Goal: Information Seeking & Learning: Learn about a topic

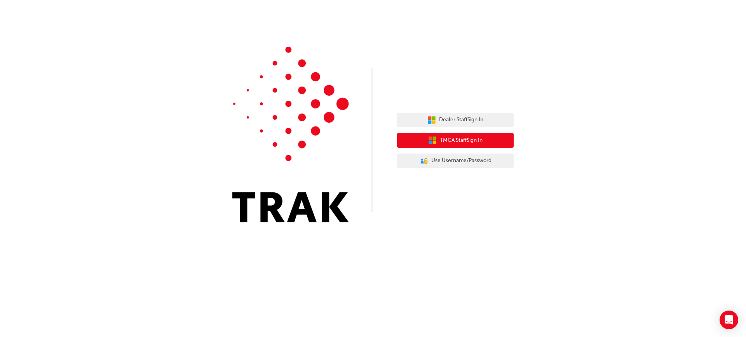
click at [452, 143] on span "TMCA Staff Sign In" at bounding box center [461, 140] width 43 height 9
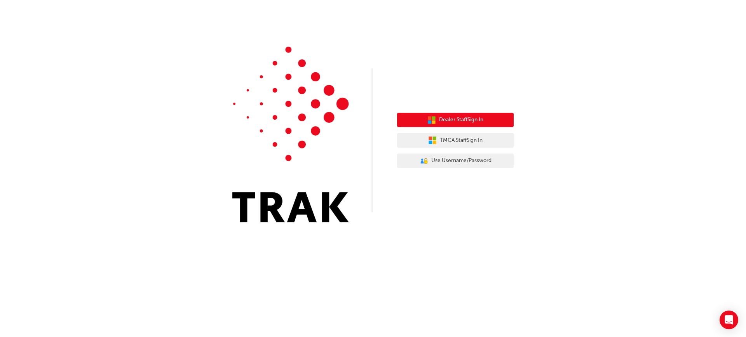
click at [457, 124] on button "Dealer Staff Sign In" at bounding box center [455, 120] width 117 height 15
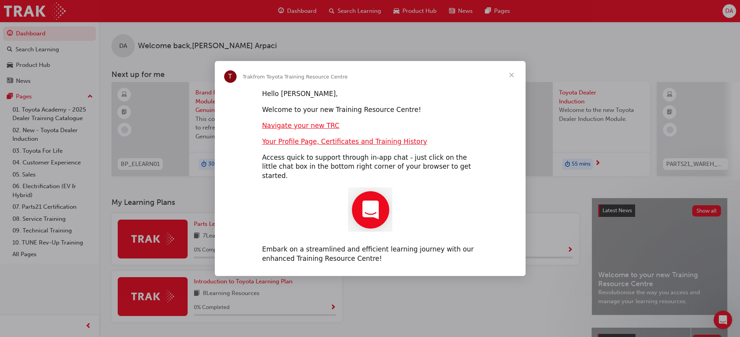
click at [510, 80] on span "Close" at bounding box center [512, 75] width 28 height 28
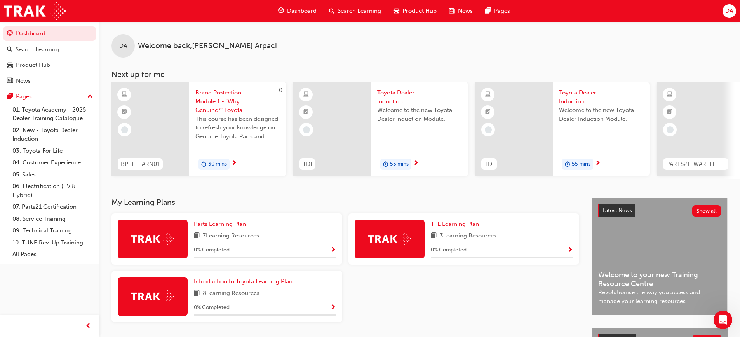
click at [357, 9] on span "Search Learning" at bounding box center [360, 11] width 44 height 9
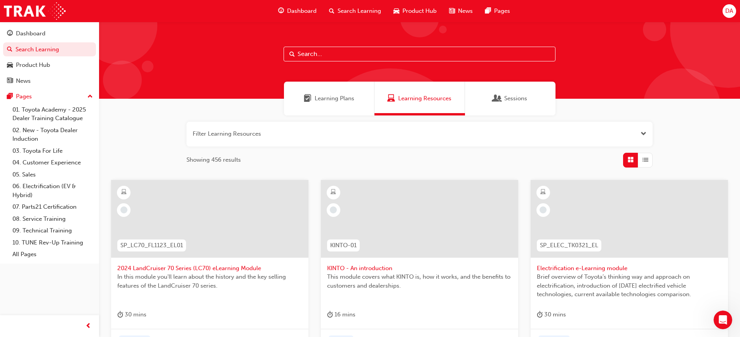
click at [362, 55] on input "text" at bounding box center [420, 54] width 272 height 15
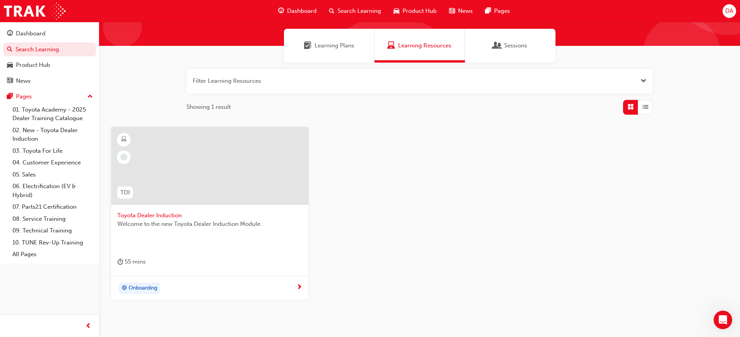
scroll to position [52, 0]
type input "dealer in"
click at [292, 288] on div "Onboarding" at bounding box center [206, 289] width 179 height 12
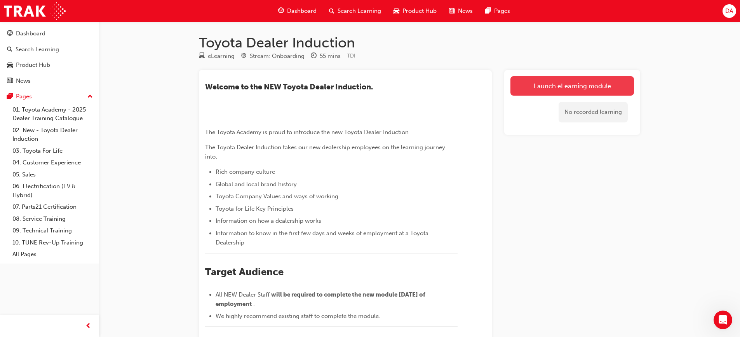
click at [581, 85] on link "Launch eLearning module" at bounding box center [573, 85] width 124 height 19
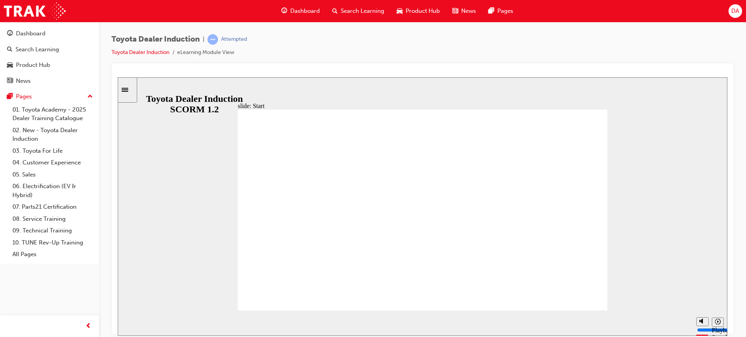
click at [701, 321] on div "misc controls" at bounding box center [702, 308] width 12 height 41
type input "20200"
type input "7"
type input "20300"
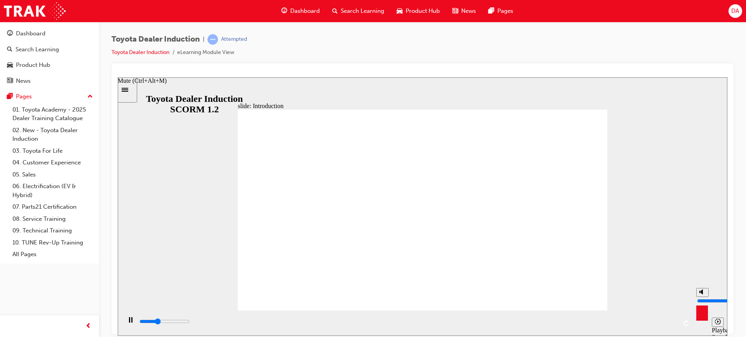
type input "6"
type input "20300"
type input "5"
type input "20500"
type input "4"
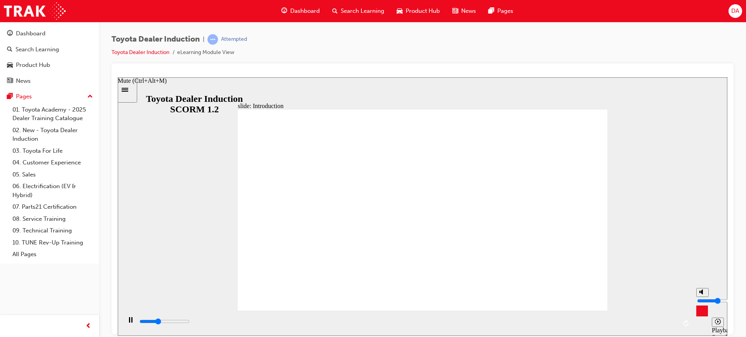
type input "20700"
drag, startPoint x: 701, startPoint y: 294, endPoint x: 702, endPoint y: 300, distance: 6.7
type input "4"
click at [702, 300] on input "volume" at bounding box center [722, 300] width 50 height 6
type input "24200"
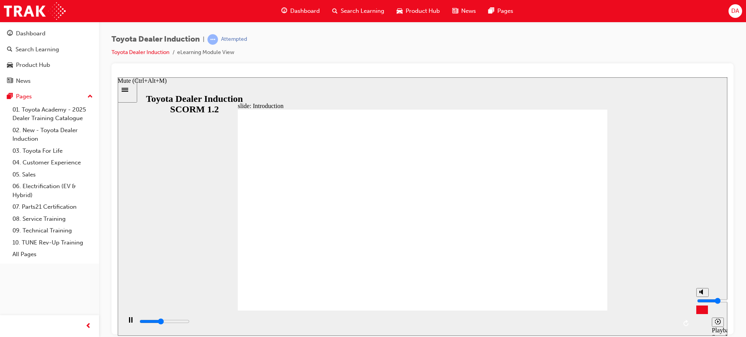
type input "3"
type input "24300"
type input "2"
type input "24700"
type input "2"
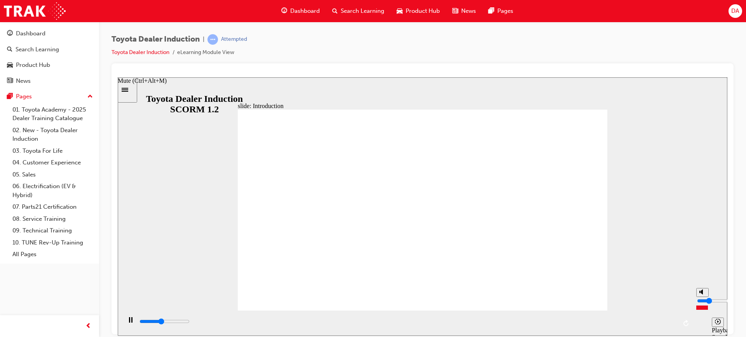
click at [702, 303] on input "volume" at bounding box center [722, 300] width 50 height 6
type input "3200"
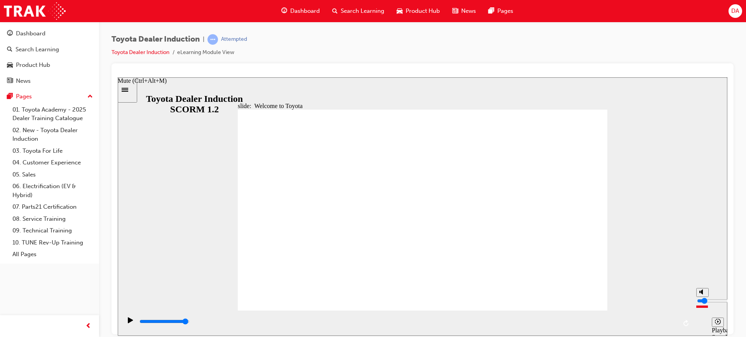
type input "2"
click at [703, 303] on input "volume" at bounding box center [722, 300] width 50 height 6
type input "7500"
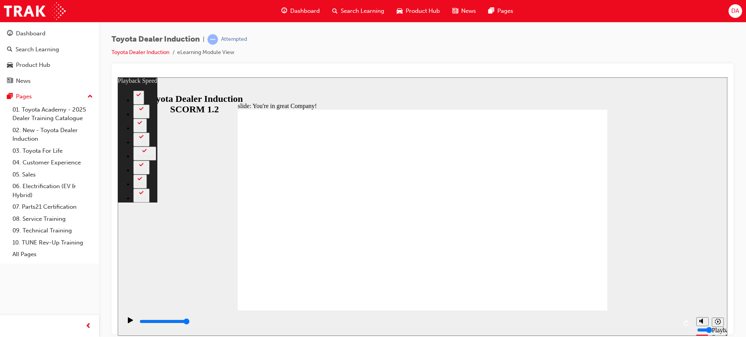
click at [696, 273] on div "slide: You're in great Company! playback speed 2 1.75 1.5 1.25 Normal 0.75 0.5 …" at bounding box center [423, 206] width 610 height 258
type input "156"
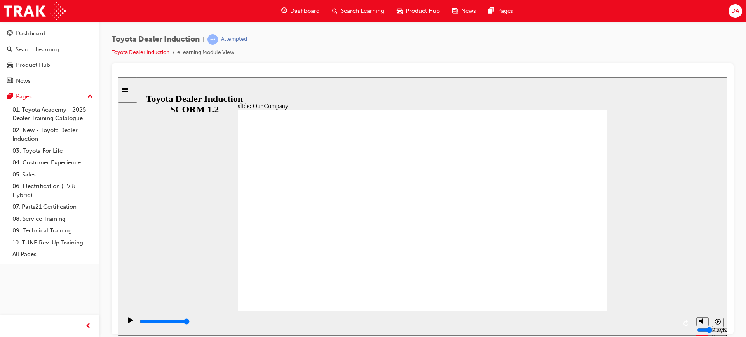
drag, startPoint x: 321, startPoint y: 269, endPoint x: 328, endPoint y: 269, distance: 7.0
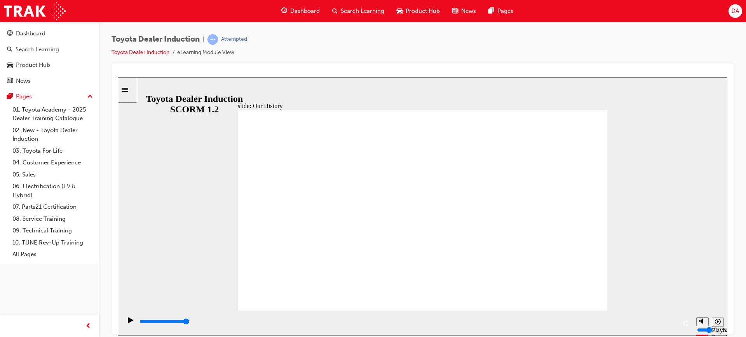
drag, startPoint x: 320, startPoint y: 268, endPoint x: 341, endPoint y: 267, distance: 21.0
drag, startPoint x: 321, startPoint y: 263, endPoint x: 324, endPoint y: 259, distance: 4.2
drag, startPoint x: 316, startPoint y: 258, endPoint x: 334, endPoint y: 260, distance: 18.0
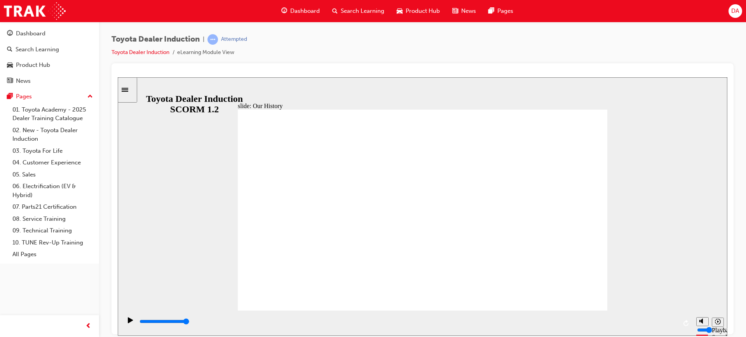
drag, startPoint x: 320, startPoint y: 267, endPoint x: 326, endPoint y: 271, distance: 7.5
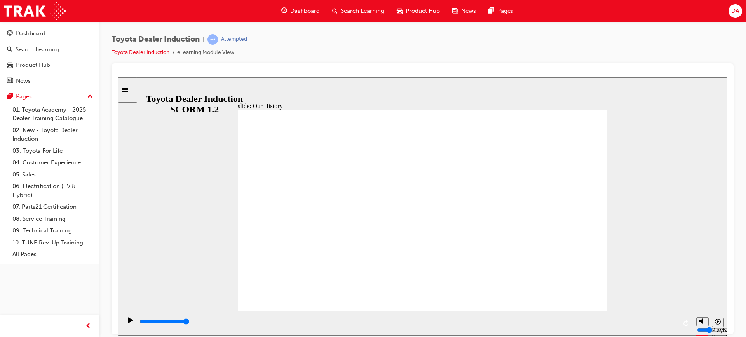
drag, startPoint x: 321, startPoint y: 271, endPoint x: 324, endPoint y: 273, distance: 4.0
drag, startPoint x: 322, startPoint y: 274, endPoint x: 316, endPoint y: 268, distance: 8.3
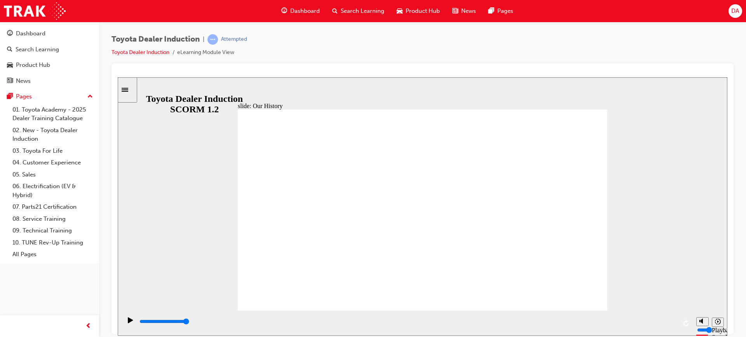
drag, startPoint x: 319, startPoint y: 268, endPoint x: 314, endPoint y: 251, distance: 17.8
drag, startPoint x: 320, startPoint y: 266, endPoint x: 342, endPoint y: 271, distance: 22.3
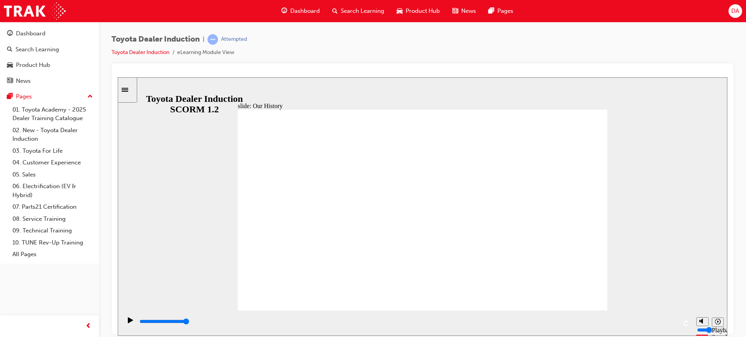
drag, startPoint x: 319, startPoint y: 267, endPoint x: 337, endPoint y: 270, distance: 17.3
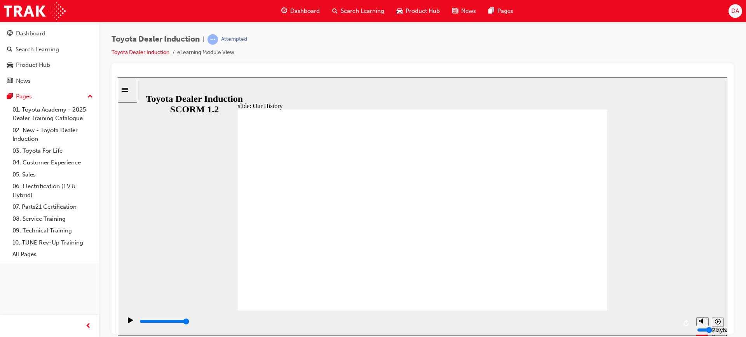
drag, startPoint x: 321, startPoint y: 266, endPoint x: 328, endPoint y: 269, distance: 7.3
drag, startPoint x: 420, startPoint y: 270, endPoint x: 351, endPoint y: 258, distance: 70.3
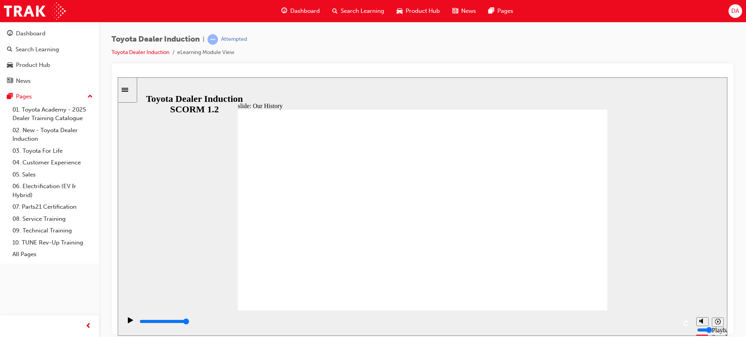
drag, startPoint x: 315, startPoint y: 265, endPoint x: 325, endPoint y: 266, distance: 9.7
drag, startPoint x: 322, startPoint y: 267, endPoint x: 328, endPoint y: 271, distance: 7.3
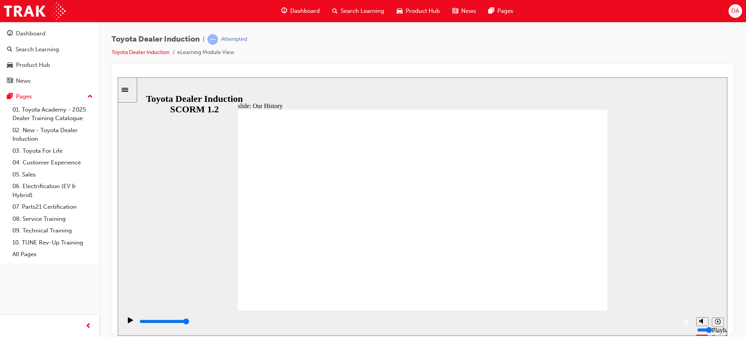
drag, startPoint x: 323, startPoint y: 271, endPoint x: 329, endPoint y: 272, distance: 6.7
drag, startPoint x: 323, startPoint y: 273, endPoint x: 327, endPoint y: 275, distance: 4.5
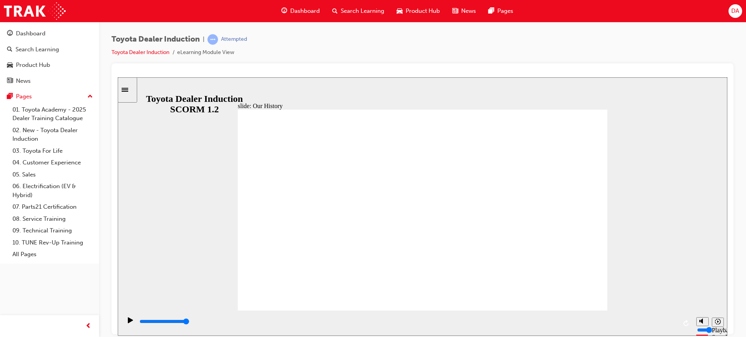
drag, startPoint x: 317, startPoint y: 267, endPoint x: 329, endPoint y: 267, distance: 11.7
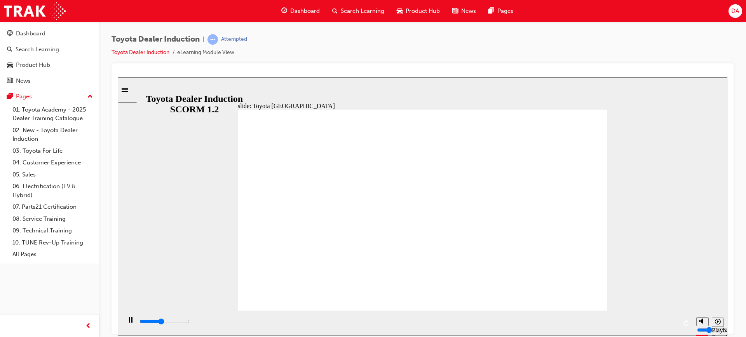
drag, startPoint x: 322, startPoint y: 265, endPoint x: 325, endPoint y: 268, distance: 4.4
drag, startPoint x: 323, startPoint y: 269, endPoint x: 337, endPoint y: 272, distance: 14.3
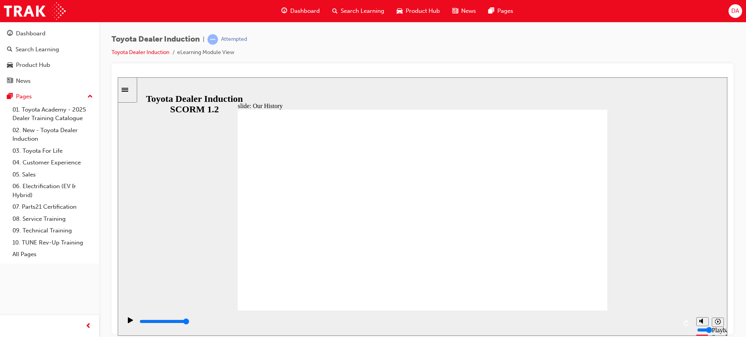
drag, startPoint x: 319, startPoint y: 267, endPoint x: 349, endPoint y: 271, distance: 30.2
drag, startPoint x: 319, startPoint y: 267, endPoint x: 338, endPoint y: 268, distance: 18.7
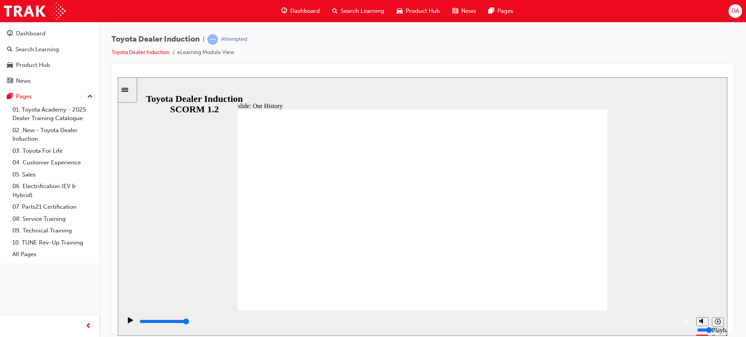
drag, startPoint x: 321, startPoint y: 271, endPoint x: 335, endPoint y: 271, distance: 14.0
drag, startPoint x: 321, startPoint y: 268, endPoint x: 337, endPoint y: 267, distance: 16.0
drag, startPoint x: 319, startPoint y: 269, endPoint x: 340, endPoint y: 271, distance: 20.7
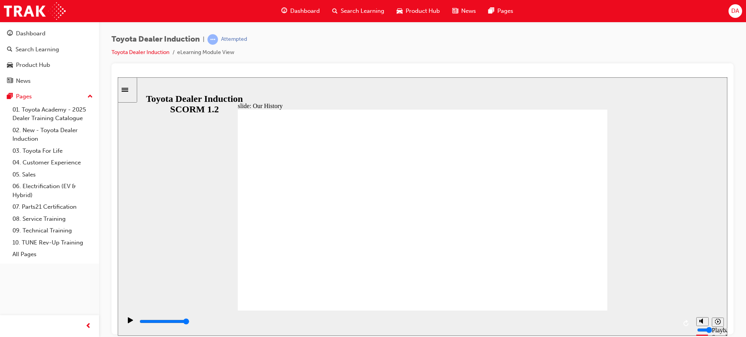
drag, startPoint x: 323, startPoint y: 268, endPoint x: 339, endPoint y: 270, distance: 16.0
drag, startPoint x: 319, startPoint y: 267, endPoint x: 355, endPoint y: 271, distance: 36.0
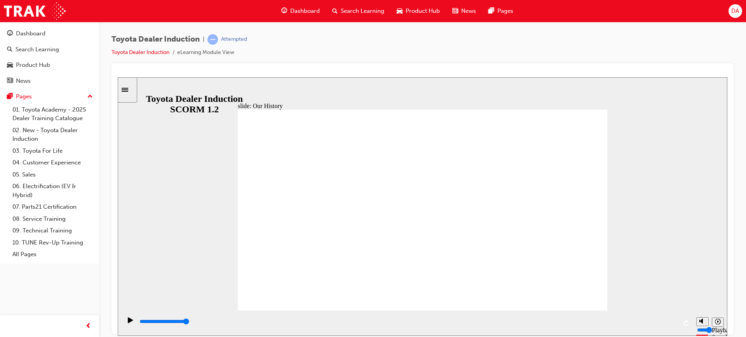
drag, startPoint x: 322, startPoint y: 274, endPoint x: 337, endPoint y: 278, distance: 15.7
drag, startPoint x: 322, startPoint y: 270, endPoint x: 320, endPoint y: 265, distance: 5.2
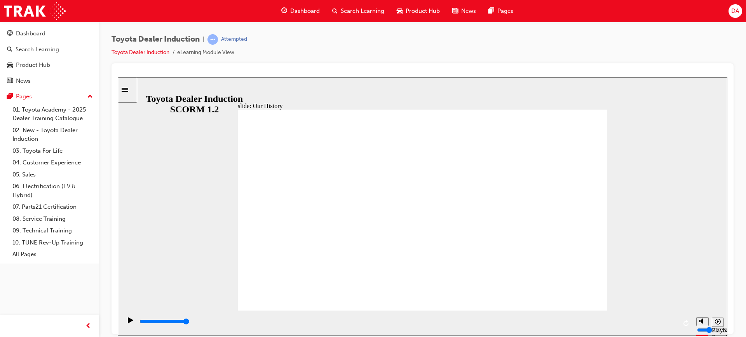
drag, startPoint x: 326, startPoint y: 269, endPoint x: 341, endPoint y: 273, distance: 16.0
drag, startPoint x: 413, startPoint y: 290, endPoint x: 408, endPoint y: 286, distance: 7.2
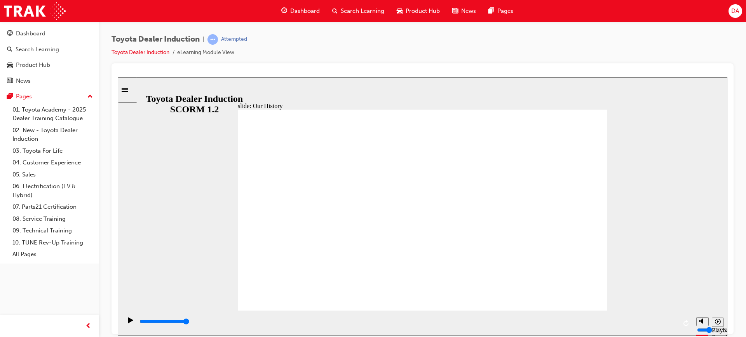
drag, startPoint x: 421, startPoint y: 273, endPoint x: 400, endPoint y: 269, distance: 21.3
drag, startPoint x: 317, startPoint y: 265, endPoint x: 331, endPoint y: 270, distance: 14.5
drag, startPoint x: 321, startPoint y: 270, endPoint x: 341, endPoint y: 273, distance: 19.6
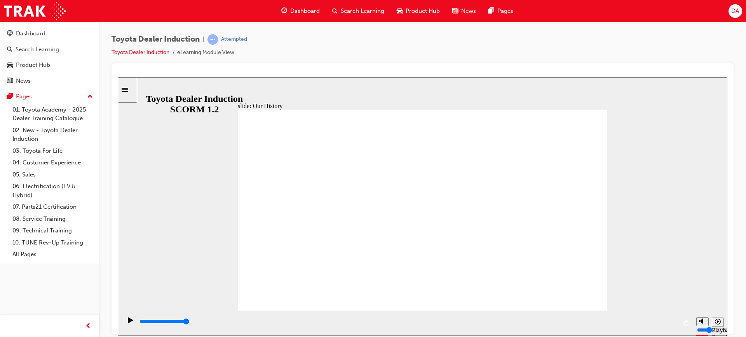
drag, startPoint x: 319, startPoint y: 270, endPoint x: 372, endPoint y: 272, distance: 52.9
drag, startPoint x: 422, startPoint y: 266, endPoint x: 500, endPoint y: 277, distance: 78.5
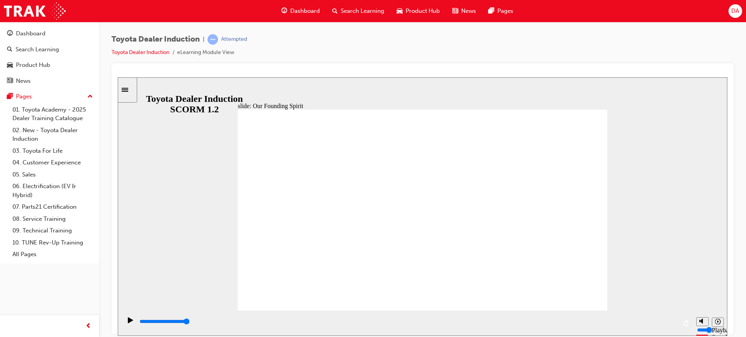
type input "8300"
drag, startPoint x: 526, startPoint y: 275, endPoint x: 427, endPoint y: 262, distance: 99.2
type input "3"
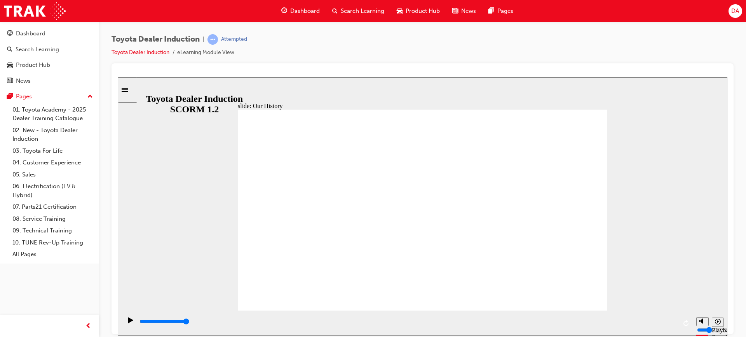
drag, startPoint x: 421, startPoint y: 267, endPoint x: 526, endPoint y: 281, distance: 105.4
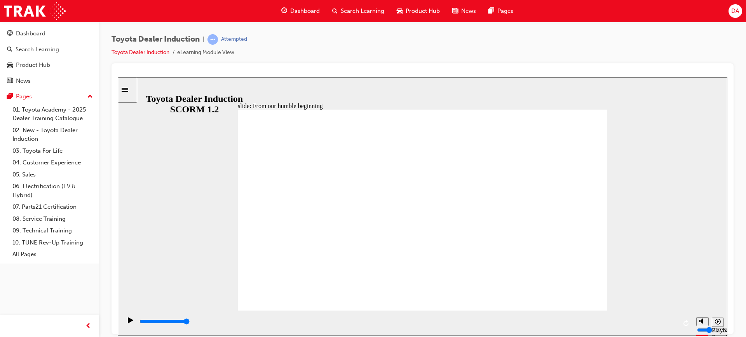
type input "2200"
radio input "true"
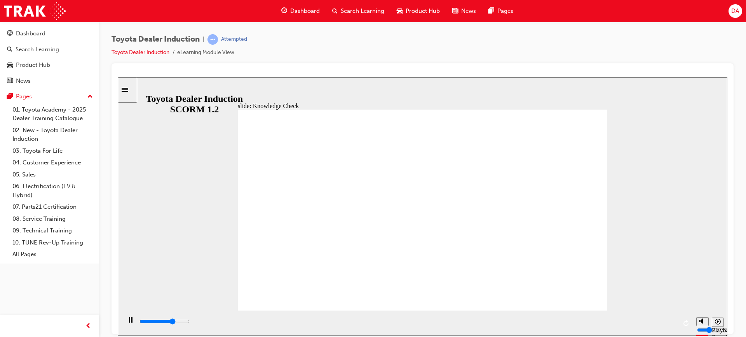
type input "5000"
radio input "true"
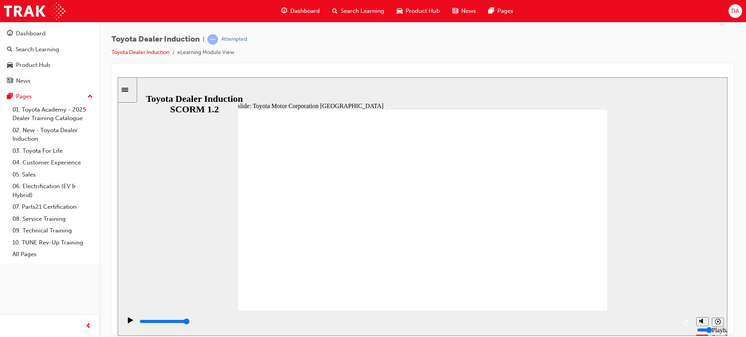
type input "15300"
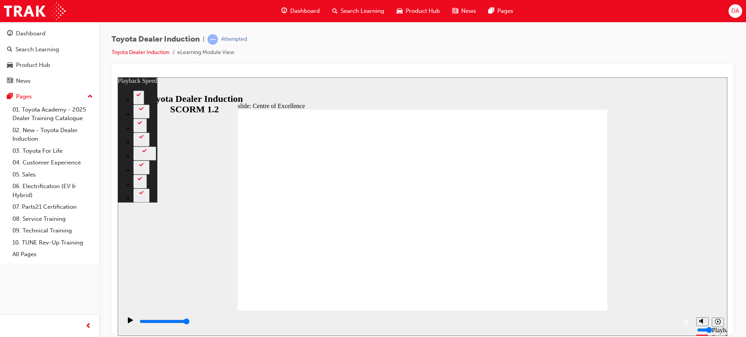
type input "248"
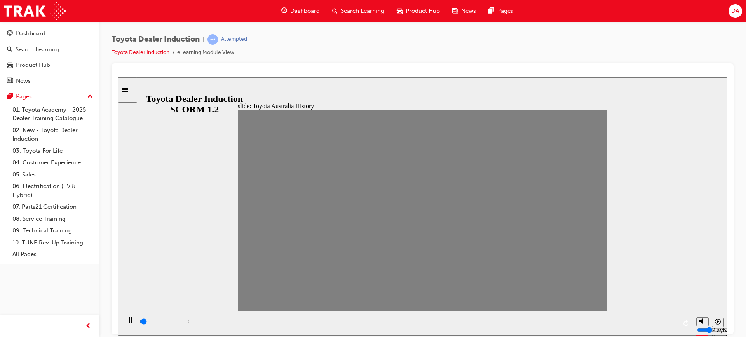
drag, startPoint x: 249, startPoint y: 211, endPoint x: 267, endPoint y: 213, distance: 17.6
drag, startPoint x: 269, startPoint y: 211, endPoint x: 281, endPoint y: 213, distance: 12.6
drag, startPoint x: 285, startPoint y: 213, endPoint x: 298, endPoint y: 211, distance: 12.5
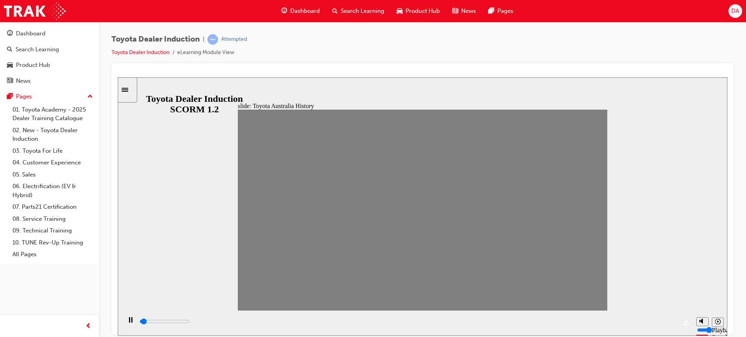
drag, startPoint x: 307, startPoint y: 212, endPoint x: 317, endPoint y: 209, distance: 10.4
drag, startPoint x: 319, startPoint y: 211, endPoint x: 336, endPoint y: 211, distance: 16.7
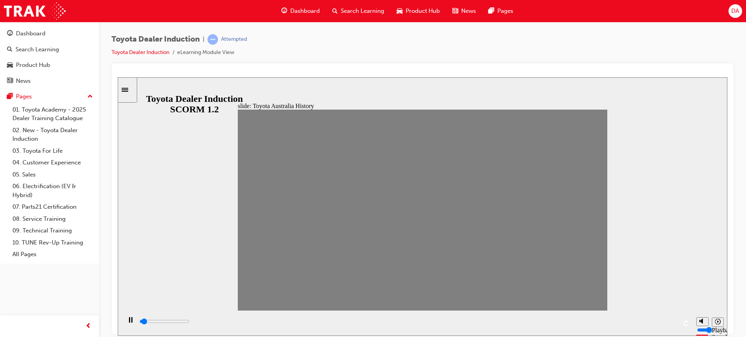
drag, startPoint x: 335, startPoint y: 216, endPoint x: 354, endPoint y: 214, distance: 19.5
drag, startPoint x: 352, startPoint y: 213, endPoint x: 368, endPoint y: 211, distance: 16.8
drag, startPoint x: 367, startPoint y: 211, endPoint x: 383, endPoint y: 213, distance: 16.4
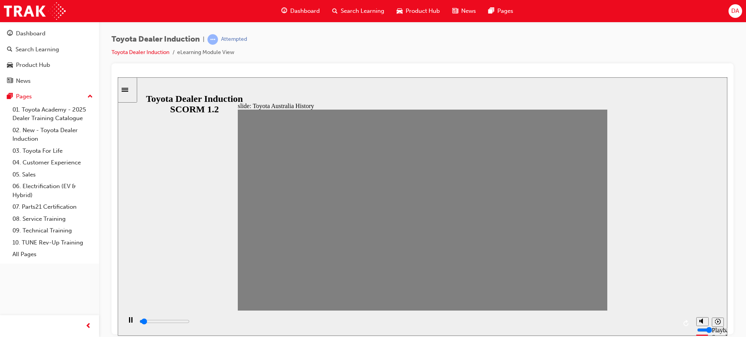
type input "100"
type input "9"
drag, startPoint x: 392, startPoint y: 213, endPoint x: 412, endPoint y: 217, distance: 19.8
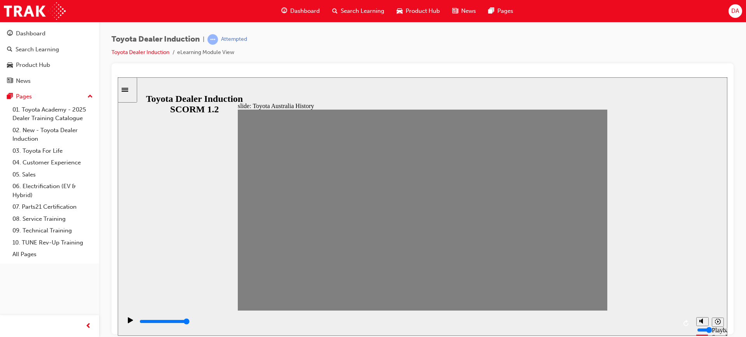
type input "7000"
type input "10"
drag, startPoint x: 404, startPoint y: 216, endPoint x: 416, endPoint y: 214, distance: 12.7
type input "100"
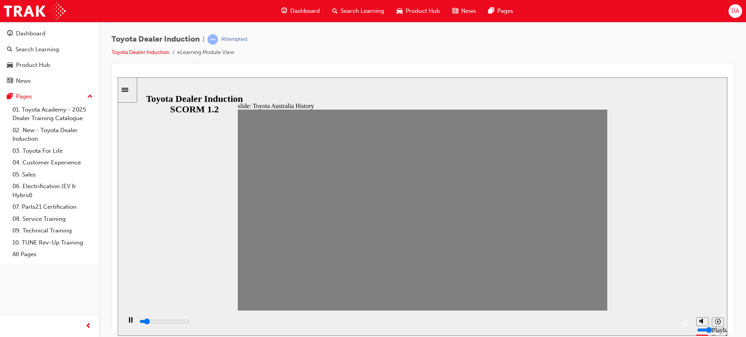
type input "11"
drag, startPoint x: 416, startPoint y: 213, endPoint x: 438, endPoint y: 216, distance: 21.5
type input "100"
type input "12"
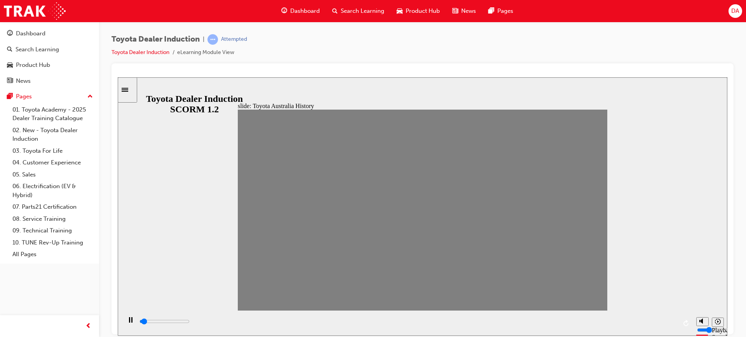
drag, startPoint x: 439, startPoint y: 212, endPoint x: 451, endPoint y: 211, distance: 11.7
drag, startPoint x: 453, startPoint y: 211, endPoint x: 466, endPoint y: 211, distance: 12.4
drag, startPoint x: 473, startPoint y: 213, endPoint x: 483, endPoint y: 213, distance: 10.5
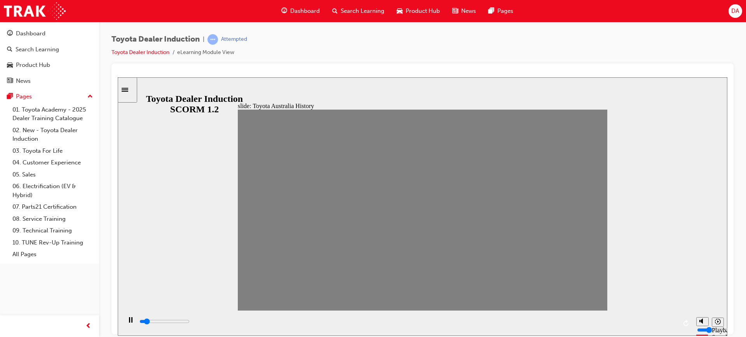
drag, startPoint x: 487, startPoint y: 211, endPoint x: 498, endPoint y: 213, distance: 11.0
drag, startPoint x: 504, startPoint y: 214, endPoint x: 514, endPoint y: 214, distance: 10.5
drag, startPoint x: 519, startPoint y: 215, endPoint x: 534, endPoint y: 215, distance: 14.8
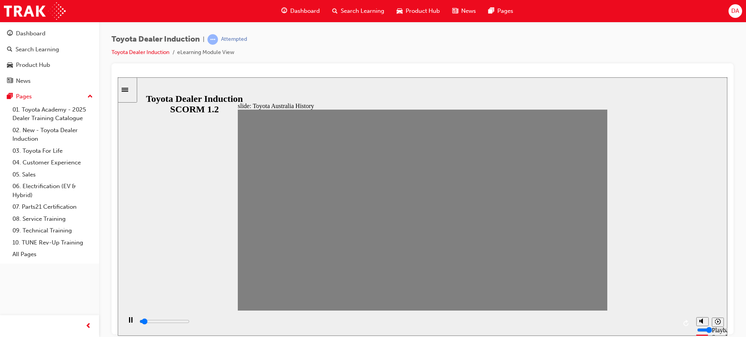
drag, startPoint x: 544, startPoint y: 214, endPoint x: 554, endPoint y: 213, distance: 10.6
drag, startPoint x: 557, startPoint y: 212, endPoint x: 568, endPoint y: 213, distance: 10.5
drag, startPoint x: 574, startPoint y: 214, endPoint x: 588, endPoint y: 214, distance: 14.0
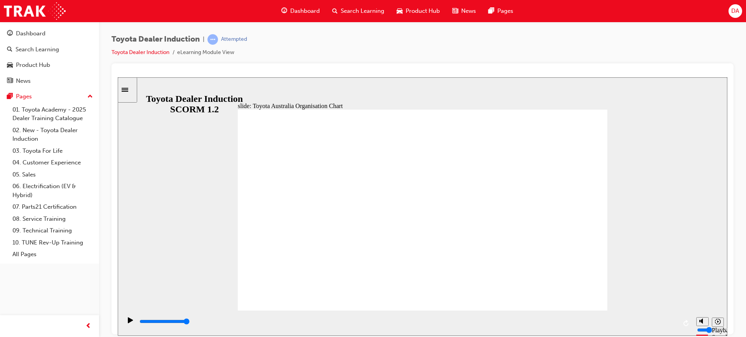
type input "5000"
click at [701, 294] on polygon "Mute (Ctrl+Alt+M)" at bounding box center [702, 291] width 2 height 5
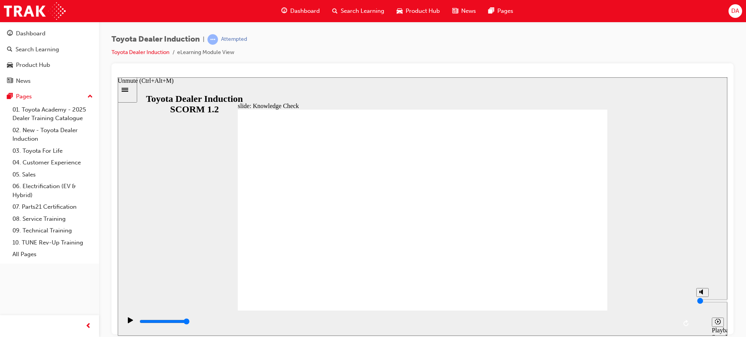
click at [701, 294] on polygon "Unmute (Ctrl+Alt+M)" at bounding box center [702, 291] width 2 height 5
click at [701, 294] on polygon "Mute (Ctrl+Alt+M)" at bounding box center [702, 291] width 2 height 5
type input "0"
type input "31700"
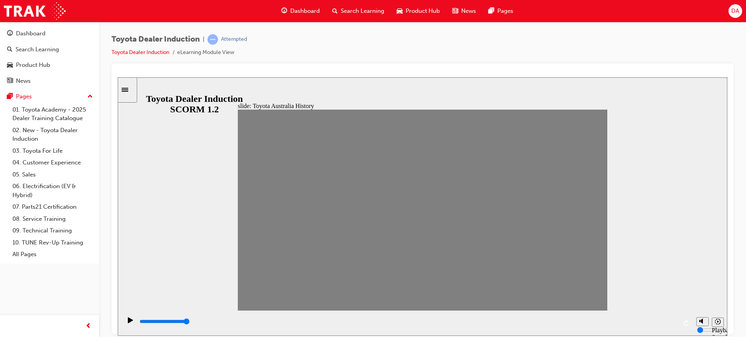
type input "0"
type input "1"
drag, startPoint x: 591, startPoint y: 214, endPoint x: 270, endPoint y: 206, distance: 320.7
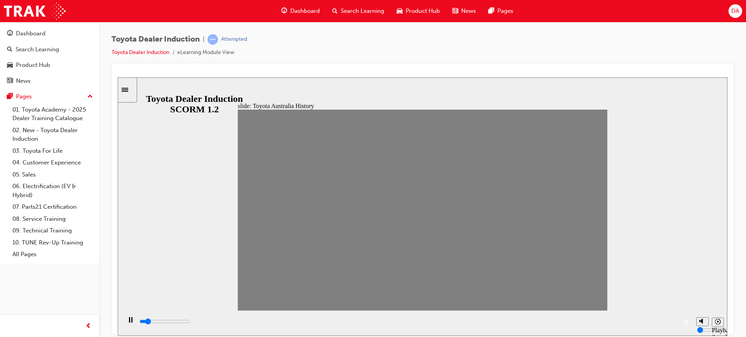
type input "100"
type input "3"
drag, startPoint x: 267, startPoint y: 212, endPoint x: 319, endPoint y: 214, distance: 52.1
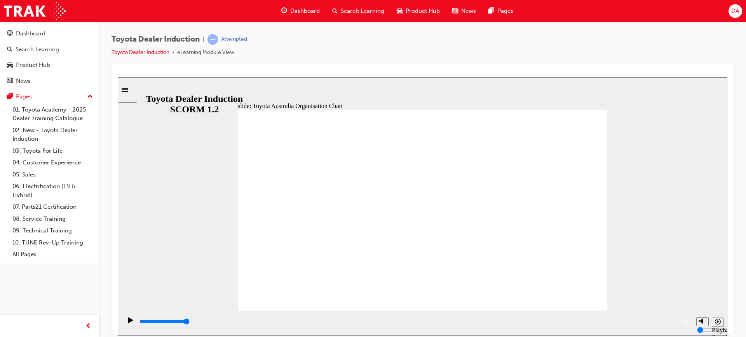
type input "1900"
radio input "true"
type input "5000"
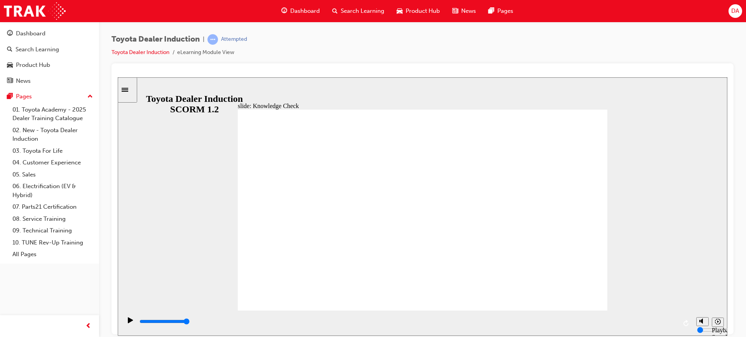
radio input "true"
click at [703, 294] on polygon "Unmute (Ctrl+Alt+M)" at bounding box center [702, 291] width 2 height 5
type input "1200"
type input "2"
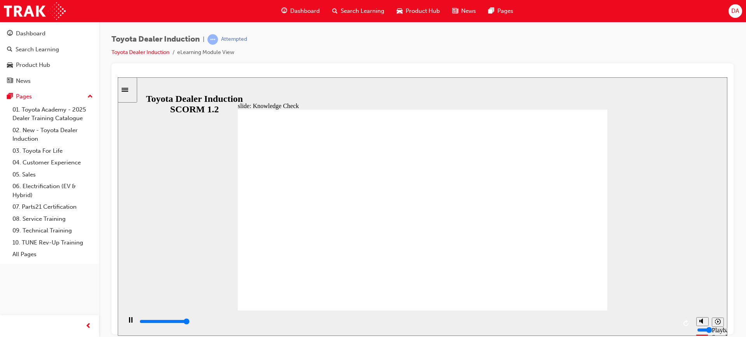
type input "5000"
radio input "true"
type input "2000"
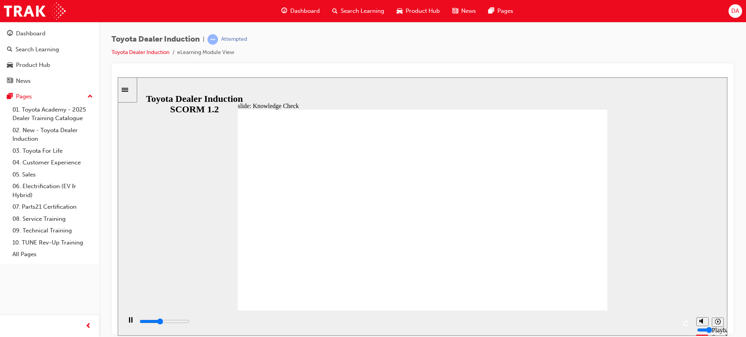
radio input "true"
type input "9200"
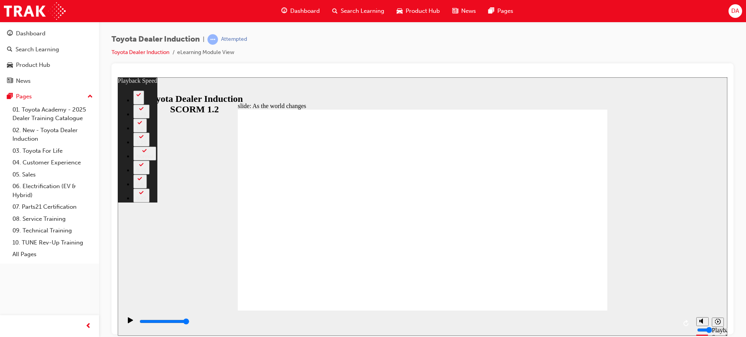
type input "128"
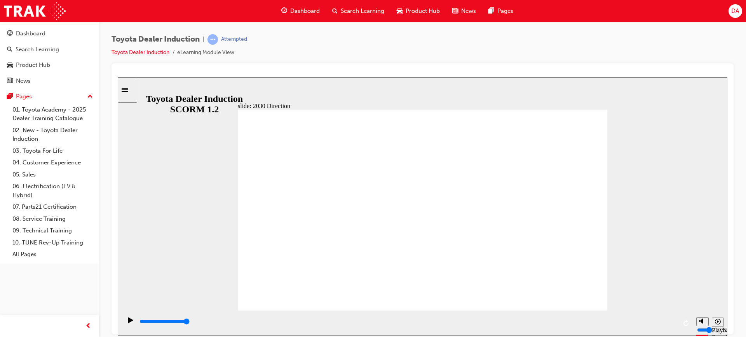
type input "5000"
type input "h"
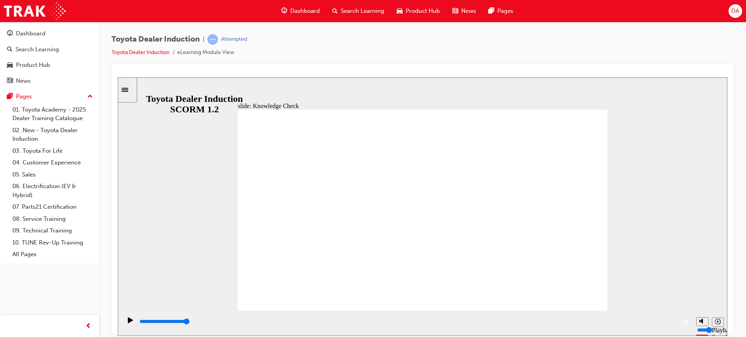
type input "ha"
type input "hap"
type input "happ"
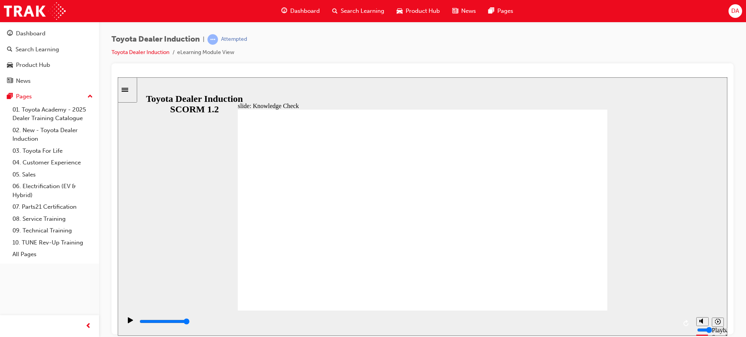
type input "happ"
type input "happi"
type input "happin"
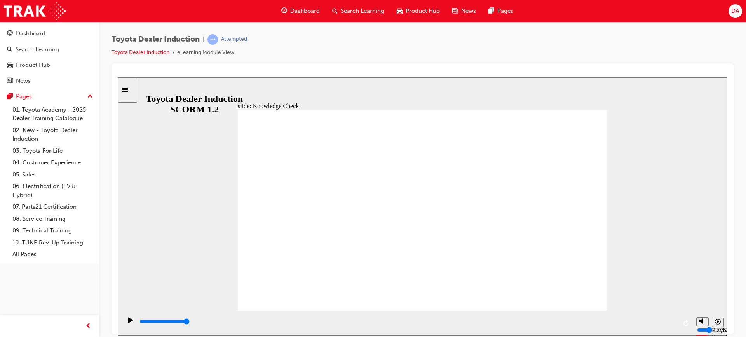
type input "happine"
type input "happines"
type input "happiness"
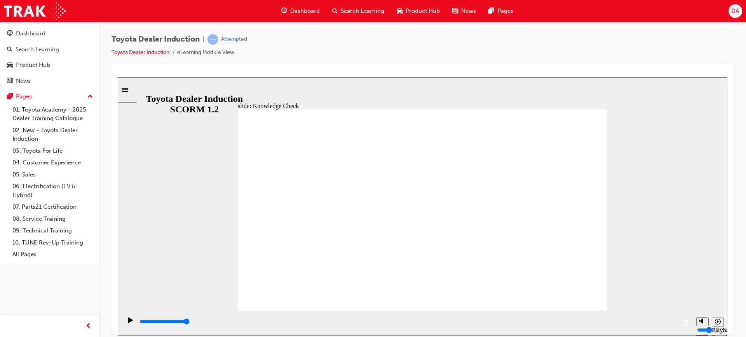
type input "happiness"
type input "5000"
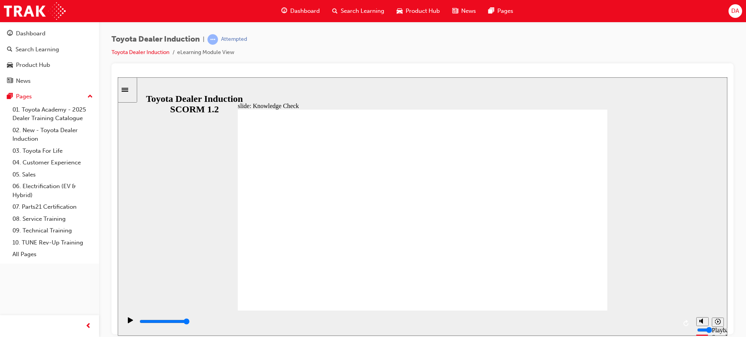
type input "h"
type input "ha"
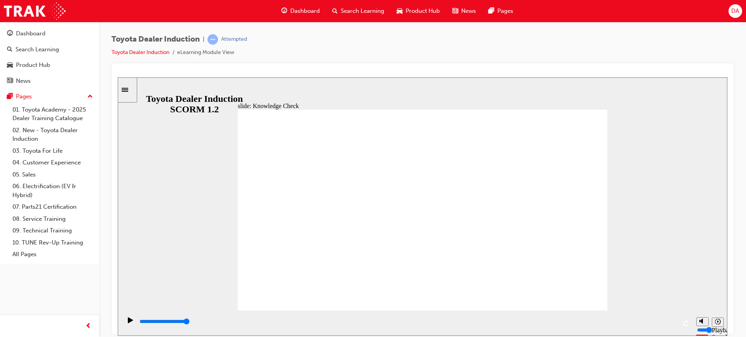
type input "hap"
type input "happ"
type input "happy"
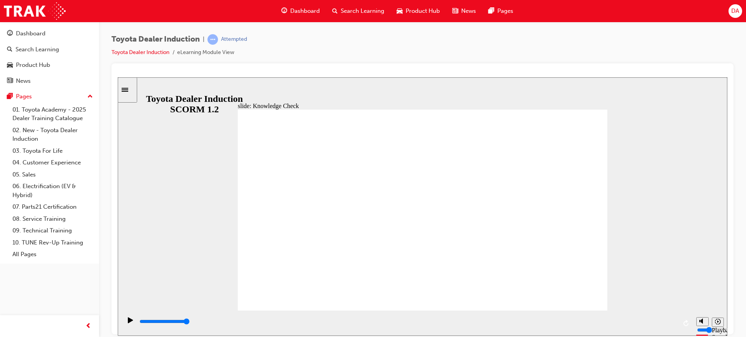
type input "happy"
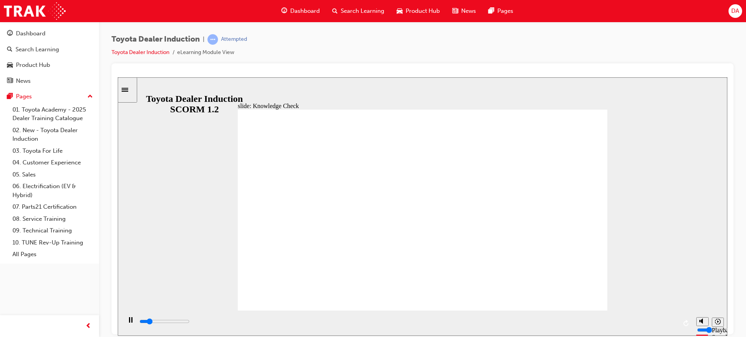
type input "800"
type input "happy"
drag, startPoint x: 357, startPoint y: 215, endPoint x: 264, endPoint y: 203, distance: 93.3
type input "1800"
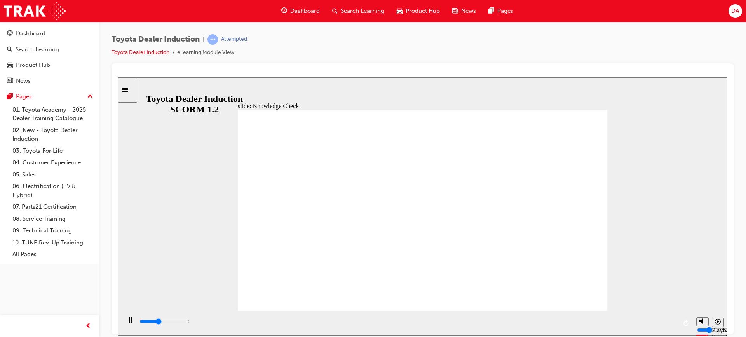
type input "happ"
type input "2300"
type input "hap"
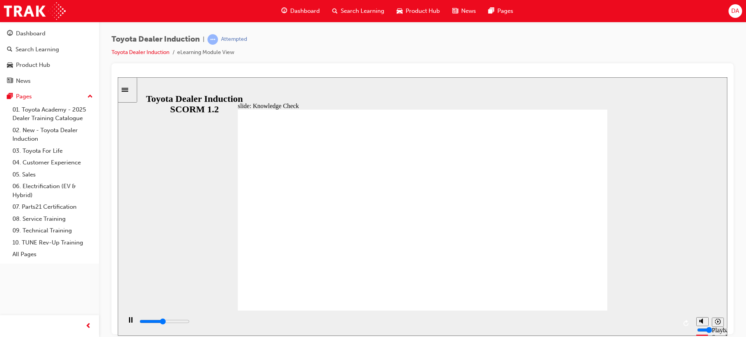
type input "2400"
type input "ha"
type input "2400"
type input "h"
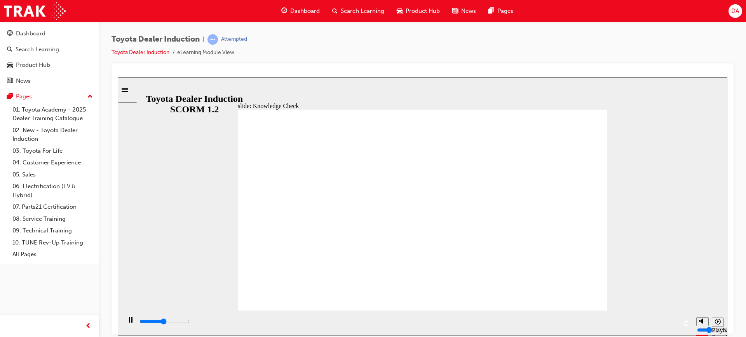
type input "h"
type input "2400"
type input "3200"
type input "m"
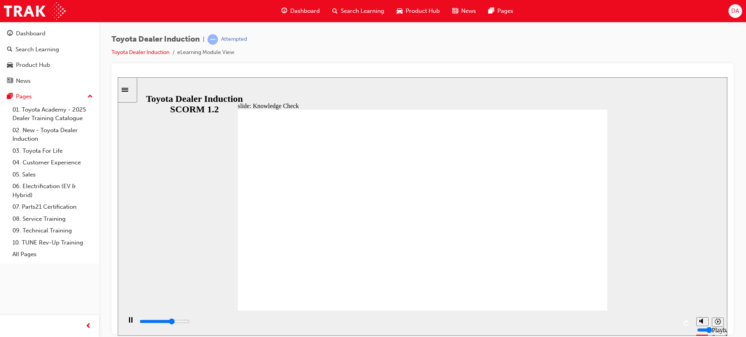
type input "3400"
type input "mo"
type input "3500"
type input "mov"
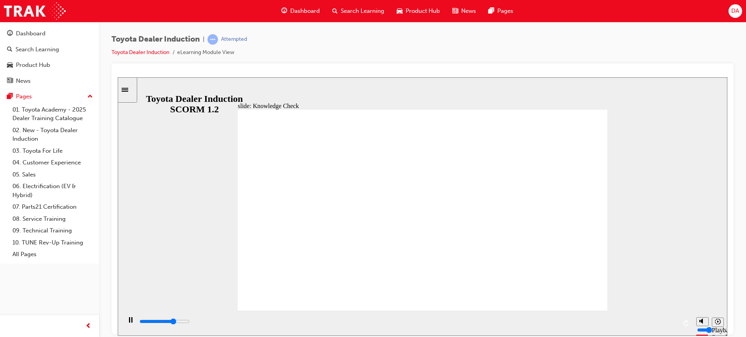
type input "mov"
type input "4000"
type input "move"
type input "4200"
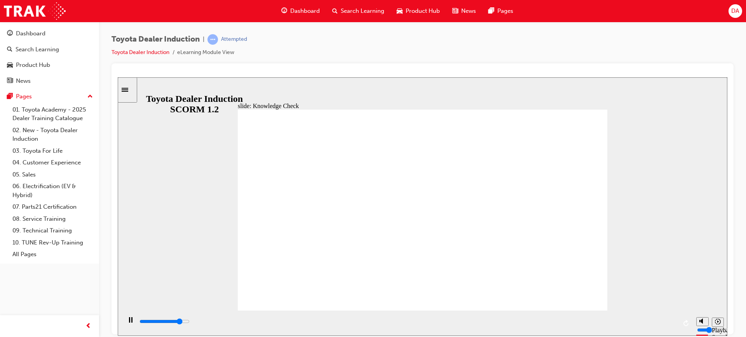
type input "moved"
type input "5000"
type input "moved"
drag, startPoint x: 571, startPoint y: 122, endPoint x: 571, endPoint y: 118, distance: 4.3
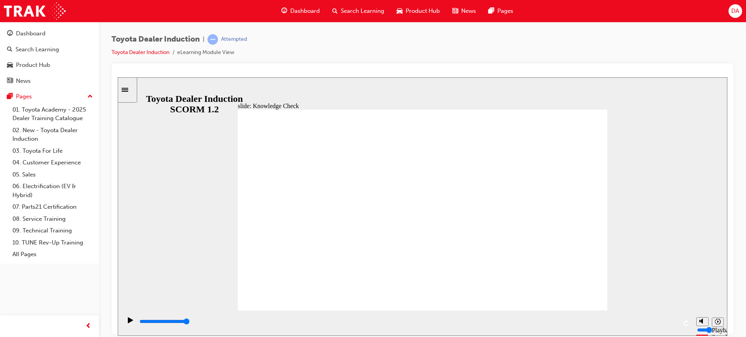
type input "moved"
type input "6500"
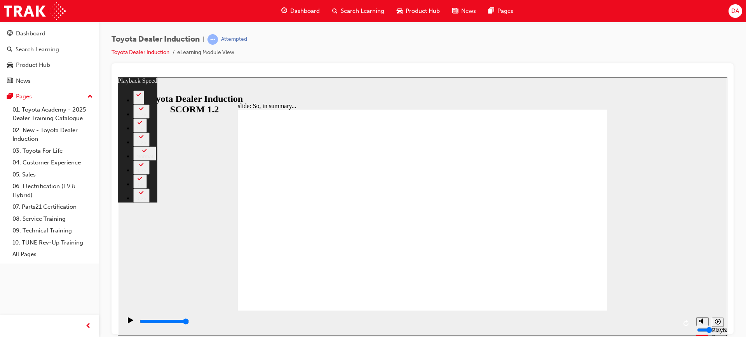
click at [687, 245] on div "slide: So, in summary... Rectangle 3 playback speed 2 1.75 1.5 1.25 Normal 0.75…" at bounding box center [423, 206] width 610 height 258
type input "128"
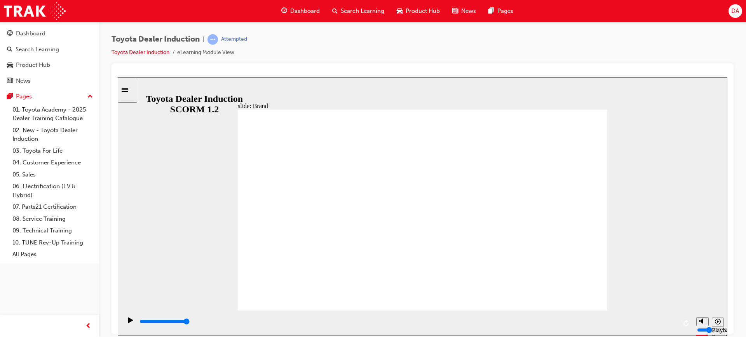
type input "8400"
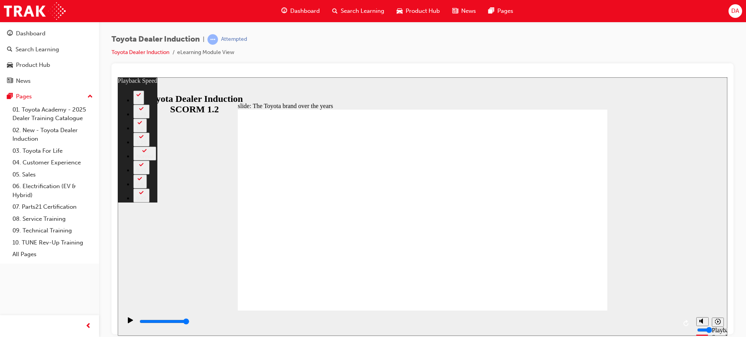
type input "165"
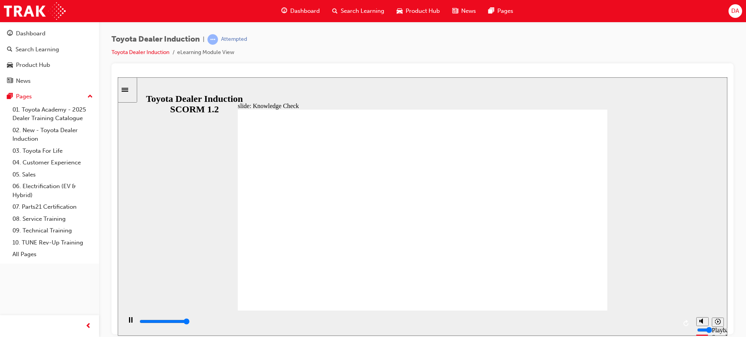
type input "5000"
radio input "true"
drag, startPoint x: 283, startPoint y: 249, endPoint x: 588, endPoint y: 122, distance: 330.2
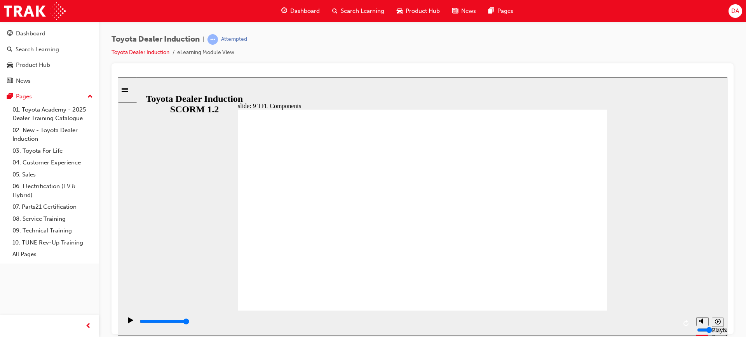
type input "10800"
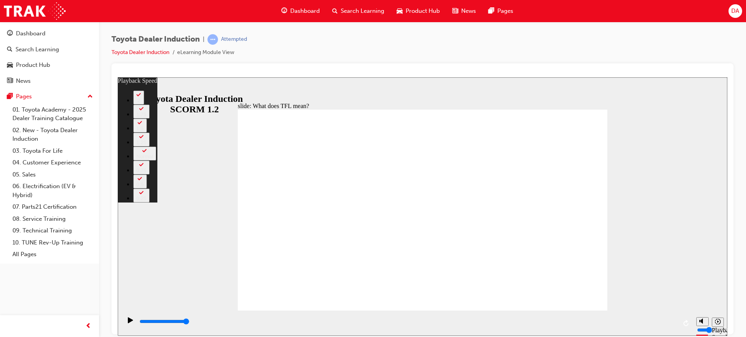
type input "139"
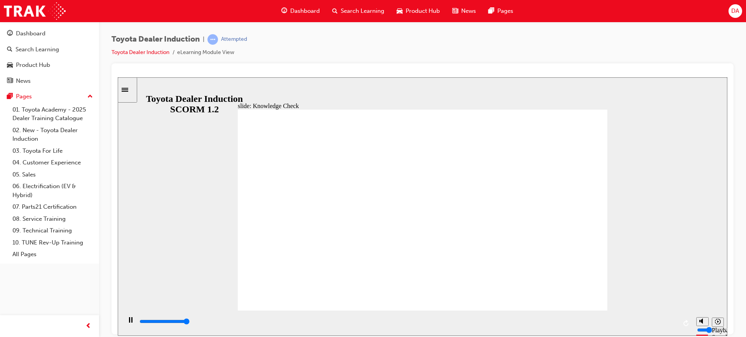
type input "5000"
radio input "true"
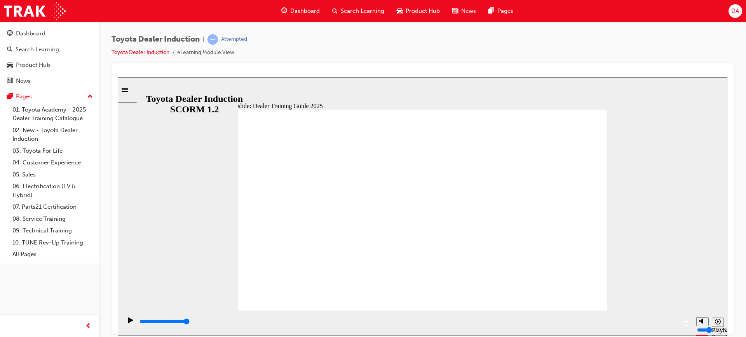
type input "5000"
radio input "true"
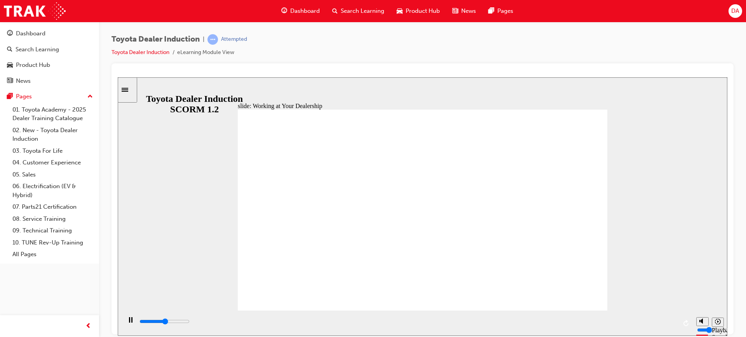
type input "2700"
radio input "true"
type input "3300"
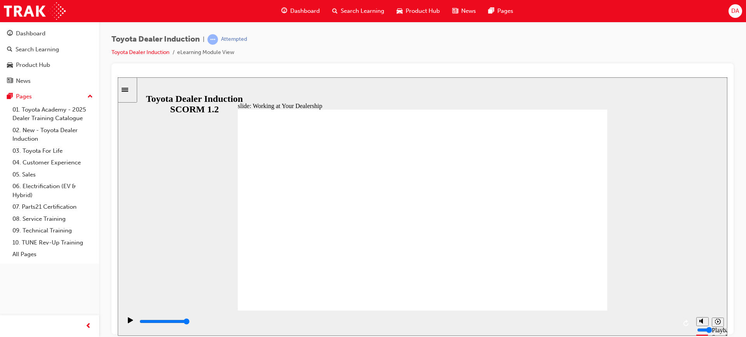
drag, startPoint x: 126, startPoint y: 322, endPoint x: 133, endPoint y: 321, distance: 7.4
click at [128, 323] on icon "Play (Ctrl+Alt+P)" at bounding box center [130, 320] width 5 height 6
click at [145, 321] on div "playback controls" at bounding box center [408, 321] width 538 height 9
click at [128, 319] on icon "Play (Ctrl+Alt+P)" at bounding box center [130, 320] width 5 height 6
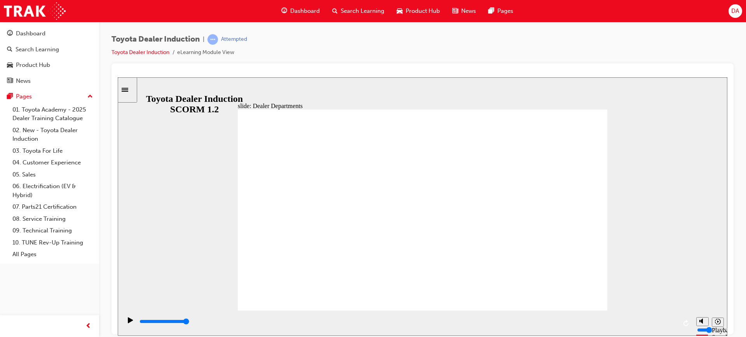
type input "11300"
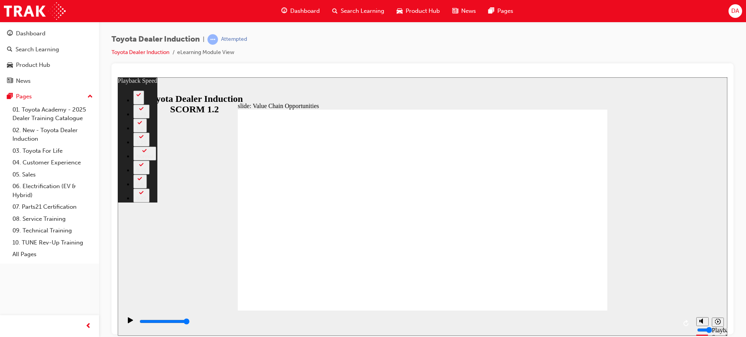
type input "64"
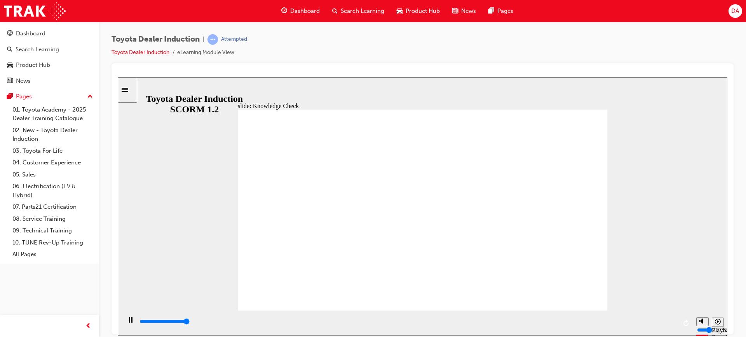
type input "5000"
radio input "true"
type input "5000"
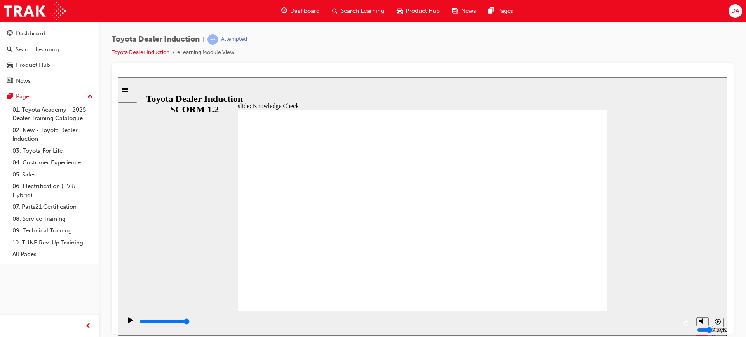
radio input "true"
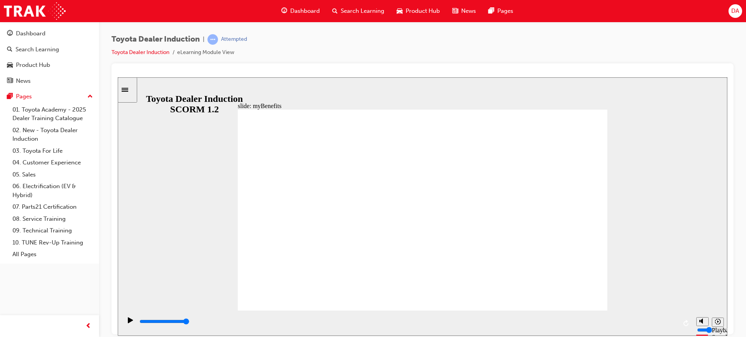
type input "5000"
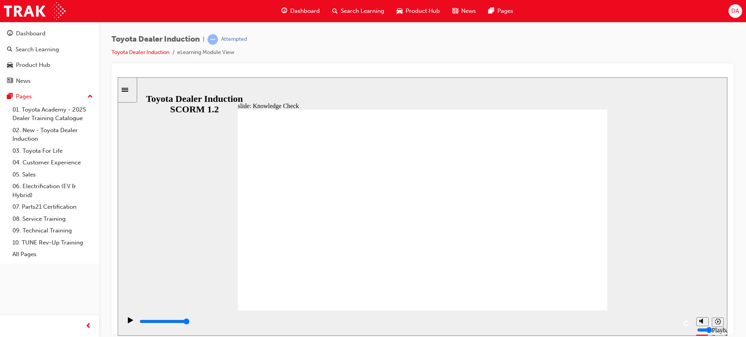
type input "t"
type input "to"
type input "toy"
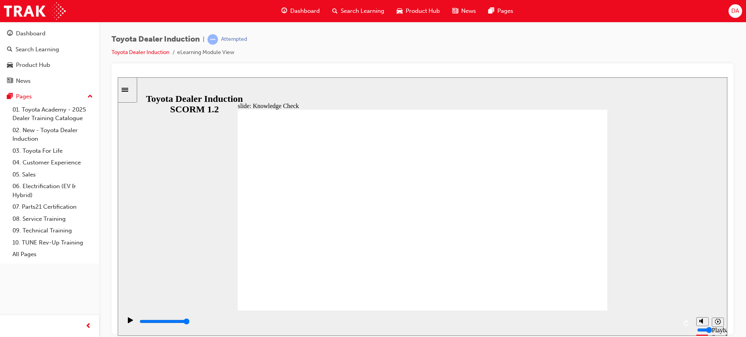
type input "toy"
type input "toyo"
type input "toyot"
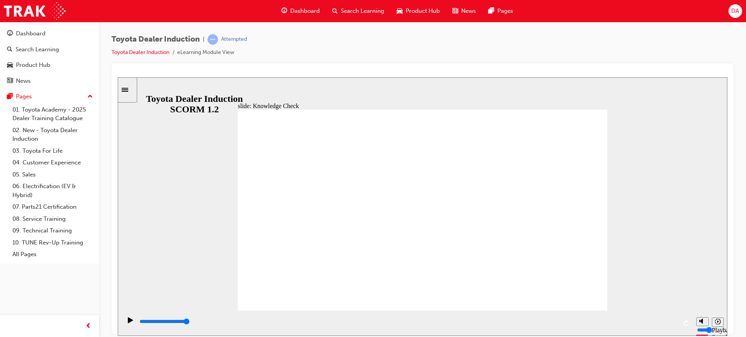
type input "toyota"
type input "toyota e"
type input "toyota en"
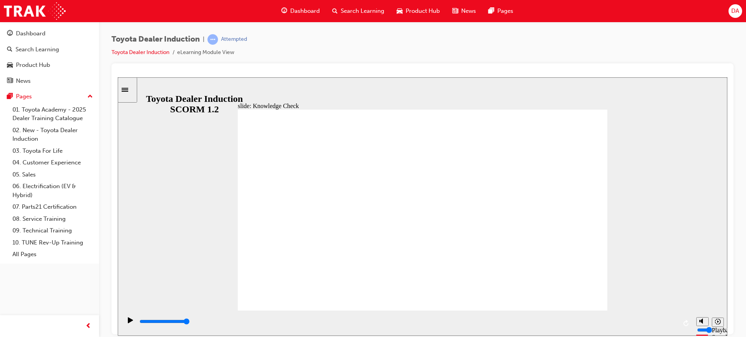
type input "toyota en"
type input "toyota eng"
type input "toyota enge"
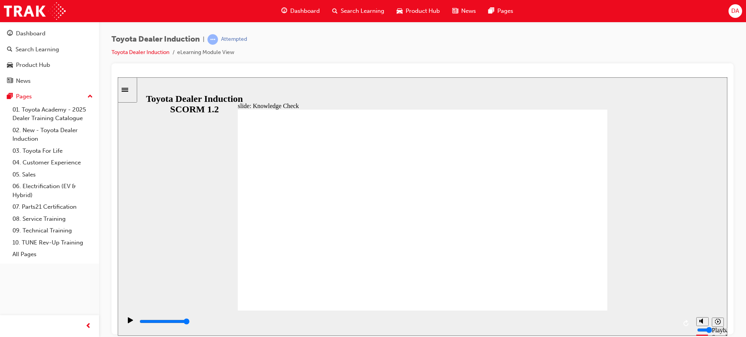
type input "toyota eng"
type input "toyota enga"
type input "toyota engag"
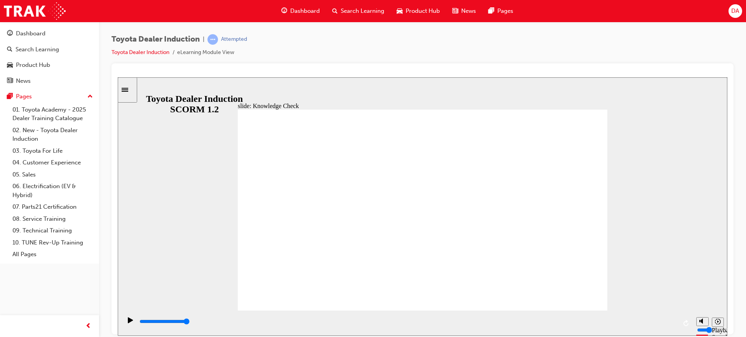
type input "toyota engag"
type input "toyota engage"
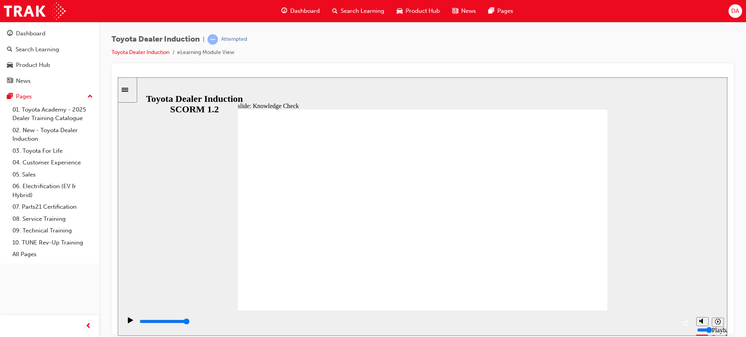
type input "toyota engage"
type input "900"
type input "toyota engage"
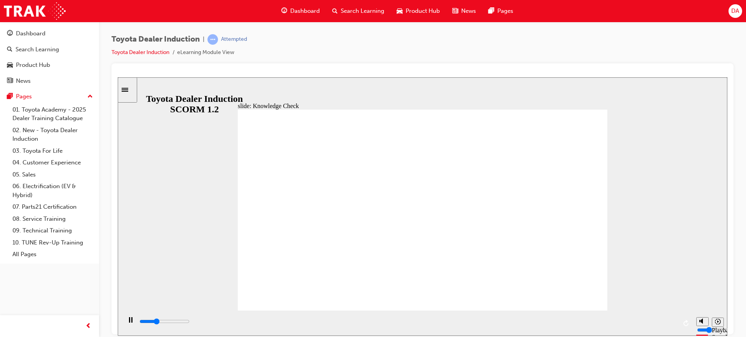
type input "1600"
type input "toyota engage"
type input "2200"
type input "toyota engage a"
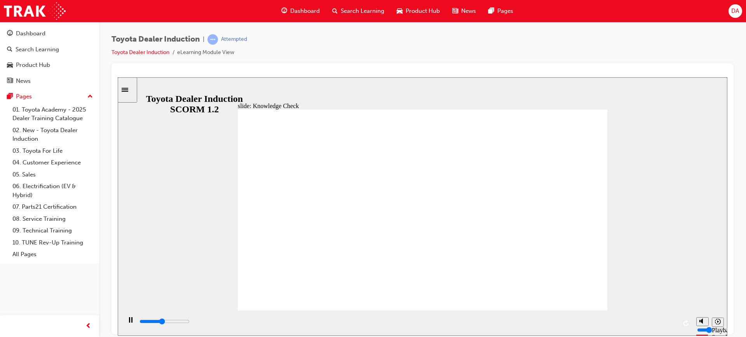
type input "toyota engage a"
type input "2700"
type input "toyota engage app"
type input "3000"
type input "toyota engage app"
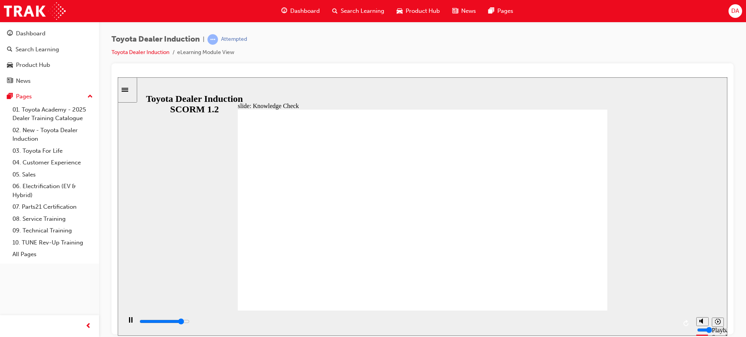
type input "5000"
type input "toyota engage app"
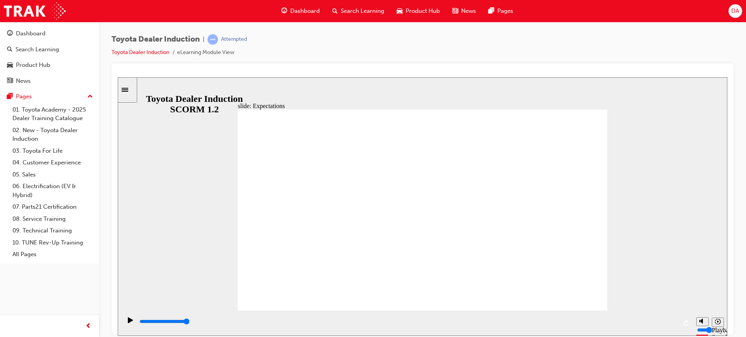
type input "8400"
checkbox input "true"
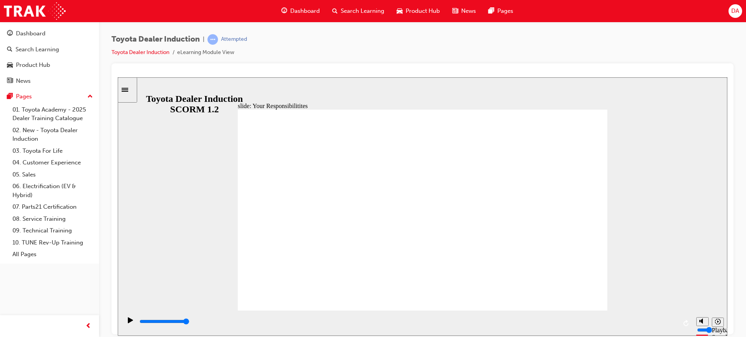
checkbox input "true"
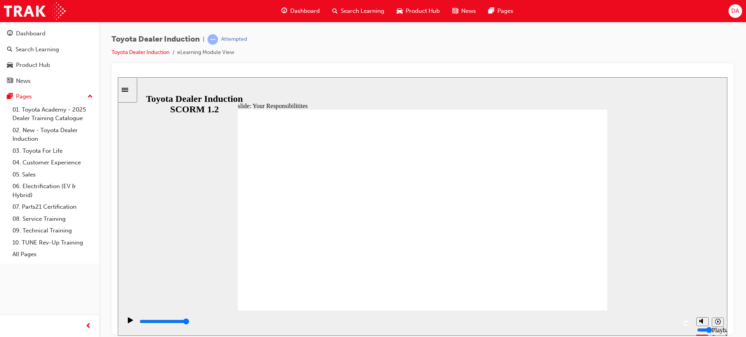
checkbox input "true"
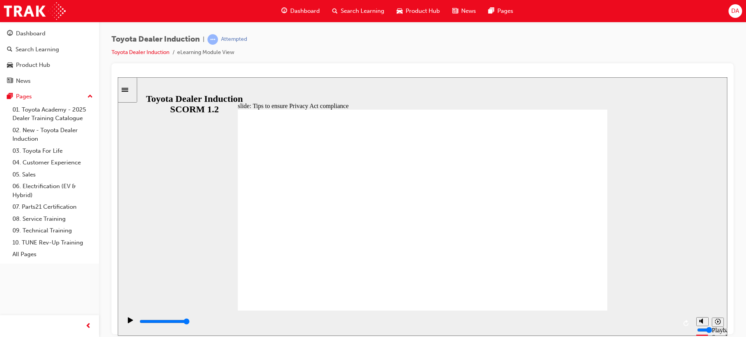
drag, startPoint x: 394, startPoint y: 265, endPoint x: 404, endPoint y: 265, distance: 10.1
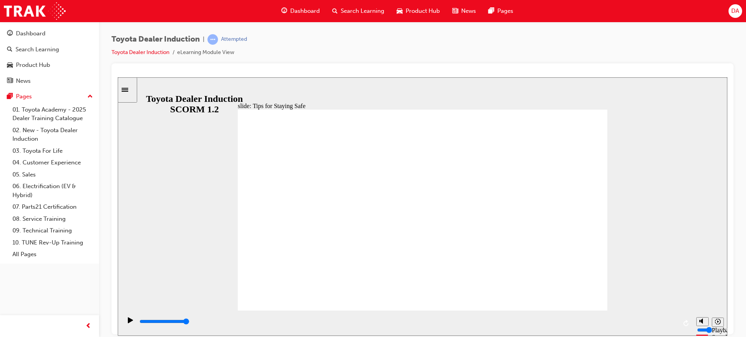
type input "5000"
checkbox input "true"
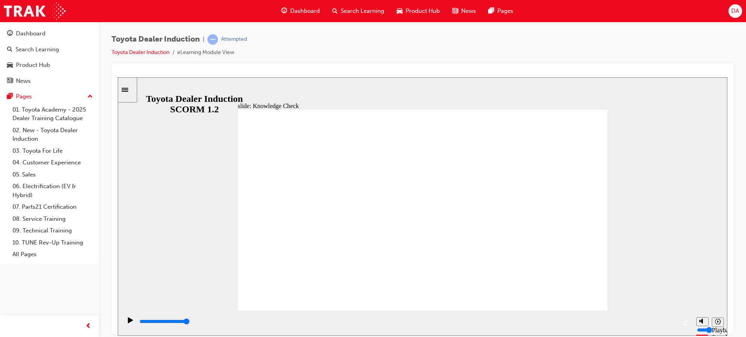
checkbox input "true"
type input "5000"
radio input "true"
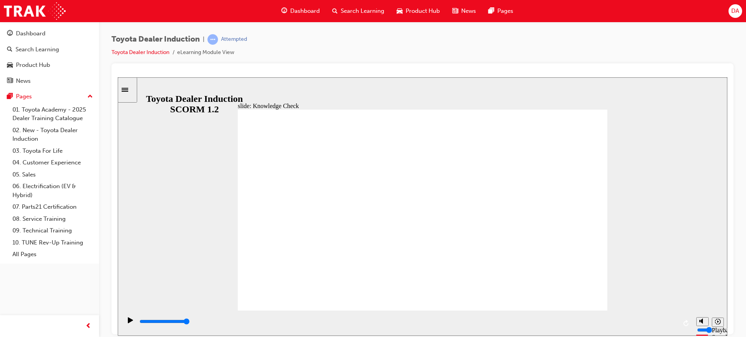
type input "5000"
checkbox input "true"
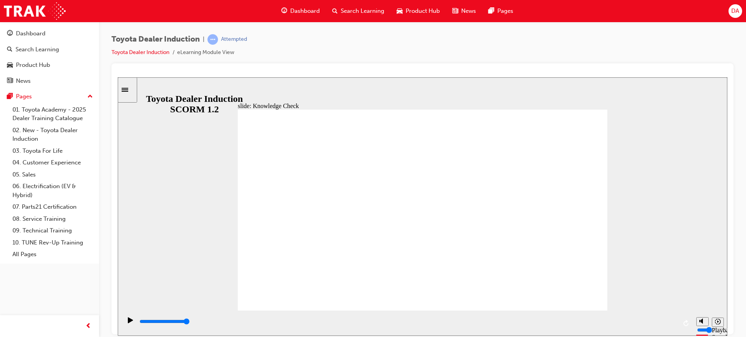
type input "5000"
checkbox input "true"
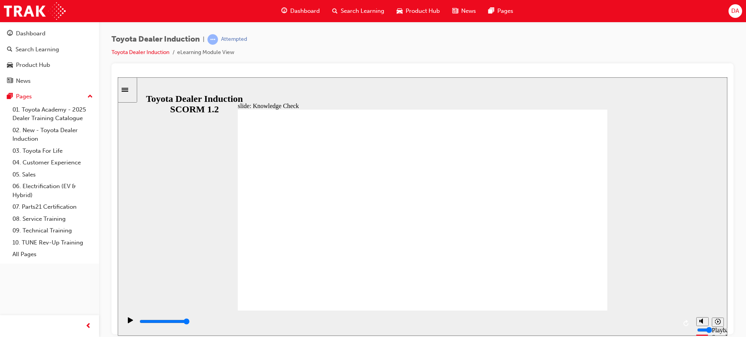
checkbox input "true"
type input "9900"
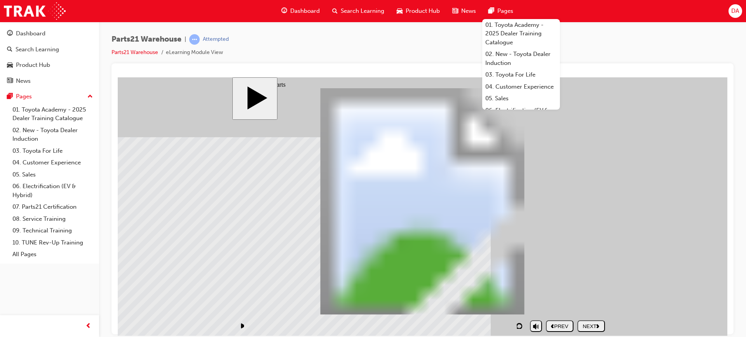
click at [590, 326] on div "NEXT" at bounding box center [591, 326] width 21 height 6
click at [588, 323] on div "NEXT" at bounding box center [591, 326] width 21 height 6
click at [591, 326] on div "NEXT" at bounding box center [591, 326] width 21 height 6
click at [643, 262] on body "slide: Summary PARTS21 Warehouse (Quality) PARTS21 Warehouse Rectangle 1 home i…" at bounding box center [423, 206] width 610 height 258
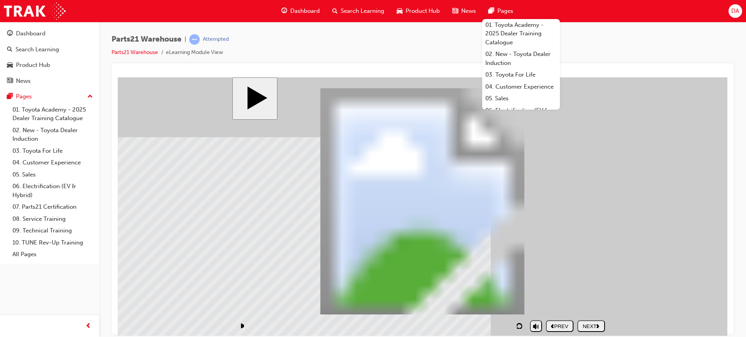
click at [598, 322] on button "NEXT" at bounding box center [591, 326] width 28 height 12
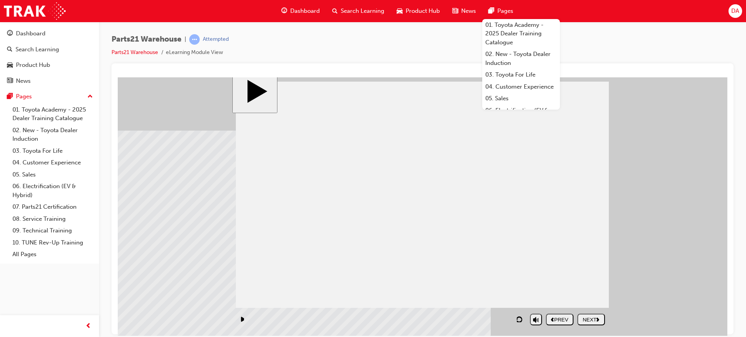
scroll to position [8, 0]
click at [590, 316] on div "NEXT" at bounding box center [591, 318] width 21 height 6
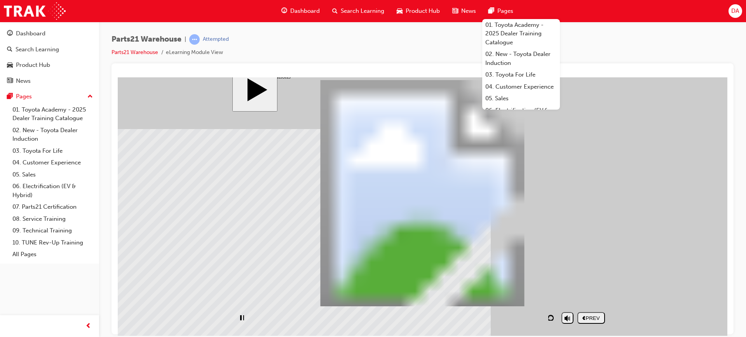
scroll to position [0, 0]
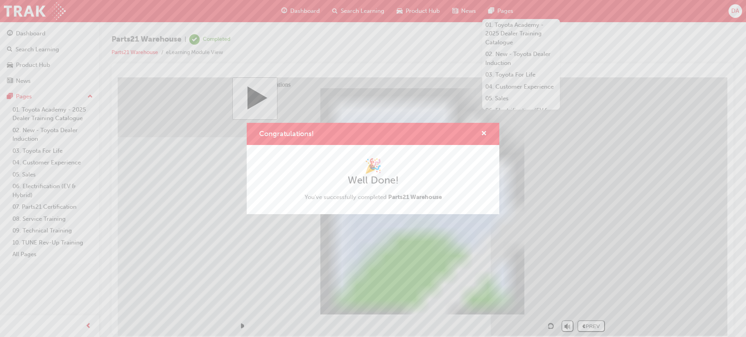
click at [649, 263] on div "Congratulations! 🎉 Well Done! You've successfully completed Parts21 Warehouse" at bounding box center [373, 168] width 746 height 337
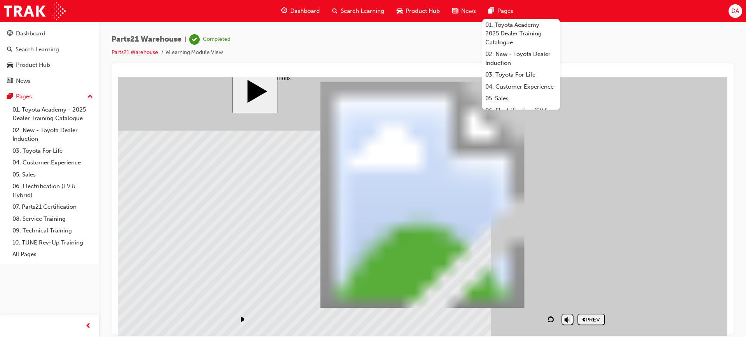
scroll to position [8, 0]
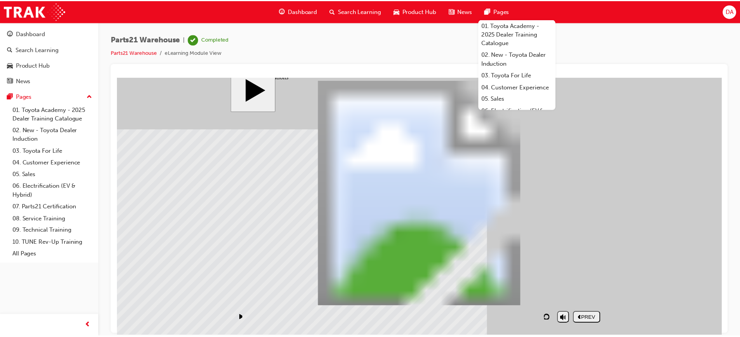
scroll to position [4, 0]
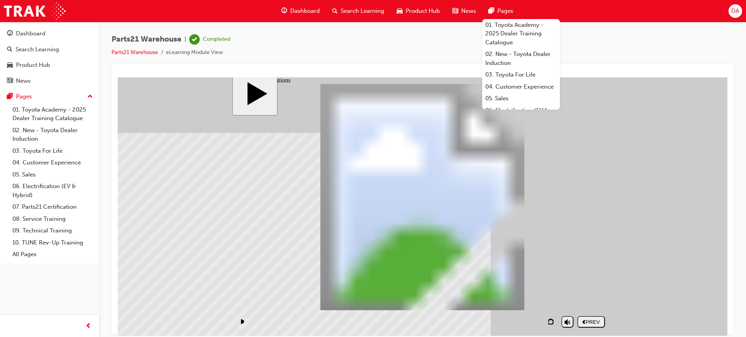
click at [366, 14] on span "Search Learning" at bounding box center [363, 11] width 44 height 9
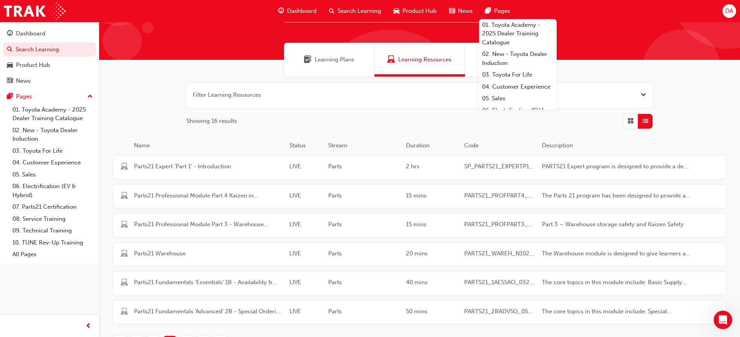
scroll to position [78, 0]
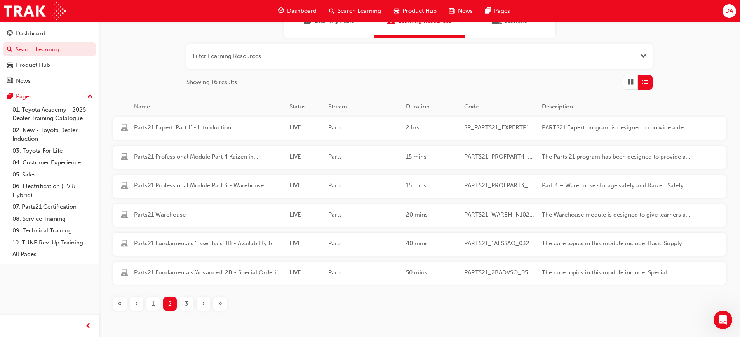
click at [188, 305] on span "3" at bounding box center [186, 303] width 3 height 9
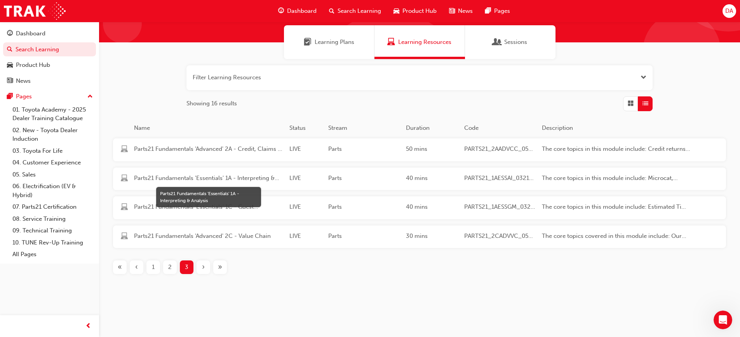
click at [221, 178] on span "Parts21 Fundamentals 'Essentials' 1A - Interpreting & Analysis" at bounding box center [208, 178] width 149 height 9
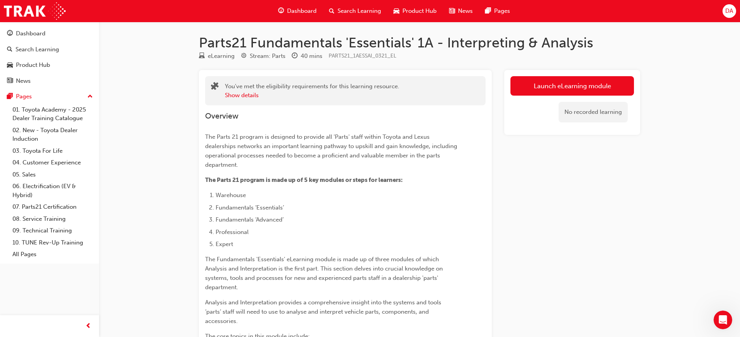
click at [554, 84] on link "Launch eLearning module" at bounding box center [573, 85] width 124 height 19
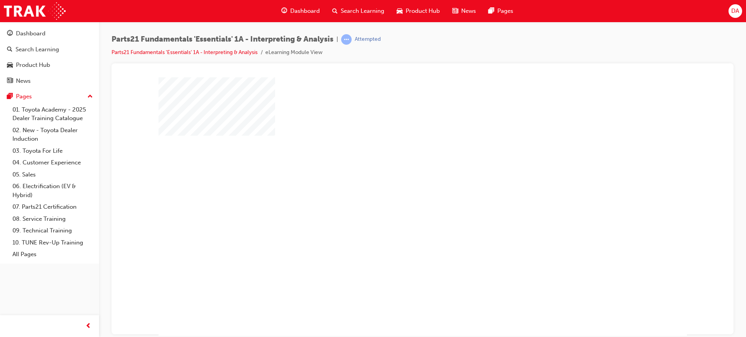
click at [400, 184] on div "play" at bounding box center [400, 184] width 0 height 0
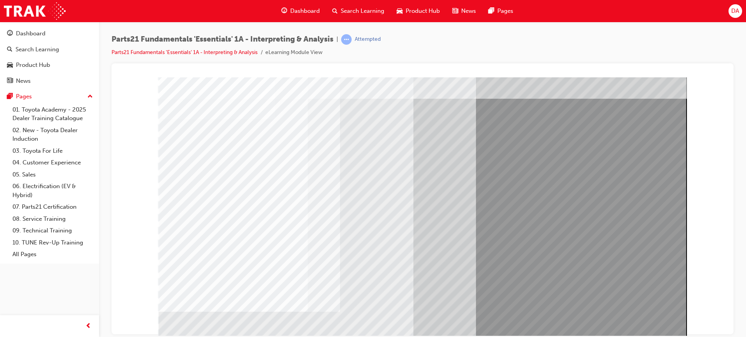
scroll to position [33, 0]
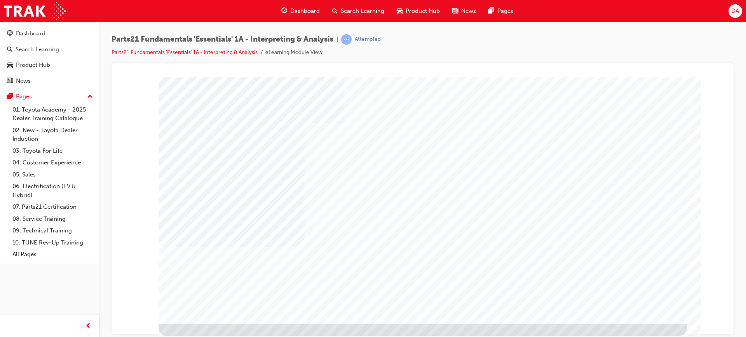
scroll to position [0, 0]
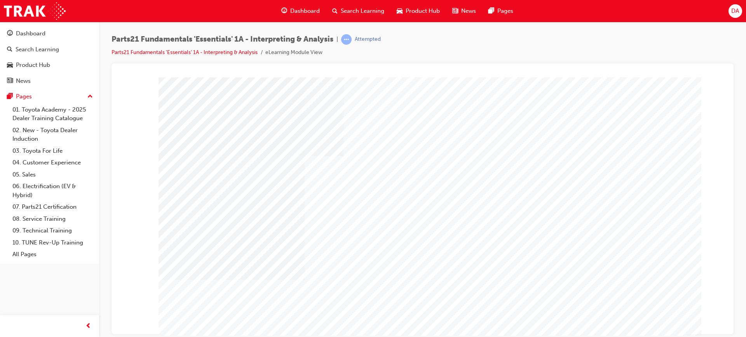
type input "[PERSON_NAME]"
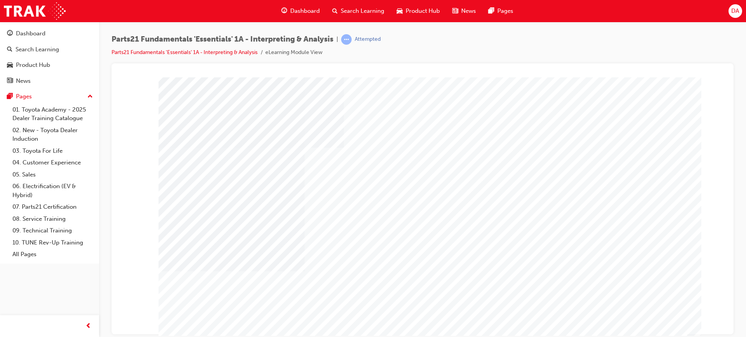
scroll to position [33, 0]
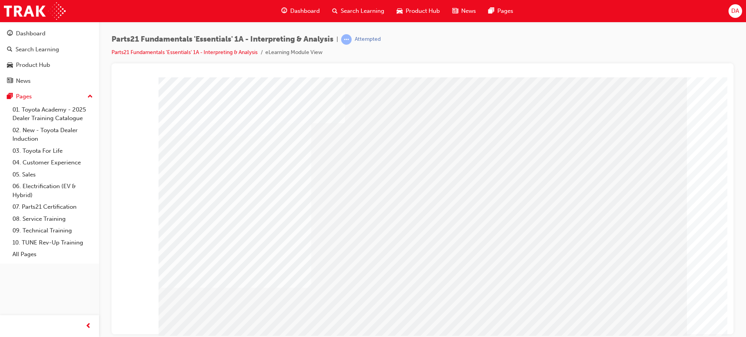
click at [708, 80] on div "Hi [PERSON_NAME], I’ll be answering questions and providing you with some handy…" at bounding box center [422, 80] width 603 height 0
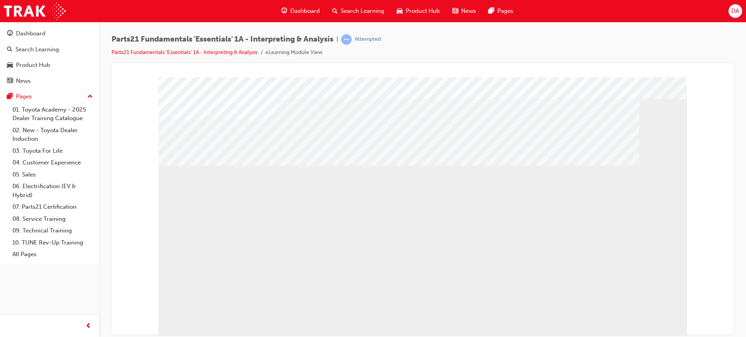
scroll to position [0, 0]
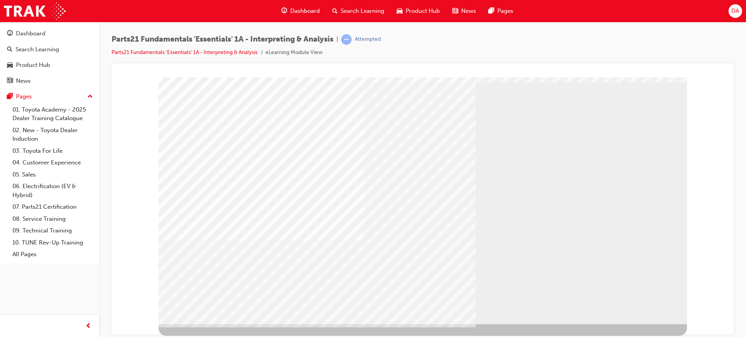
scroll to position [0, 0]
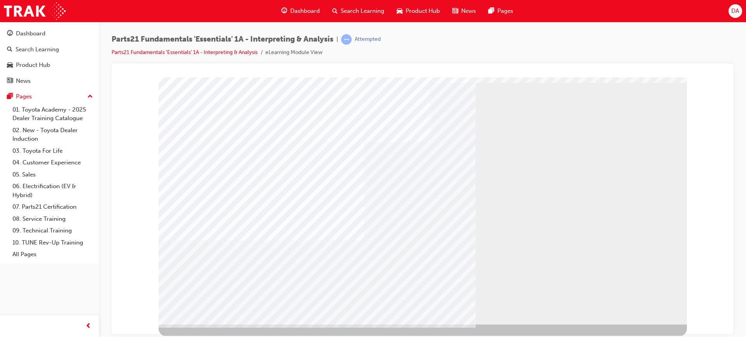
scroll to position [33, 0]
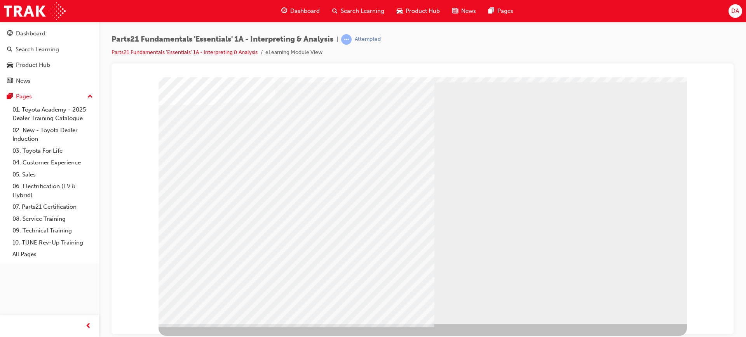
scroll to position [0, 0]
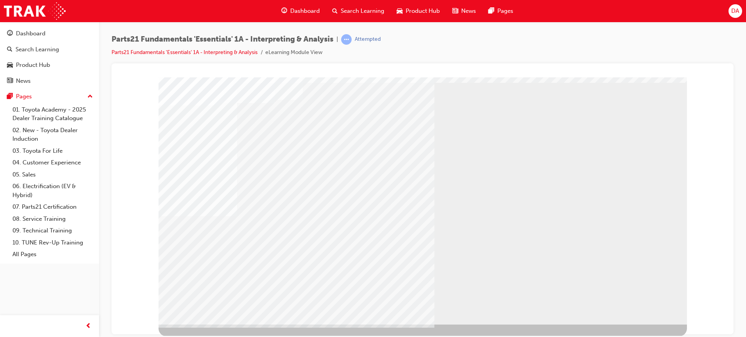
scroll to position [33, 0]
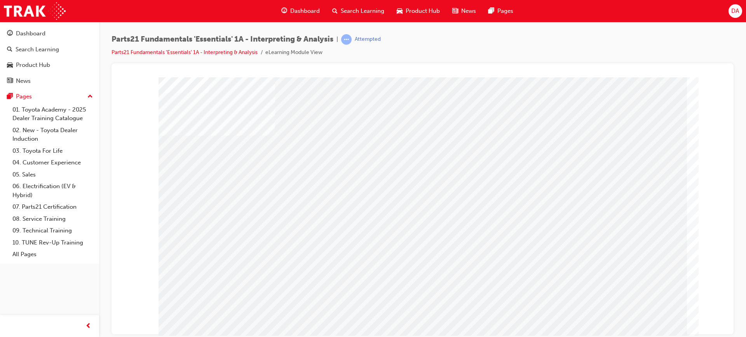
scroll to position [0, 0]
click at [714, 80] on div at bounding box center [422, 80] width 603 height 0
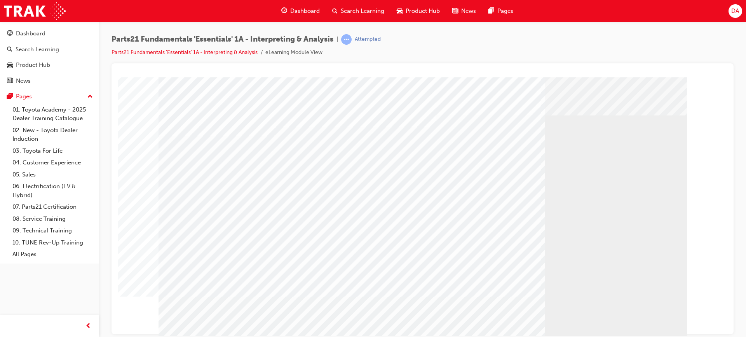
click at [507, 147] on div "Play" at bounding box center [505, 147] width 295 height 0
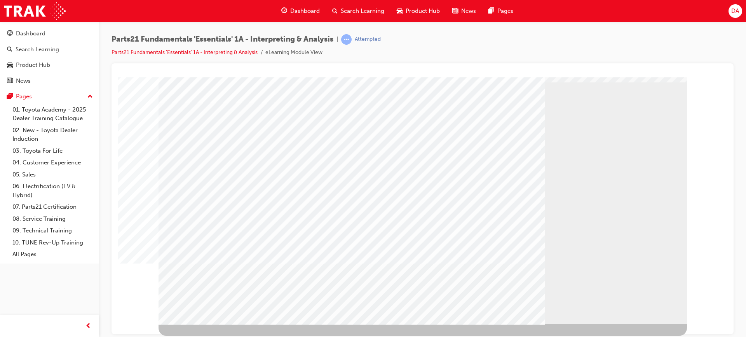
click at [710, 47] on div "multistate" at bounding box center [422, 47] width 603 height 0
click at [506, 114] on div "Play" at bounding box center [505, 114] width 295 height 0
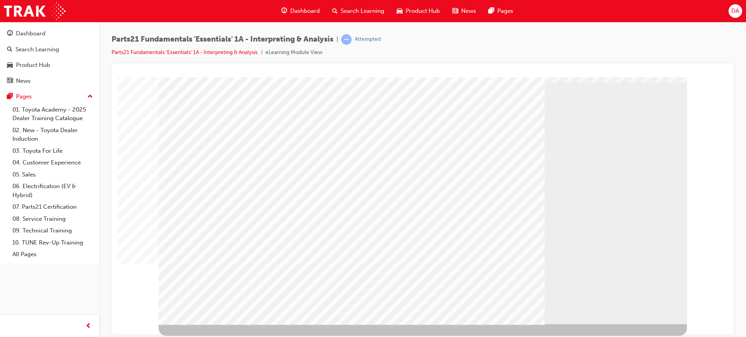
click at [504, 114] on div "Play" at bounding box center [505, 114] width 295 height 0
click at [467, 114] on div "Video" at bounding box center [445, 114] width 175 height 0
click at [452, 114] on div "Video" at bounding box center [445, 114] width 175 height 0
click at [441, 114] on div "Video" at bounding box center [445, 114] width 175 height 0
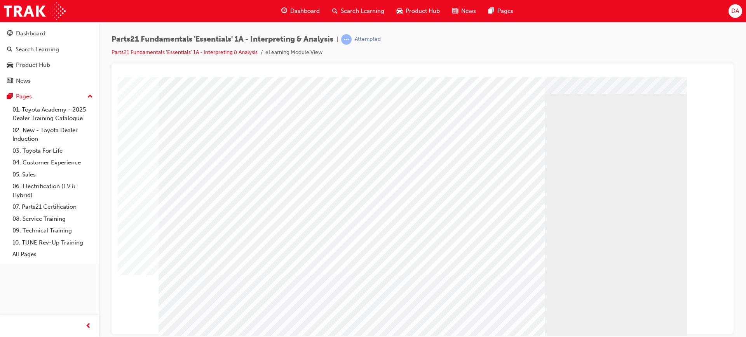
scroll to position [33, 0]
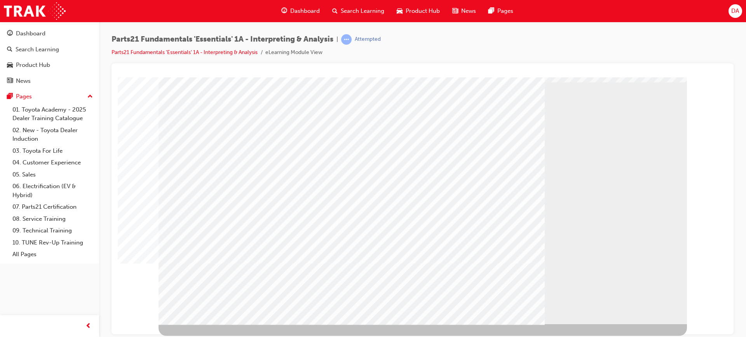
drag, startPoint x: 246, startPoint y: 201, endPoint x: 246, endPoint y: 206, distance: 5.1
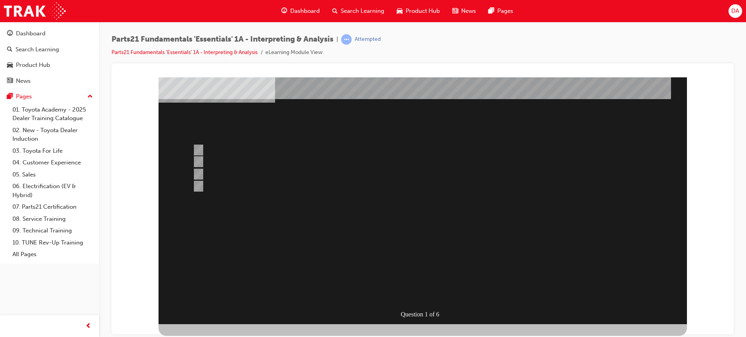
scroll to position [0, 0]
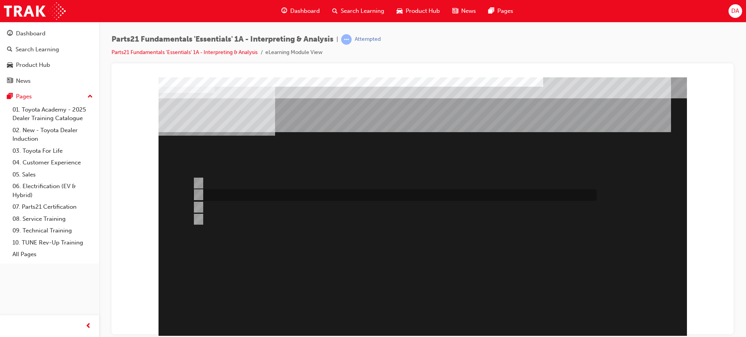
click at [200, 193] on input "Microcat" at bounding box center [197, 194] width 9 height 9
radio input "true"
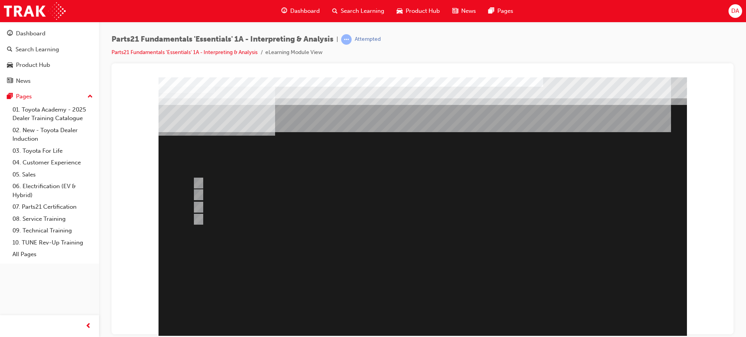
click at [200, 191] on div at bounding box center [423, 217] width 528 height 280
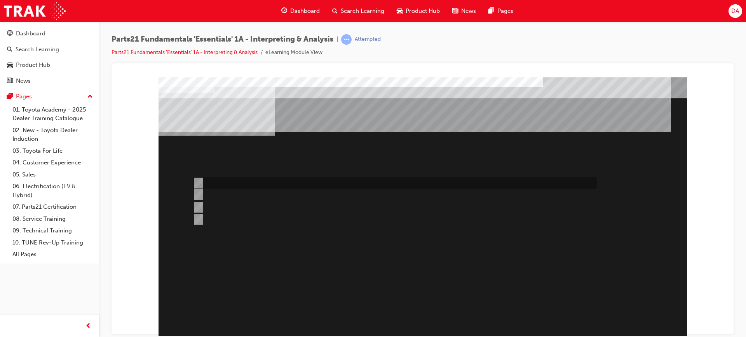
click at [199, 183] on input "Oil Filter" at bounding box center [197, 183] width 9 height 9
radio input "true"
click at [284, 260] on div "Question 2 of 6" at bounding box center [423, 217] width 528 height 280
click at [198, 182] on input "Oil Filter" at bounding box center [197, 183] width 9 height 9
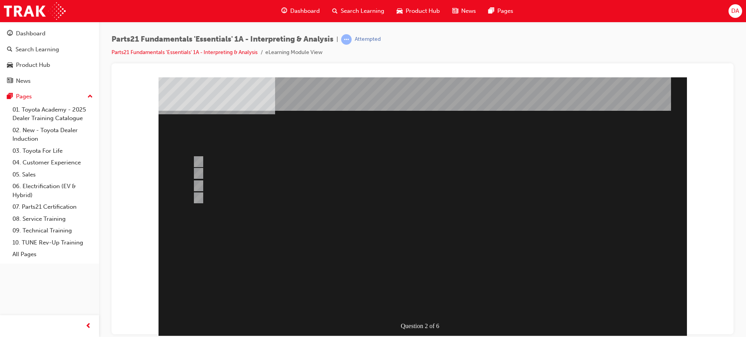
scroll to position [33, 0]
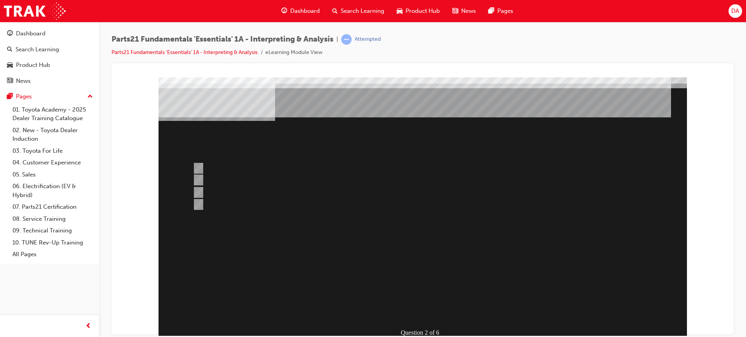
scroll to position [0, 0]
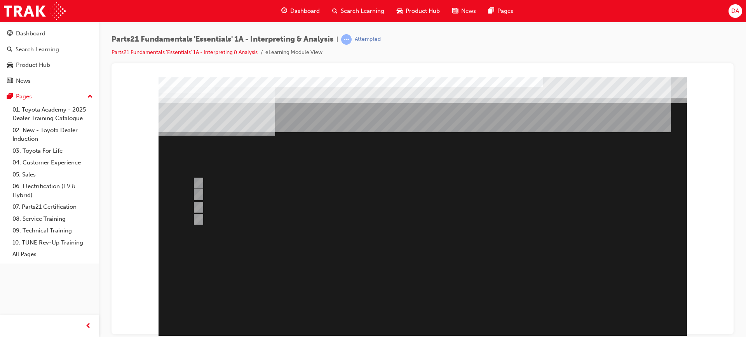
click at [198, 216] on div at bounding box center [423, 217] width 528 height 280
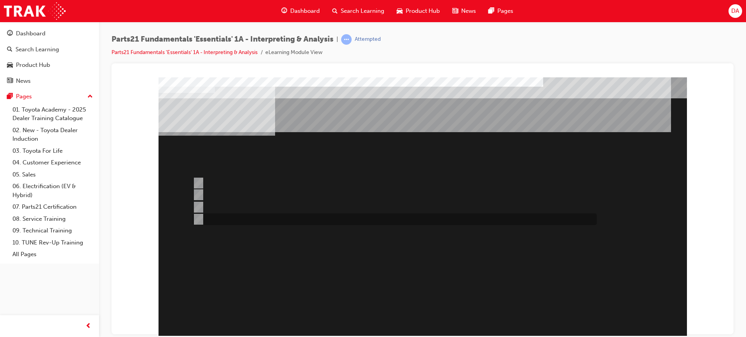
click at [194, 218] on input "Bonnet Protector Fitting Kit" at bounding box center [197, 219] width 9 height 9
radio input "true"
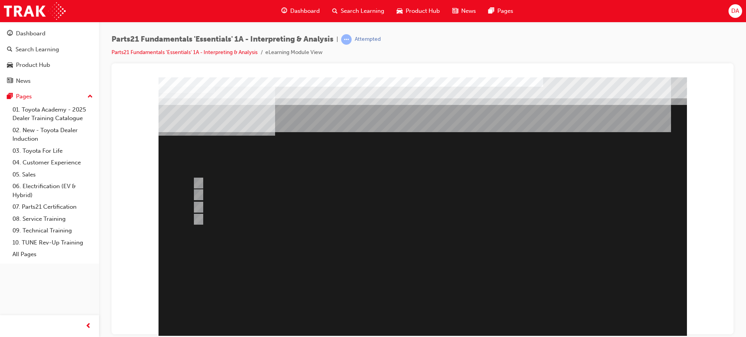
click at [225, 215] on div at bounding box center [423, 217] width 528 height 280
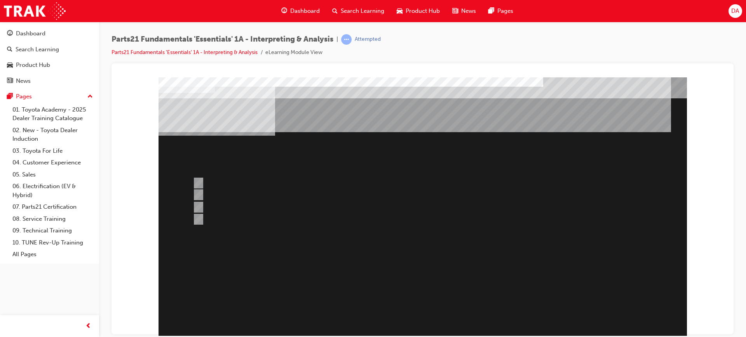
click at [199, 220] on input "Microcat" at bounding box center [197, 219] width 9 height 9
radio input "true"
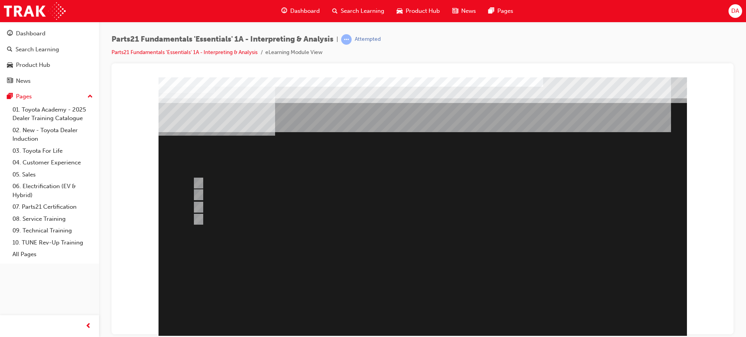
click at [198, 217] on div at bounding box center [423, 217] width 528 height 280
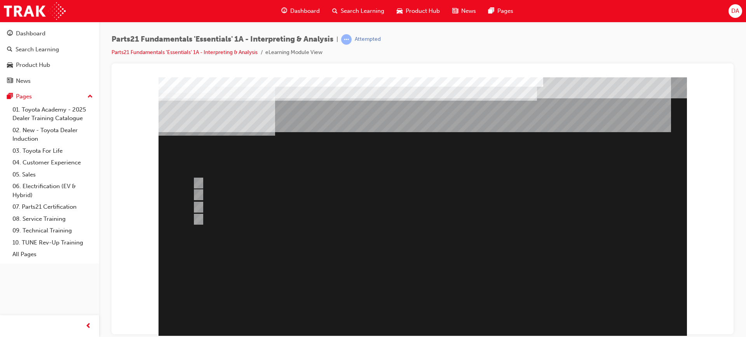
click at [199, 196] on div at bounding box center [423, 217] width 528 height 280
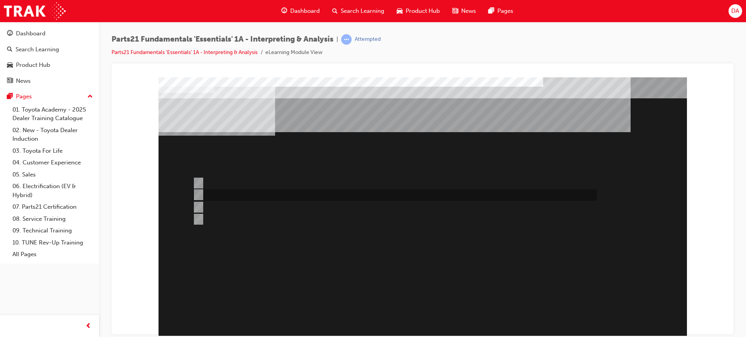
click at [200, 194] on input "Microcat - JPIO" at bounding box center [197, 194] width 9 height 9
radio input "true"
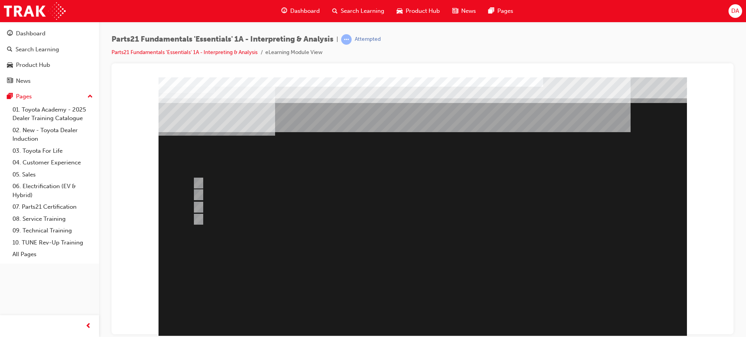
click at [197, 193] on div at bounding box center [423, 217] width 528 height 280
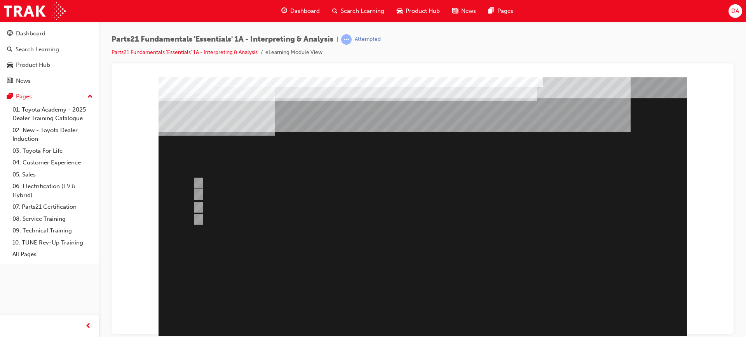
click at [339, 208] on div at bounding box center [423, 217] width 528 height 280
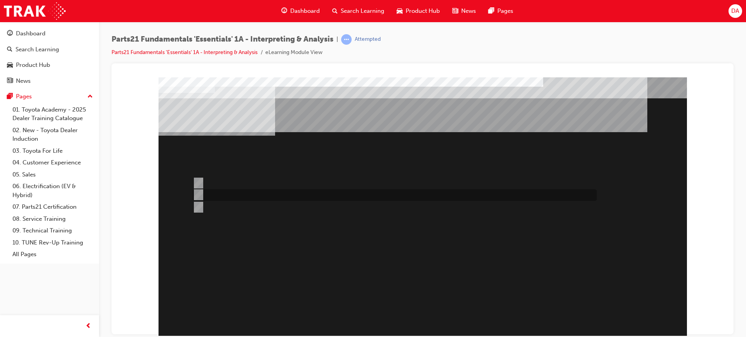
click at [200, 193] on input "Superservice" at bounding box center [197, 194] width 9 height 9
radio input "true"
click at [197, 205] on input "Both" at bounding box center [197, 207] width 9 height 9
radio input "true"
click at [321, 237] on div "Question 5 of 6" at bounding box center [423, 217] width 528 height 280
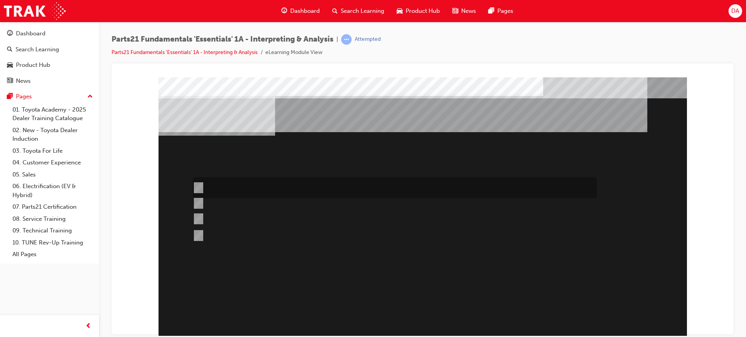
click at [194, 188] on input "TAPS" at bounding box center [197, 187] width 9 height 9
radio input "true"
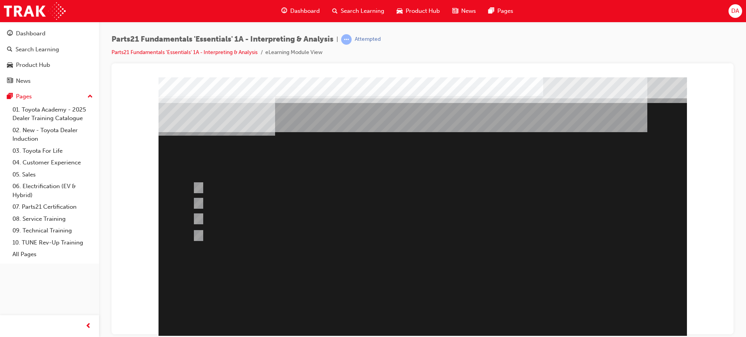
click at [418, 321] on div at bounding box center [423, 217] width 528 height 280
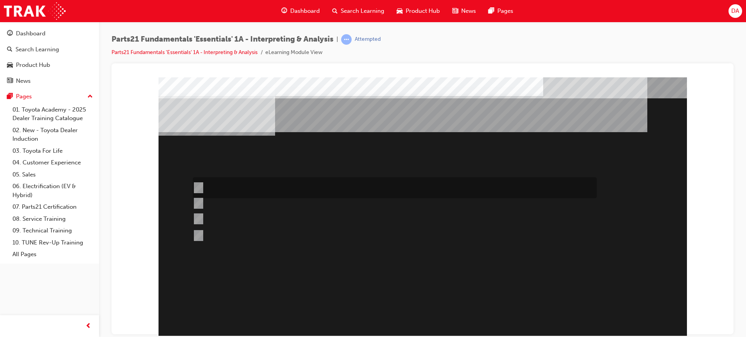
click at [198, 187] on input "TAPS" at bounding box center [197, 187] width 9 height 9
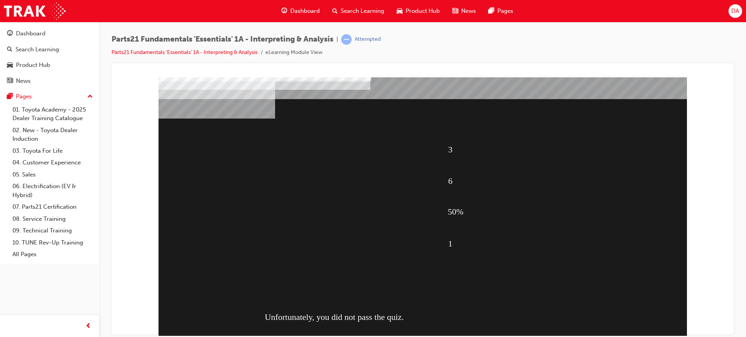
scroll to position [33, 0]
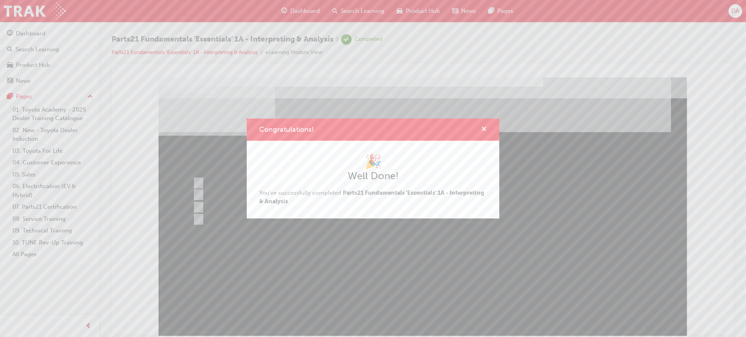
click at [484, 128] on span "cross-icon" at bounding box center [484, 129] width 6 height 7
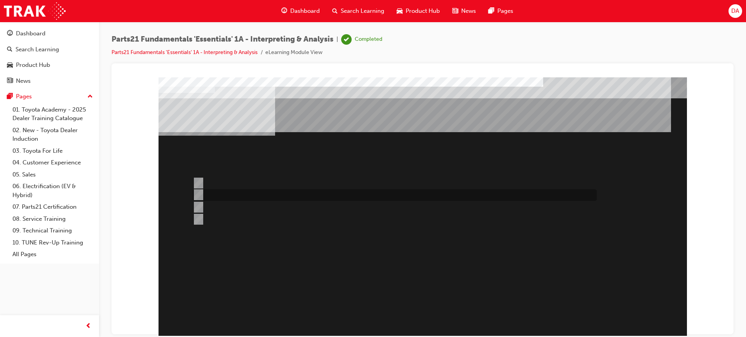
click at [202, 194] on div at bounding box center [393, 195] width 404 height 12
radio input "true"
click at [198, 179] on input "Oil Filter" at bounding box center [197, 183] width 9 height 9
radio input "true"
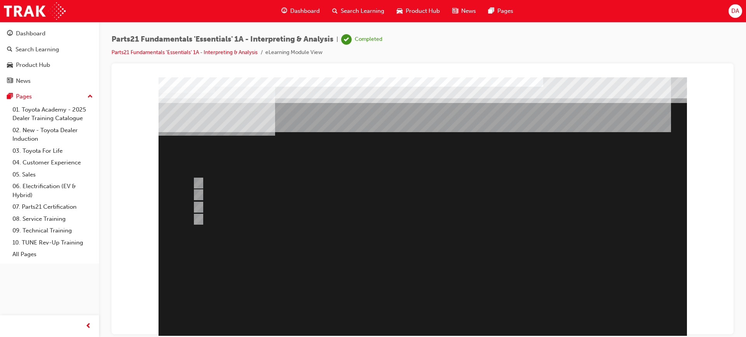
click at [424, 323] on div at bounding box center [423, 217] width 528 height 280
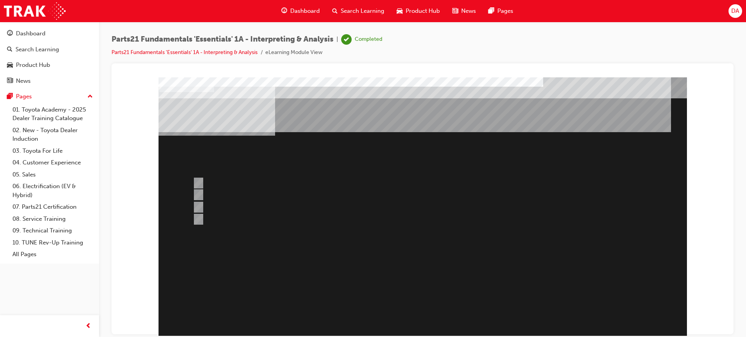
click at [198, 218] on input "Microcat" at bounding box center [197, 219] width 9 height 9
radio input "true"
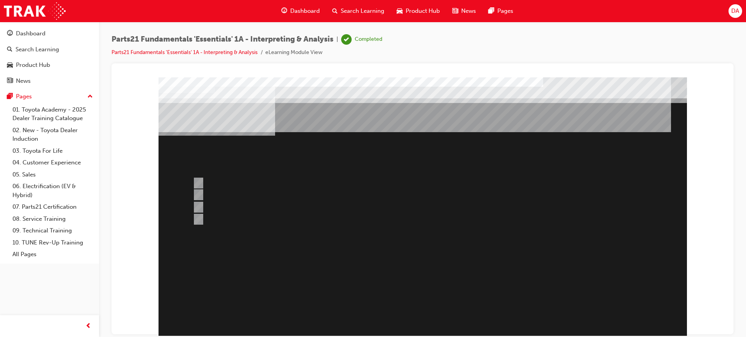
click at [424, 322] on div at bounding box center [423, 217] width 528 height 280
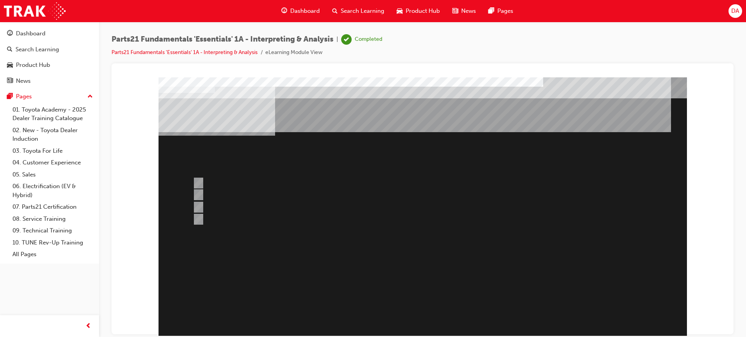
click at [199, 196] on input "Microcat - JPIO" at bounding box center [197, 194] width 9 height 9
radio input "true"
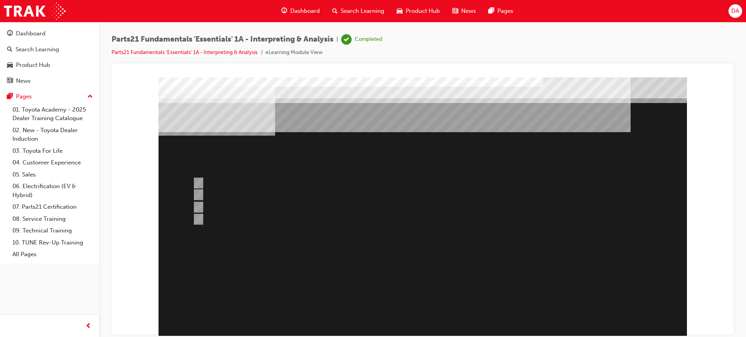
click at [427, 324] on div at bounding box center [423, 217] width 528 height 280
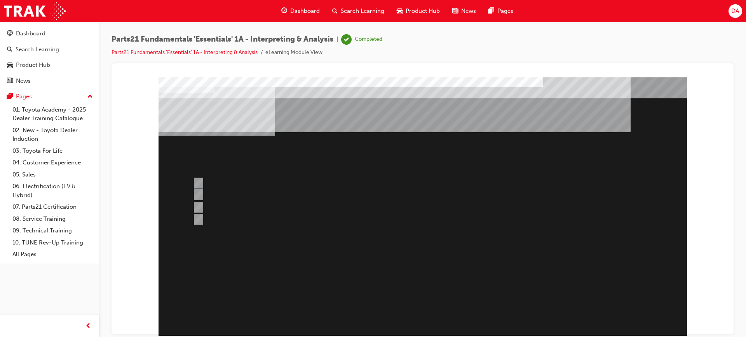
click at [196, 204] on input "Both" at bounding box center [197, 207] width 9 height 9
radio input "true"
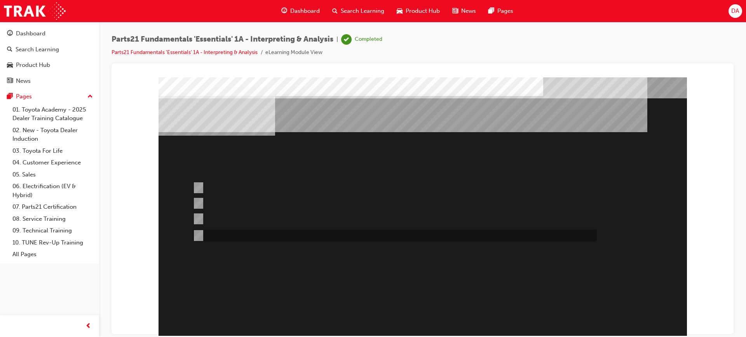
click at [200, 236] on input "TASS" at bounding box center [197, 235] width 9 height 9
radio input "true"
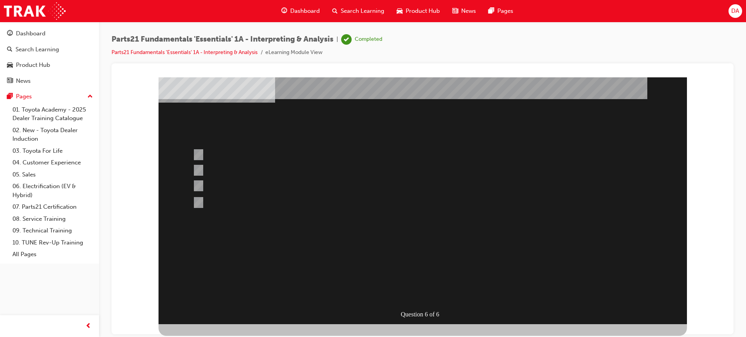
click at [424, 293] on div at bounding box center [423, 184] width 528 height 280
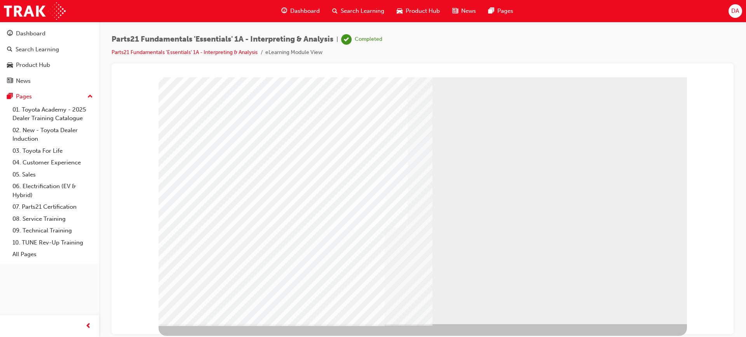
click at [612, 41] on div "Parts21 Fundamentals 'Essentials' 1A - Interpreting & Analysis | Completed Part…" at bounding box center [423, 48] width 622 height 29
click at [222, 52] on link "Parts21 Fundamentals 'Essentials' 1A - Interpreting & Analysis" at bounding box center [185, 52] width 146 height 7
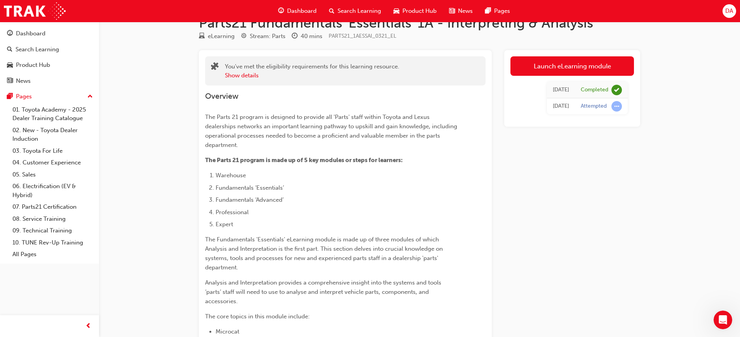
scroll to position [39, 0]
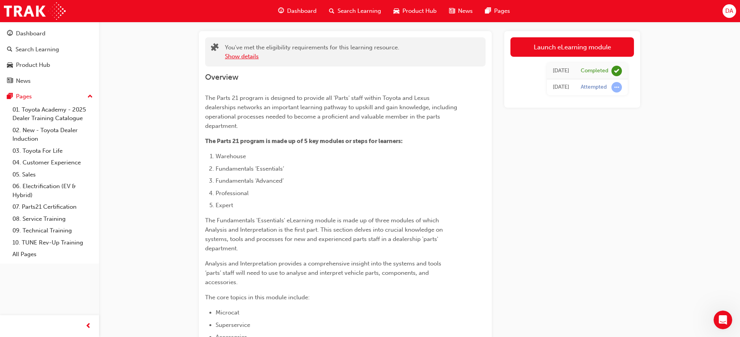
click at [244, 56] on button "Show details" at bounding box center [242, 56] width 34 height 9
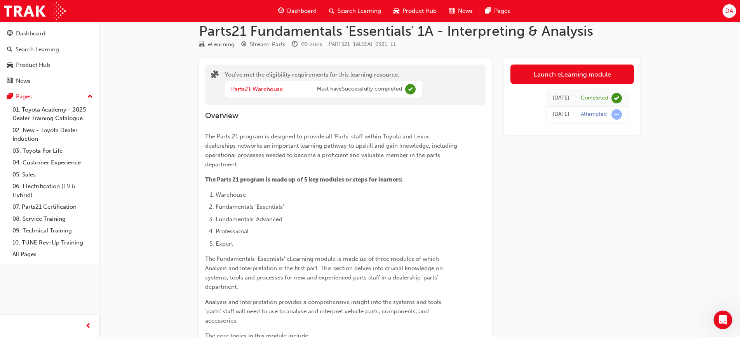
scroll to position [0, 0]
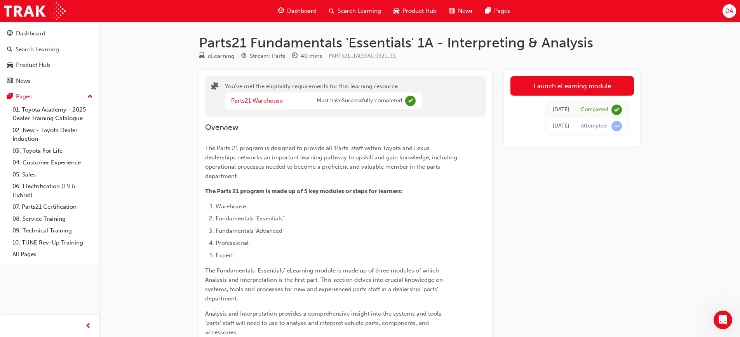
click at [354, 12] on span "Search Learning" at bounding box center [360, 11] width 44 height 9
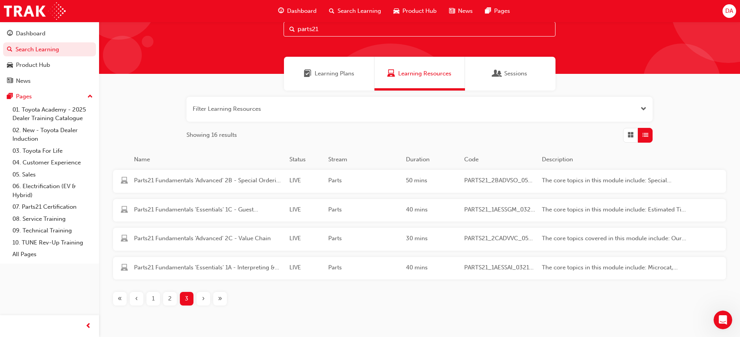
scroll to position [39, 0]
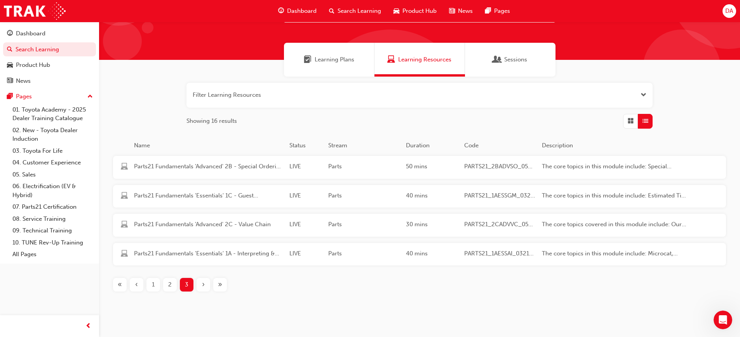
click at [173, 283] on div "2" at bounding box center [170, 285] width 14 height 14
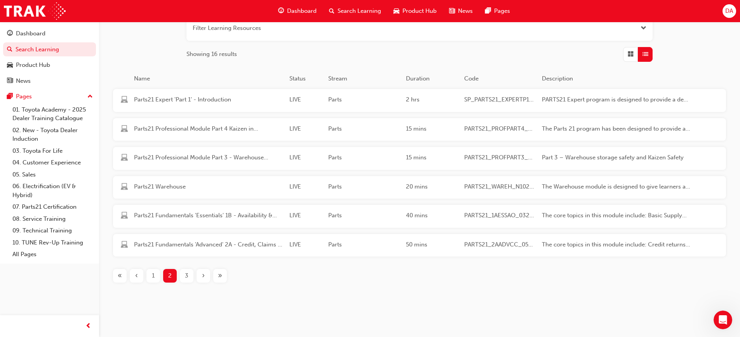
scroll to position [114, 0]
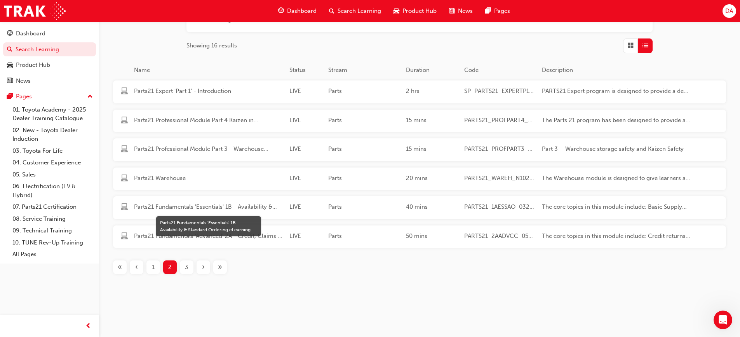
click at [230, 206] on span "Parts21 Fundamentals 'Essentials' 1B - Availability & Standard Ordering eLearni…" at bounding box center [208, 206] width 149 height 9
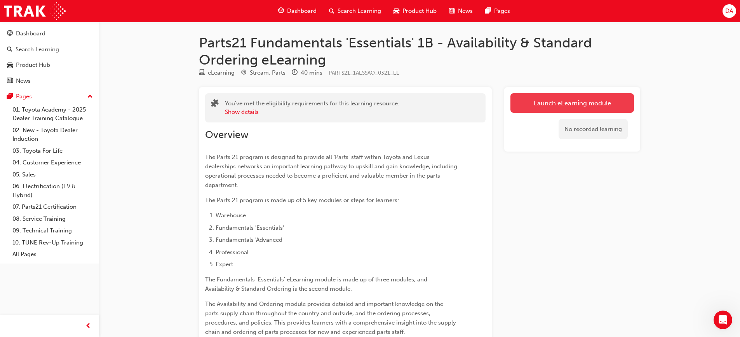
click at [539, 94] on link "Launch eLearning module" at bounding box center [573, 102] width 124 height 19
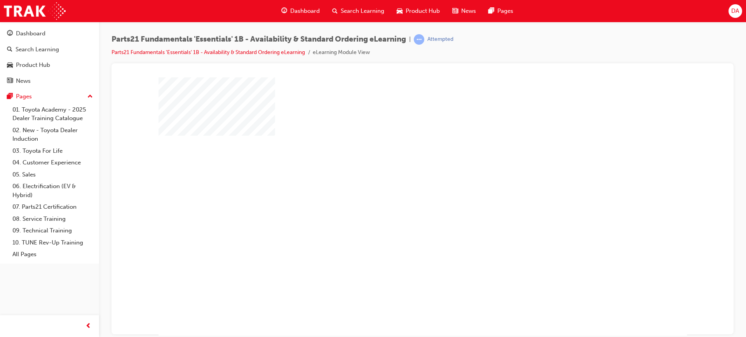
click at [400, 184] on div "play" at bounding box center [400, 184] width 0 height 0
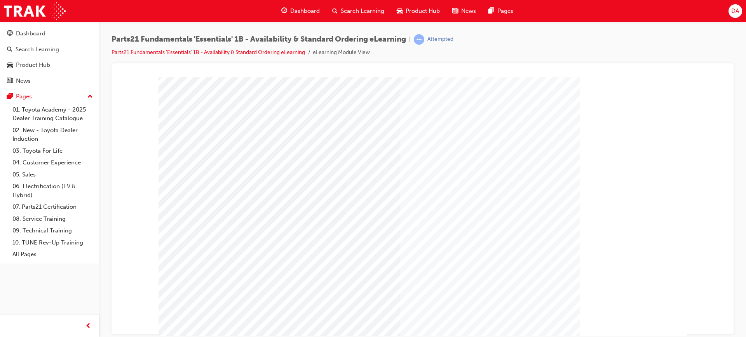
scroll to position [33, 0]
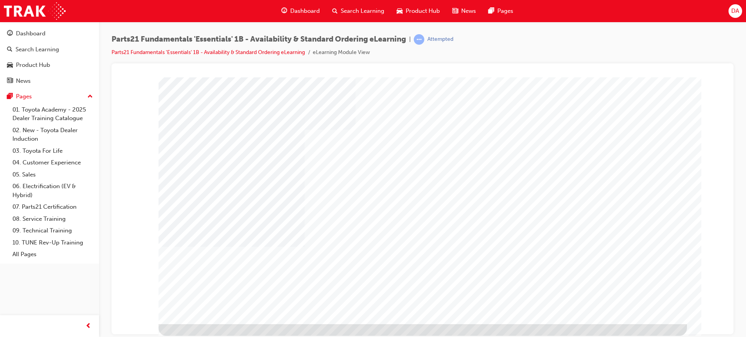
scroll to position [0, 0]
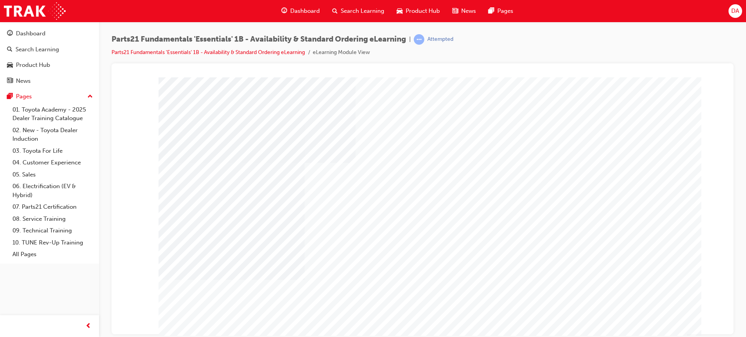
type input "[PERSON_NAME]"
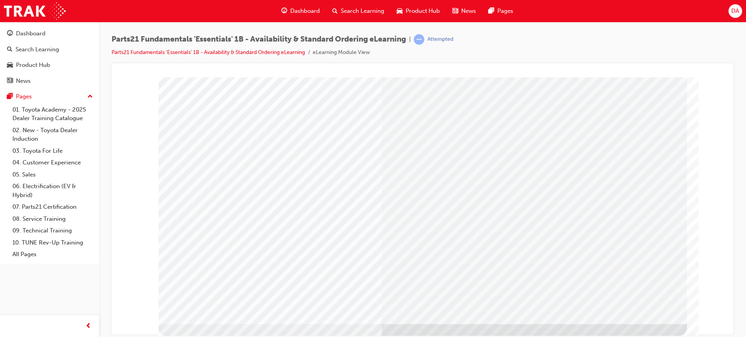
scroll to position [0, 0]
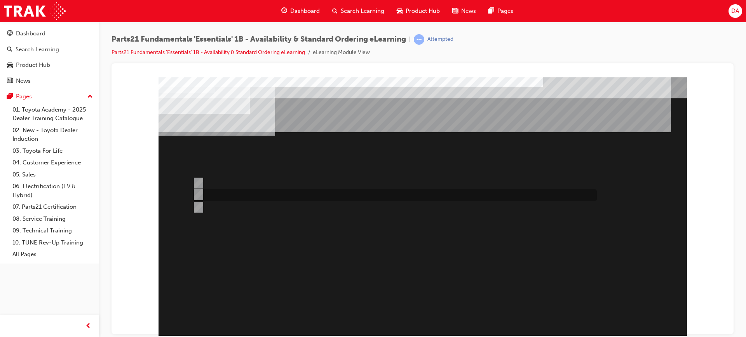
click at [196, 192] on input "Toyota Parts Centre" at bounding box center [197, 194] width 9 height 9
radio input "true"
click at [199, 184] on input "Domestic Suppliers" at bounding box center [197, 183] width 9 height 9
radio input "true"
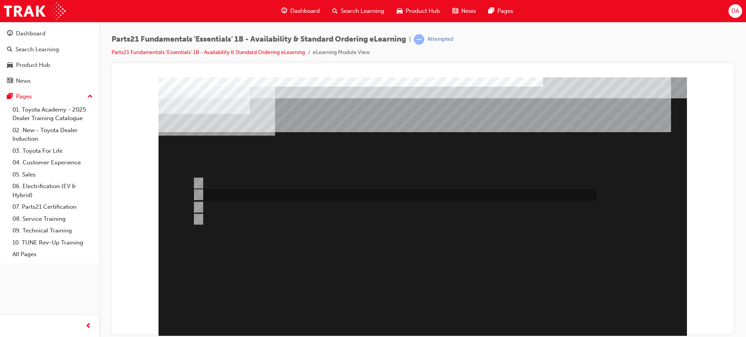
click at [199, 192] on input "Overseas" at bounding box center [197, 194] width 9 height 9
radio input "true"
click at [201, 205] on input "Vendor Direct" at bounding box center [197, 207] width 9 height 9
radio input "true"
click at [199, 194] on input "Overseas" at bounding box center [197, 194] width 9 height 9
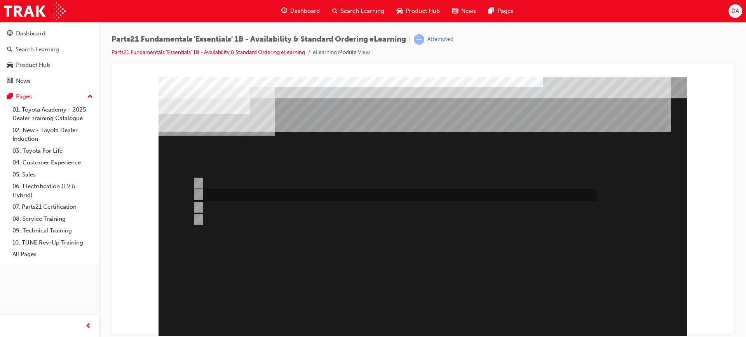
radio input "true"
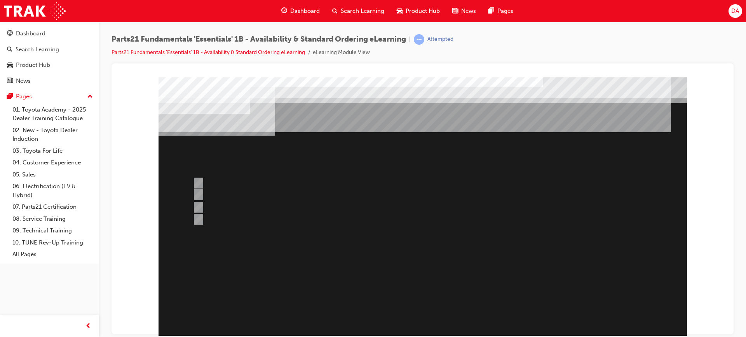
click at [199, 206] on div at bounding box center [423, 217] width 528 height 280
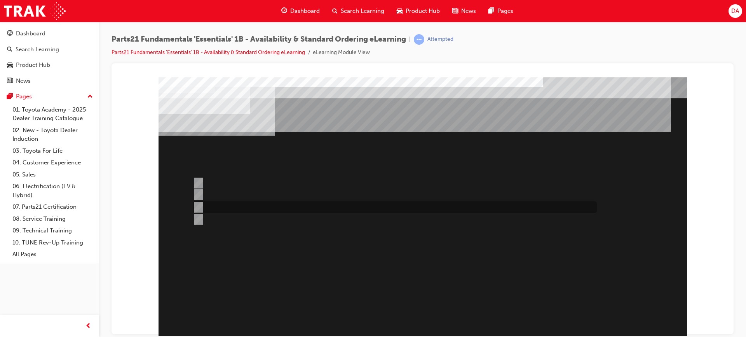
click at [198, 204] on input "Vendor Direct" at bounding box center [197, 207] width 9 height 9
radio input "true"
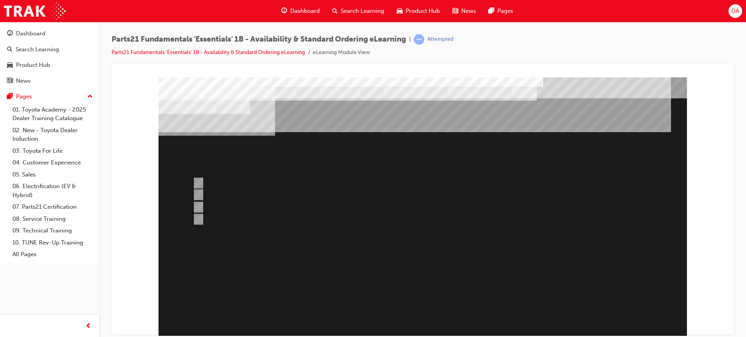
click at [199, 193] on div at bounding box center [423, 217] width 528 height 280
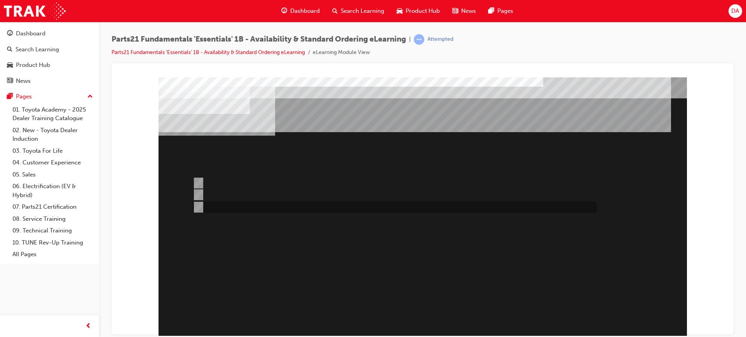
click at [196, 209] on input "Both" at bounding box center [197, 207] width 9 height 9
radio input "true"
click at [199, 195] on input "C" at bounding box center [197, 194] width 9 height 9
radio input "true"
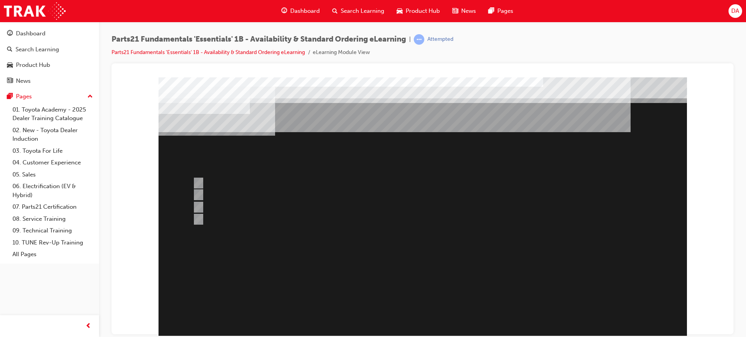
click at [198, 180] on div at bounding box center [423, 217] width 528 height 280
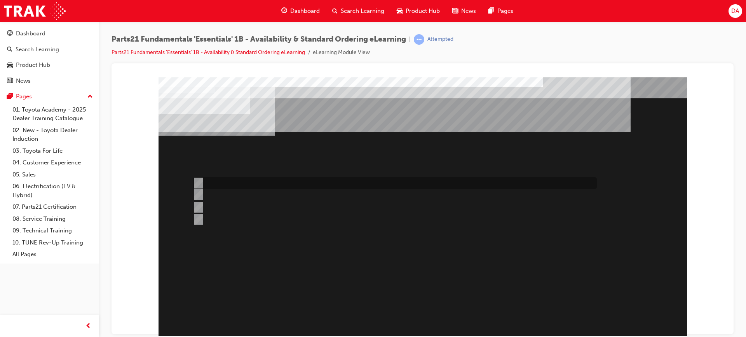
click at [201, 181] on input "1" at bounding box center [197, 183] width 9 height 9
radio input "true"
click at [199, 196] on input "Stock" at bounding box center [197, 194] width 9 height 9
radio input "true"
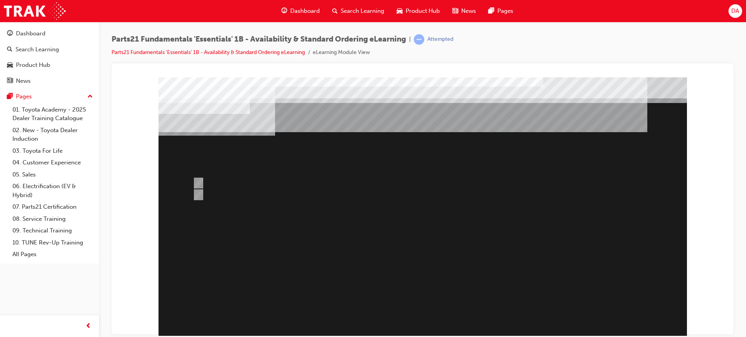
click at [197, 181] on div at bounding box center [423, 217] width 528 height 280
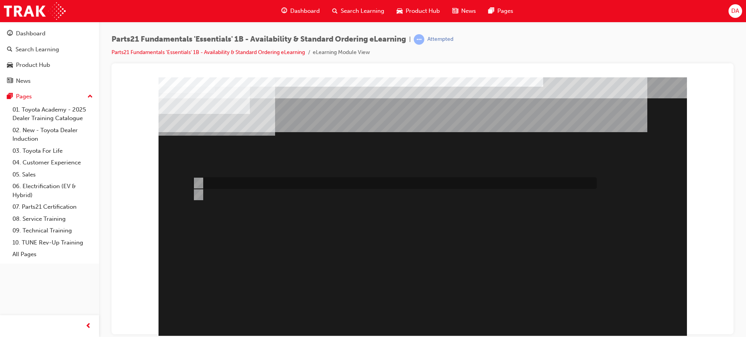
click at [197, 182] on input "Emergency" at bounding box center [197, 183] width 9 height 9
radio input "true"
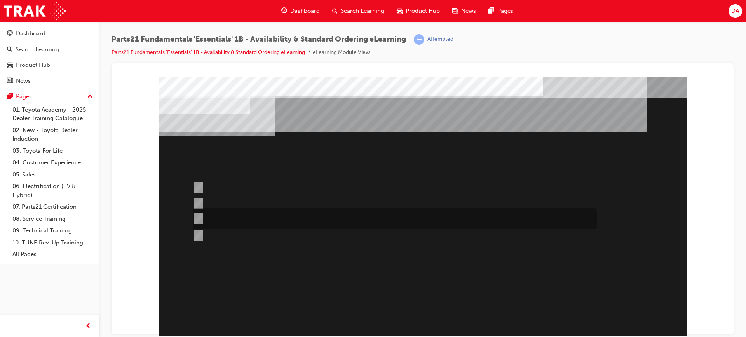
click at [200, 216] on input "Submit a case to the PCHD then follow-up with a phone call (if urgent)." at bounding box center [197, 218] width 9 height 9
radio input "true"
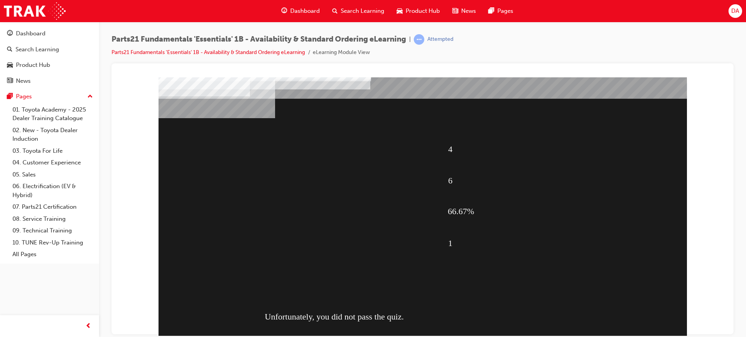
scroll to position [33, 0]
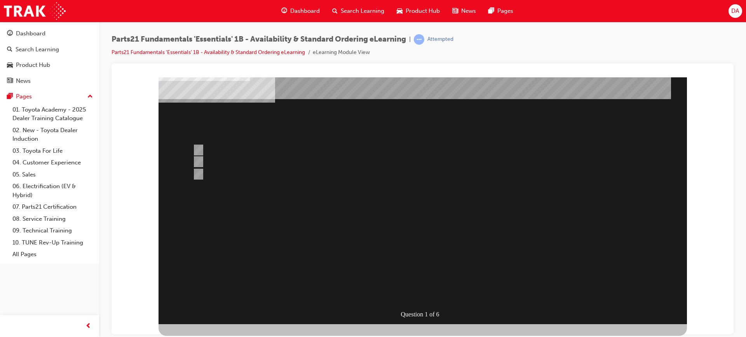
scroll to position [0, 0]
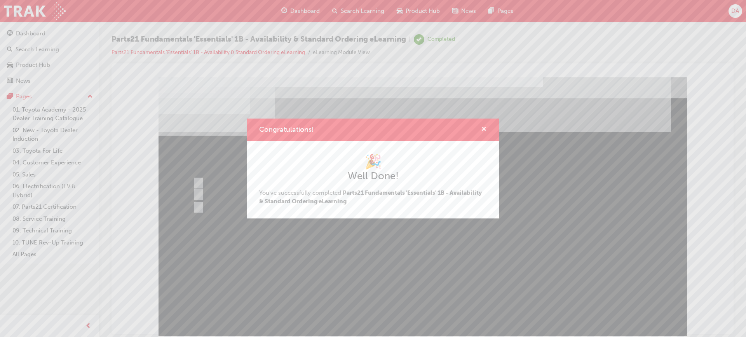
click at [484, 129] on span "cross-icon" at bounding box center [484, 129] width 6 height 7
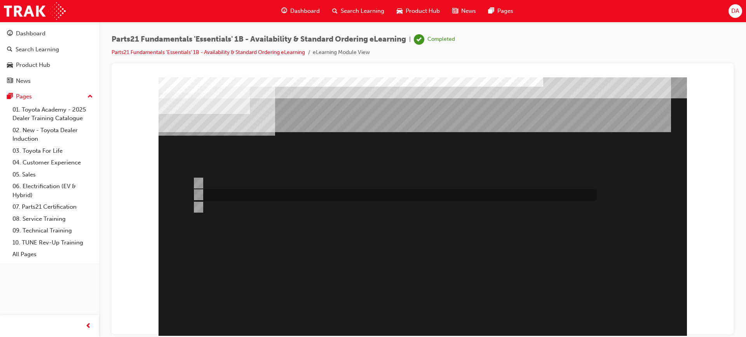
click at [202, 194] on div at bounding box center [393, 195] width 404 height 12
radio input "true"
click at [199, 191] on input "Overseas" at bounding box center [197, 194] width 9 height 9
radio input "true"
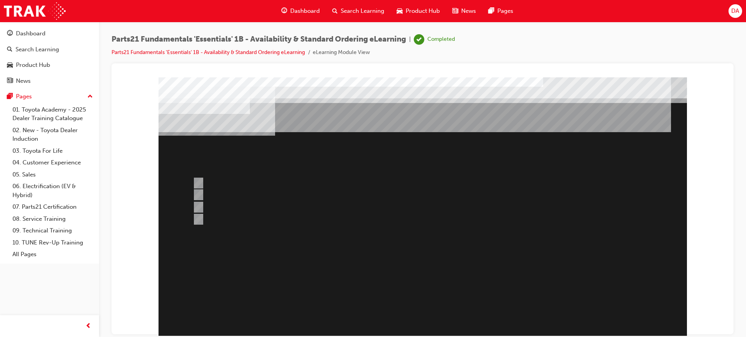
click at [197, 205] on div at bounding box center [423, 217] width 528 height 280
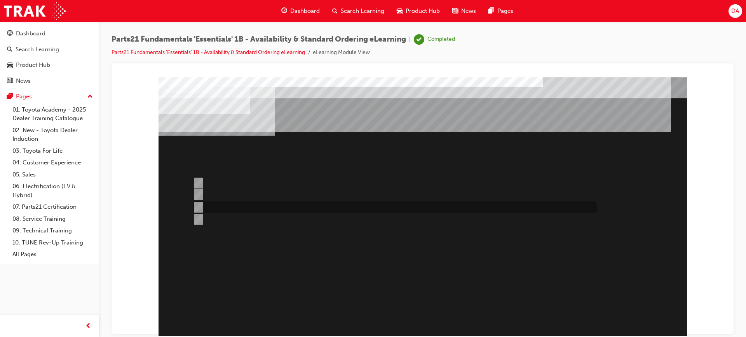
click at [197, 205] on input "Vendor Direct" at bounding box center [197, 207] width 9 height 9
radio input "true"
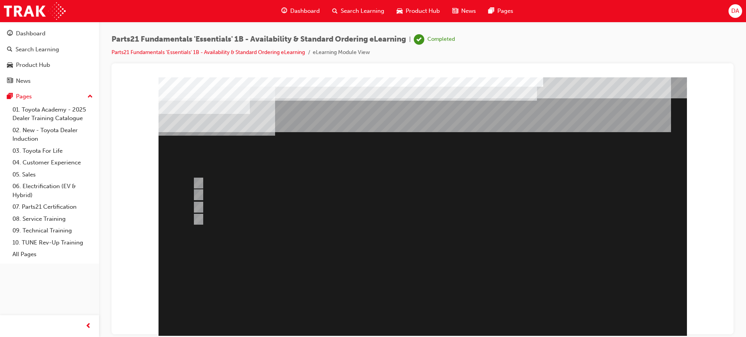
click at [422, 323] on div at bounding box center [423, 217] width 528 height 280
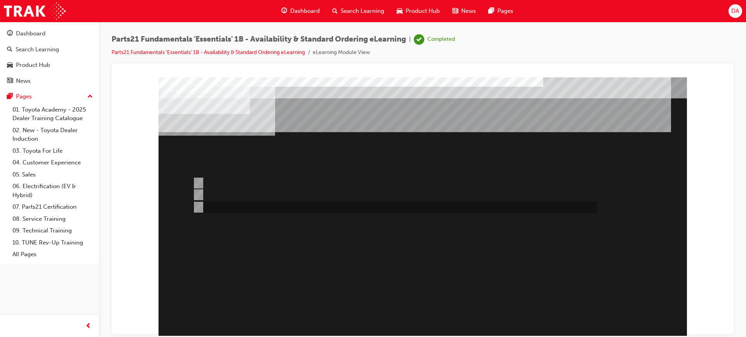
click at [200, 206] on input "Both" at bounding box center [197, 207] width 9 height 9
radio input "true"
click at [198, 207] on input "2" at bounding box center [197, 207] width 9 height 9
radio input "true"
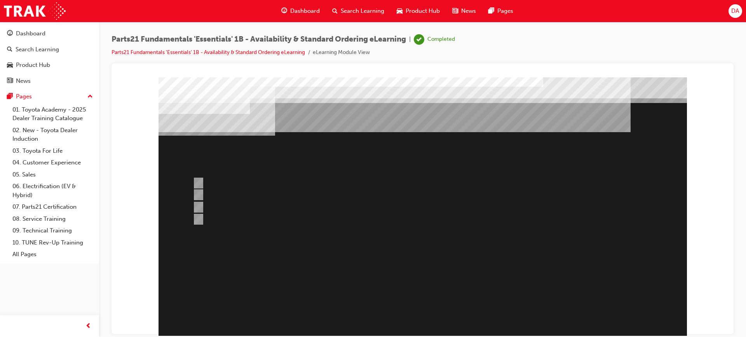
click at [197, 219] on div at bounding box center [423, 217] width 528 height 280
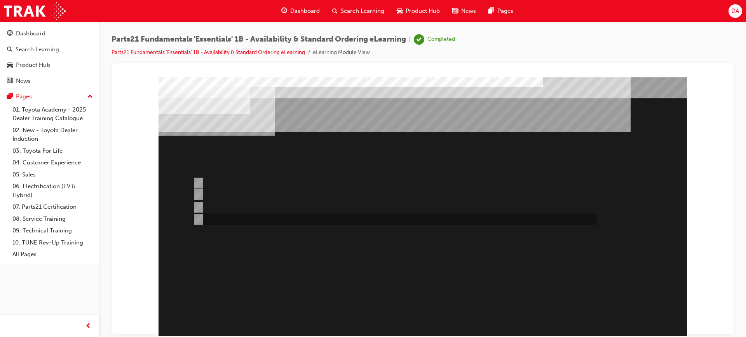
click at [197, 219] on input "3" at bounding box center [197, 219] width 9 height 9
radio input "true"
click at [200, 183] on input "Emergency" at bounding box center [197, 183] width 9 height 9
radio input "true"
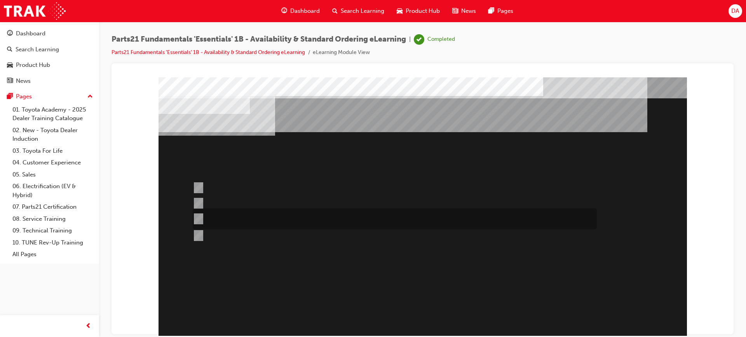
click at [199, 218] on input "Submit a case to the PCHD then follow-up with a phone call (if urgent)." at bounding box center [197, 218] width 9 height 9
radio input "true"
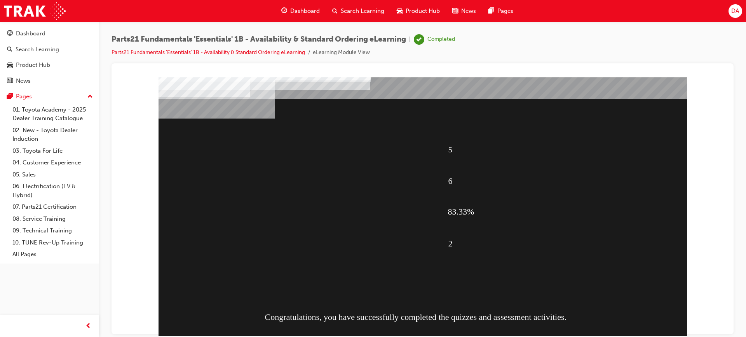
scroll to position [33, 0]
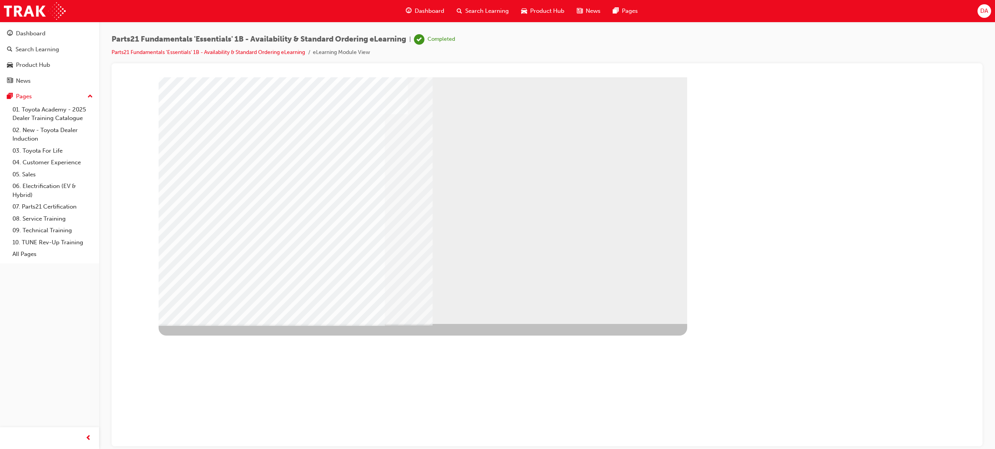
click at [481, 8] on span "Search Learning" at bounding box center [487, 11] width 44 height 9
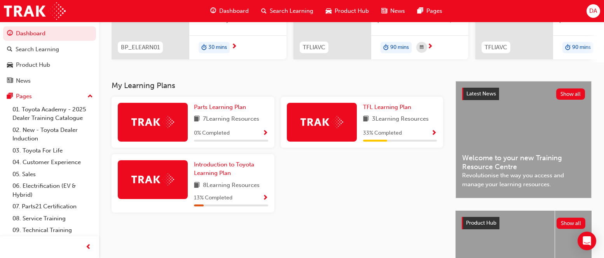
scroll to position [78, 0]
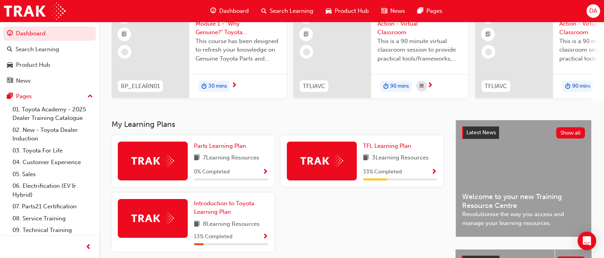
click at [436, 174] on span "Show Progress" at bounding box center [434, 172] width 6 height 7
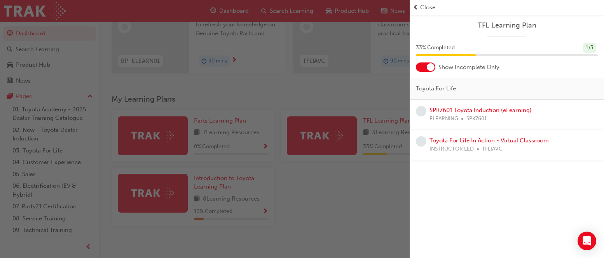
scroll to position [117, 0]
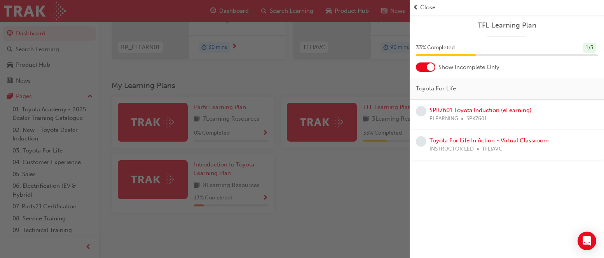
click at [419, 7] on div "Close" at bounding box center [507, 7] width 188 height 9
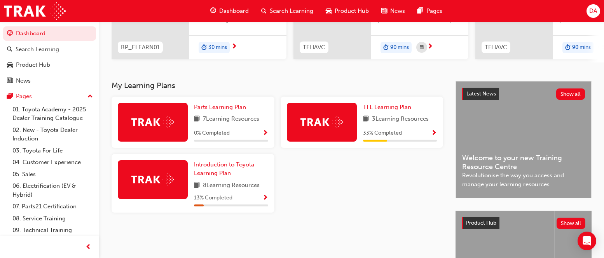
click at [265, 202] on span "Show Progress" at bounding box center [265, 198] width 6 height 7
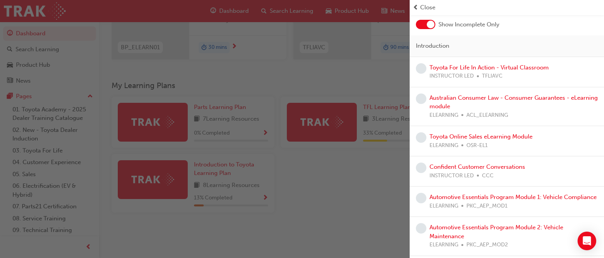
scroll to position [0, 0]
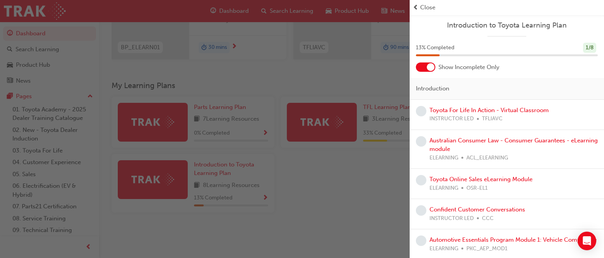
click at [427, 5] on span "Close" at bounding box center [427, 7] width 15 height 9
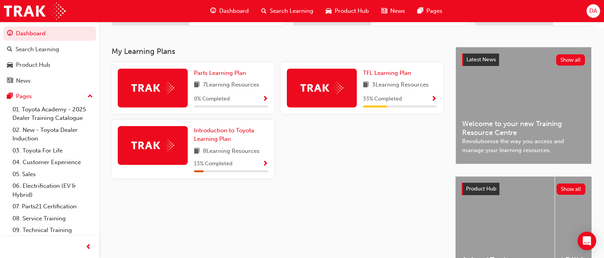
scroll to position [155, 0]
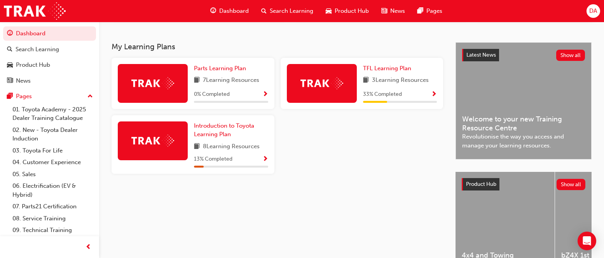
click at [226, 10] on span "Dashboard" at bounding box center [234, 11] width 30 height 9
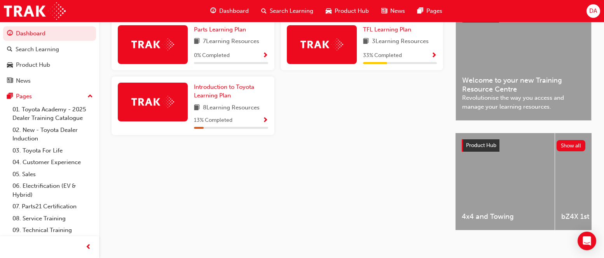
click at [266, 124] on span "Show Progress" at bounding box center [265, 120] width 6 height 7
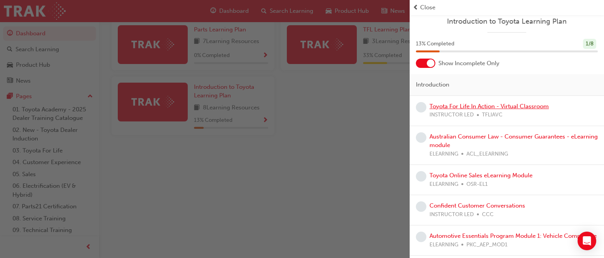
scroll to position [0, 0]
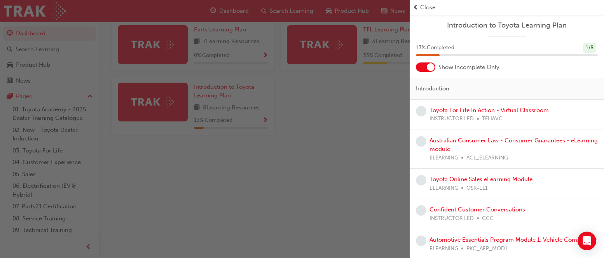
click at [432, 10] on span "Close" at bounding box center [427, 7] width 15 height 9
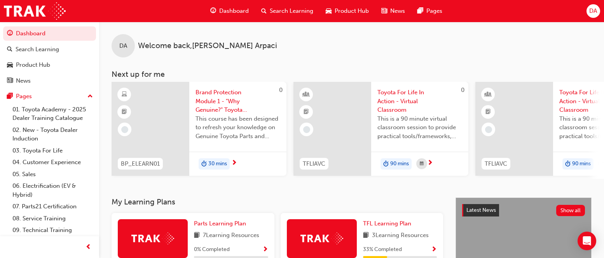
click at [290, 11] on span "Search Learning" at bounding box center [292, 11] width 44 height 9
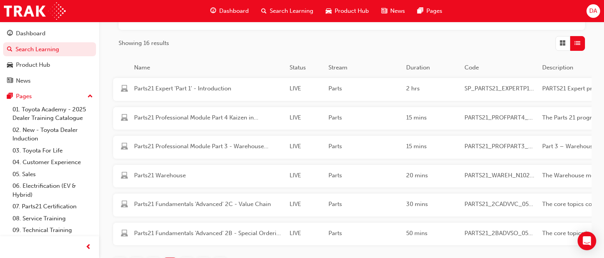
scroll to position [194, 0]
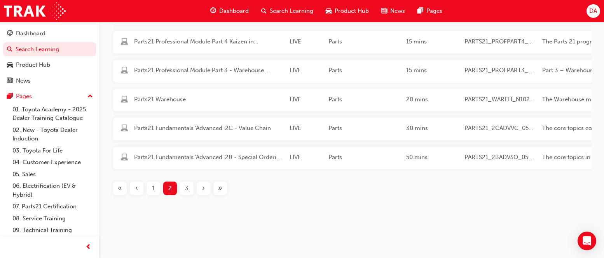
click at [185, 193] on div "3" at bounding box center [187, 189] width 14 height 14
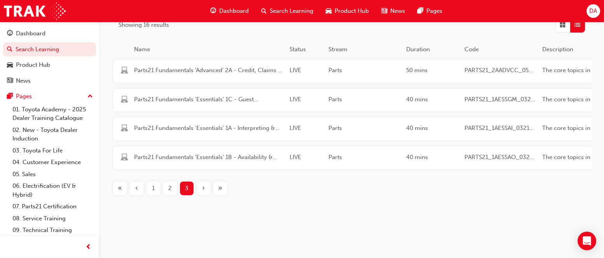
scroll to position [141, 0]
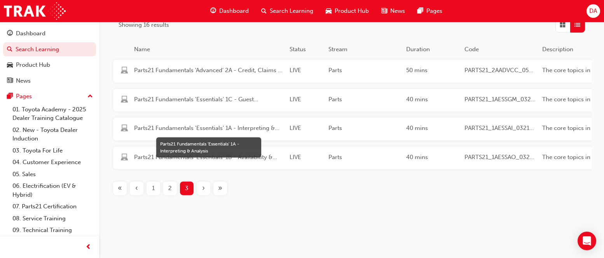
click at [238, 124] on span "Parts21 Fundamentals 'Essentials' 1A - Interpreting & Analysis" at bounding box center [208, 128] width 149 height 9
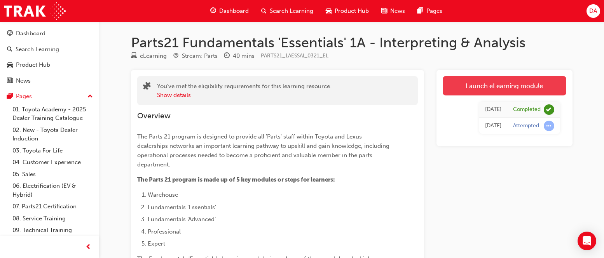
click at [508, 85] on link "Launch eLearning module" at bounding box center [505, 85] width 124 height 19
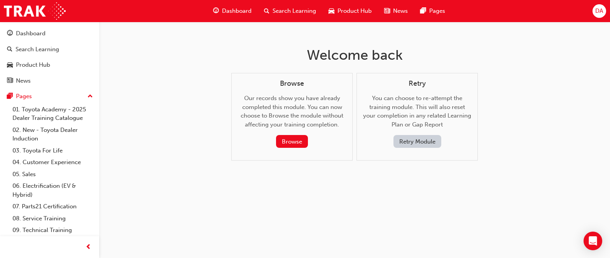
click at [285, 10] on span "Search Learning" at bounding box center [294, 11] width 44 height 9
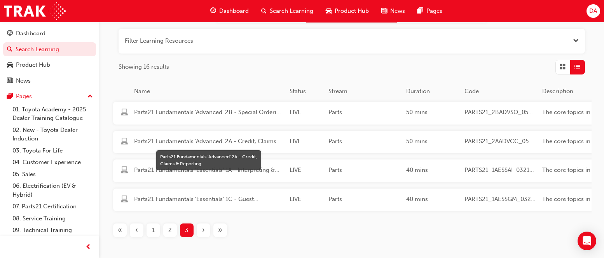
scroll to position [117, 0]
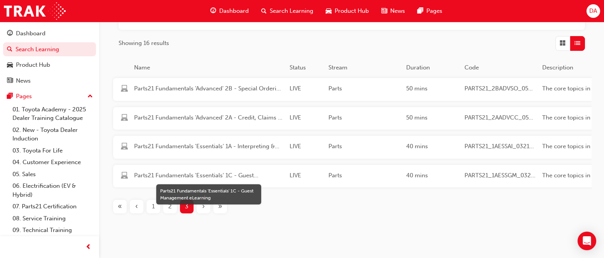
click at [232, 174] on span "Parts21 Fundamentals 'Essentials' 1C - Guest Management eLearning" at bounding box center [208, 175] width 149 height 9
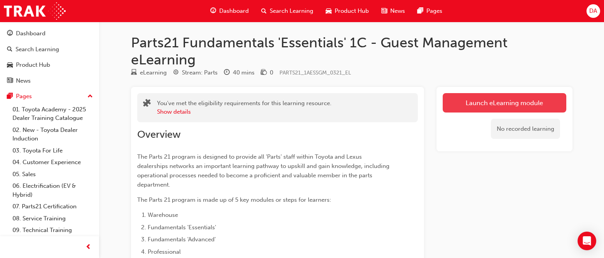
click at [509, 99] on link "Launch eLearning module" at bounding box center [505, 102] width 124 height 19
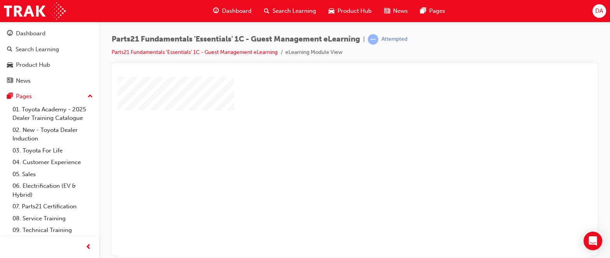
scroll to position [39, 0]
click at [332, 106] on div "play" at bounding box center [332, 106] width 0 height 0
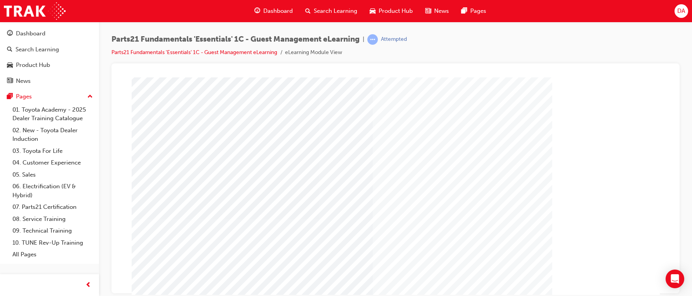
scroll to position [74, 0]
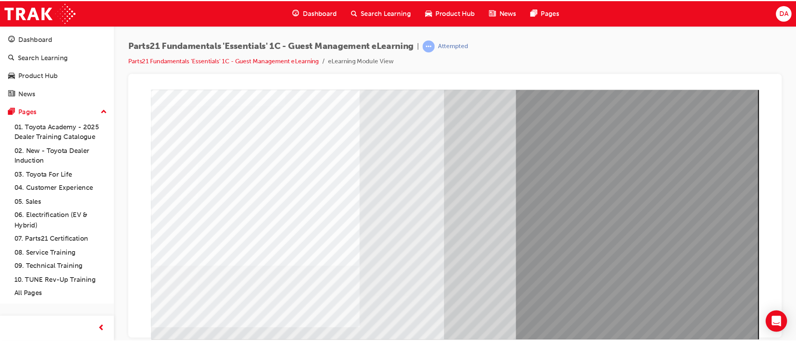
scroll to position [42, 0]
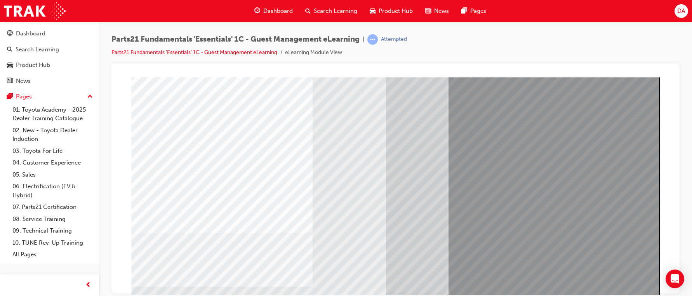
drag, startPoint x: 670, startPoint y: 151, endPoint x: 795, endPoint y: 255, distance: 162.5
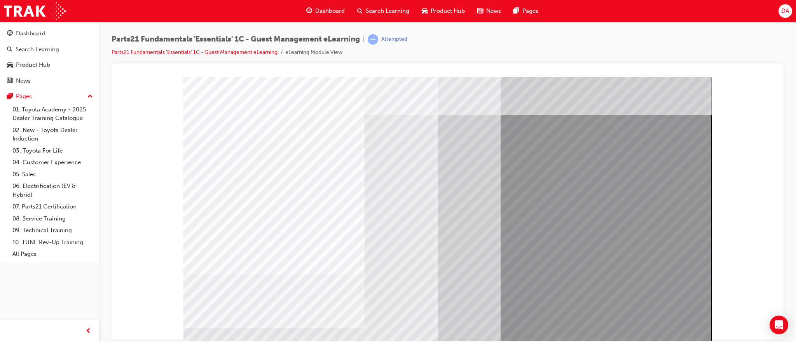
scroll to position [28, 0]
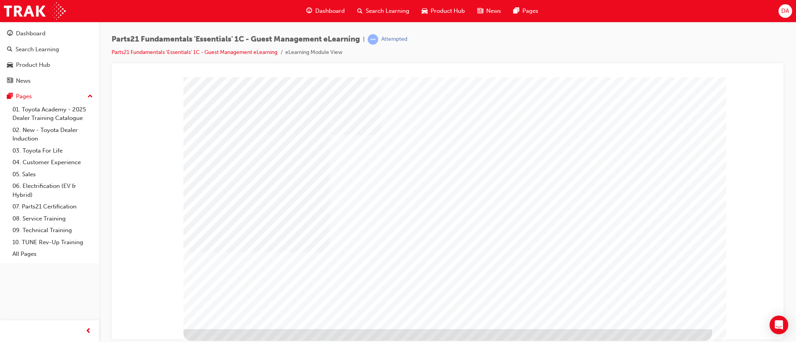
scroll to position [0, 0]
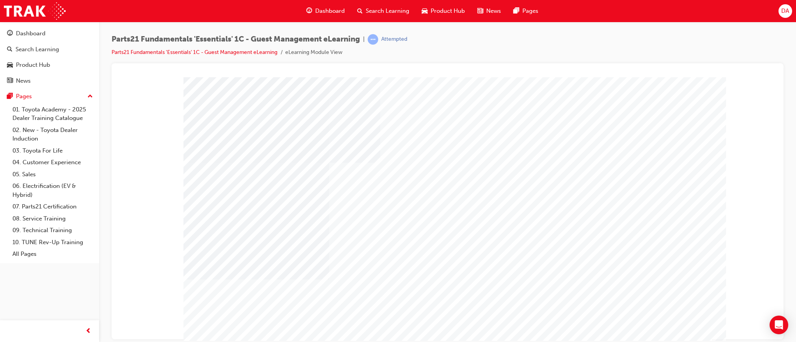
type input "[PERSON_NAME]"
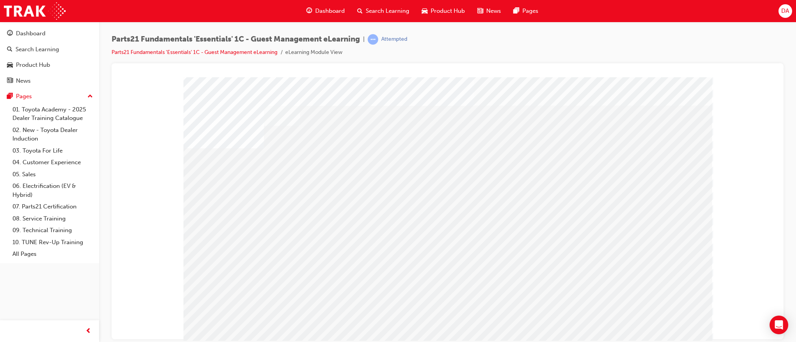
scroll to position [0, 0]
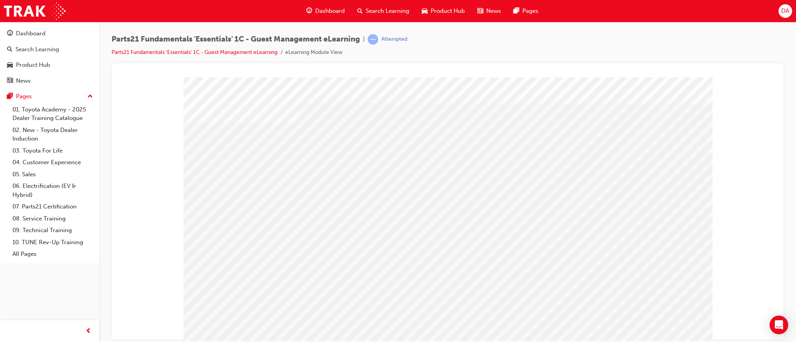
scroll to position [0, 0]
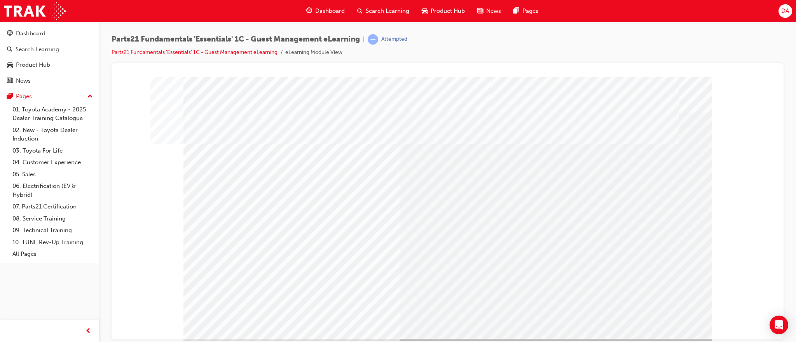
scroll to position [28, 0]
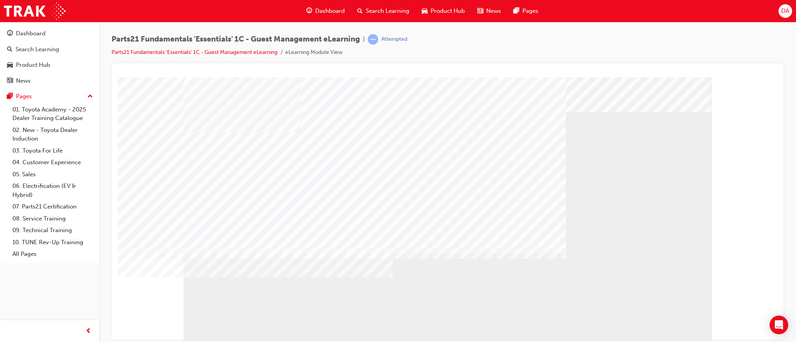
scroll to position [7, 0]
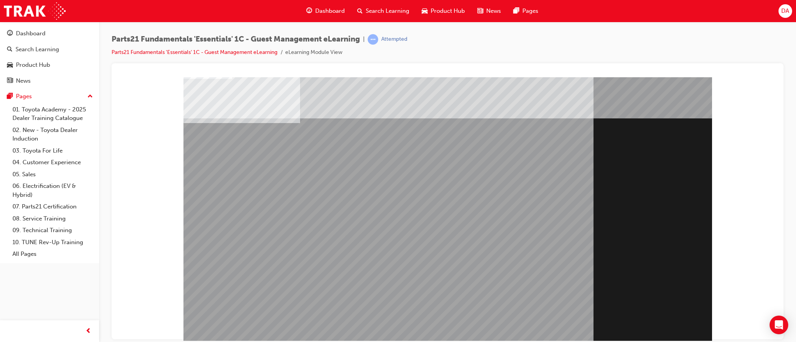
scroll to position [0, 0]
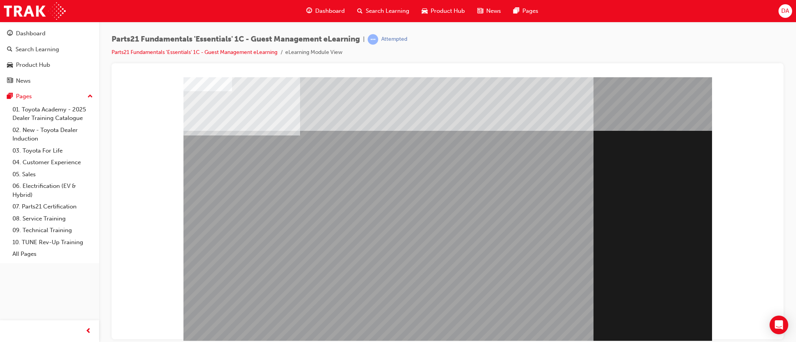
scroll to position [28, 0]
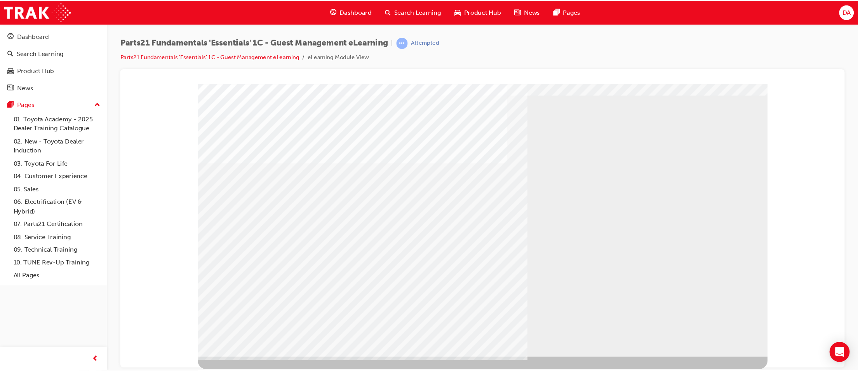
scroll to position [0, 0]
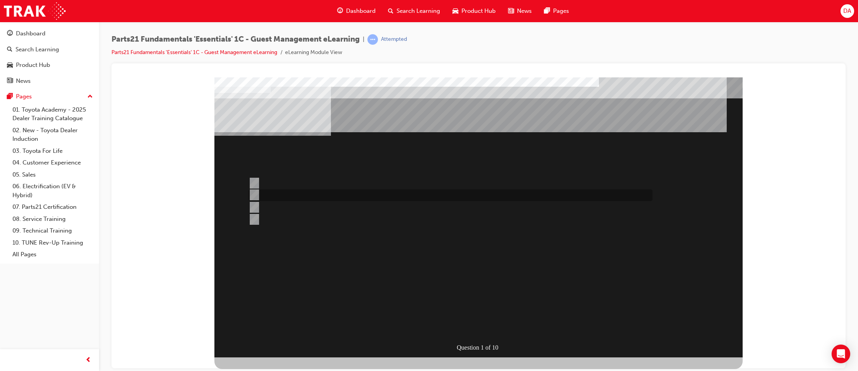
click at [257, 193] on div at bounding box center [449, 195] width 404 height 12
radio input "true"
click at [253, 215] on input "Toyota Source" at bounding box center [253, 219] width 9 height 9
radio input "true"
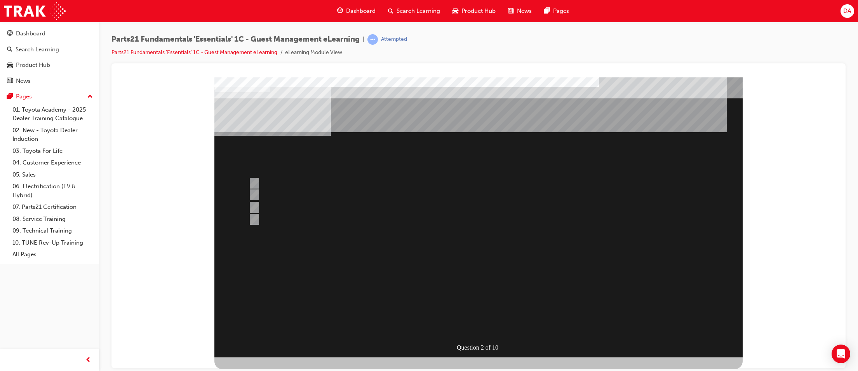
click at [253, 219] on input "All of the above" at bounding box center [253, 219] width 9 height 9
radio input "true"
click at [256, 205] on input "T-support" at bounding box center [253, 207] width 9 height 9
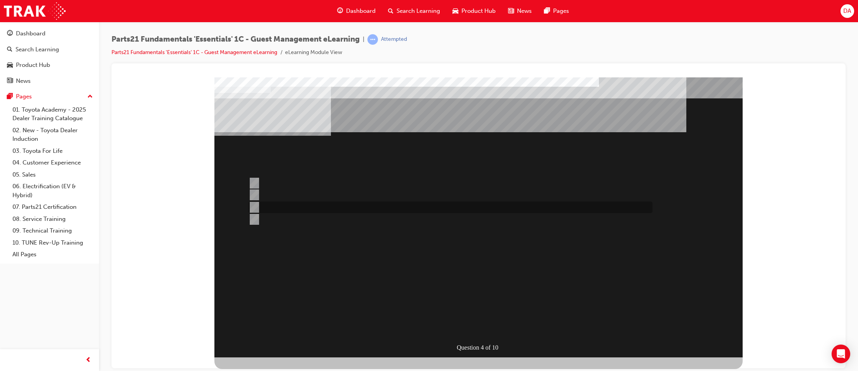
radio input "true"
click at [255, 220] on input "Populate the “Parts Information” tab." at bounding box center [253, 219] width 9 height 9
radio input "true"
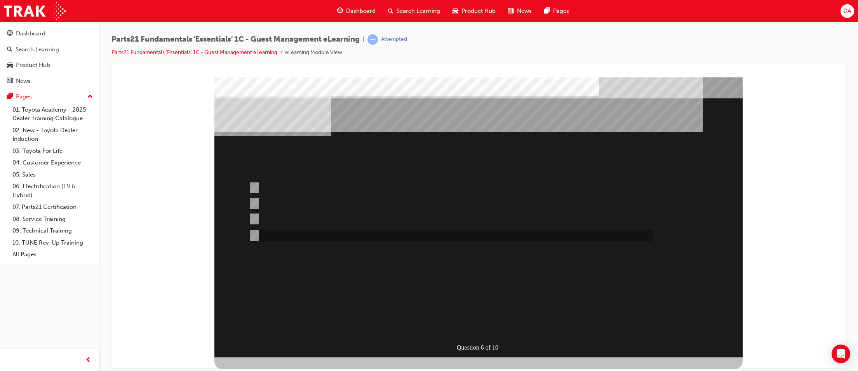
click at [257, 236] on div at bounding box center [449, 236] width 404 height 12
radio input "true"
click at [256, 237] on input "When the dealer has an accurate ETA." at bounding box center [253, 235] width 9 height 9
radio input "true"
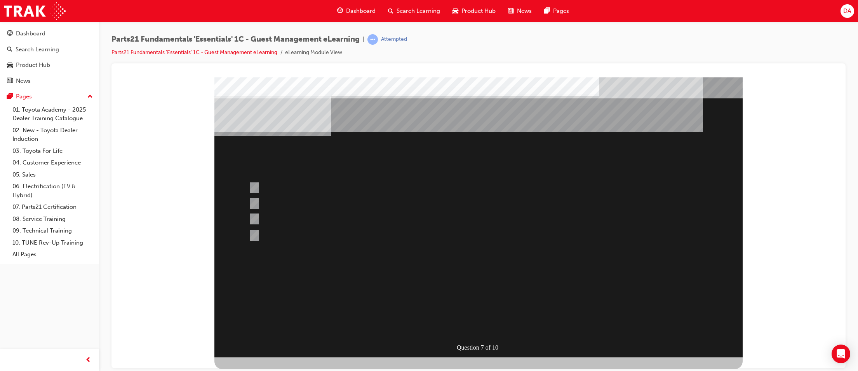
click at [253, 221] on input "Review delivery times and add an additional week to insure parts arrive by appo…" at bounding box center [253, 222] width 9 height 9
radio input "true"
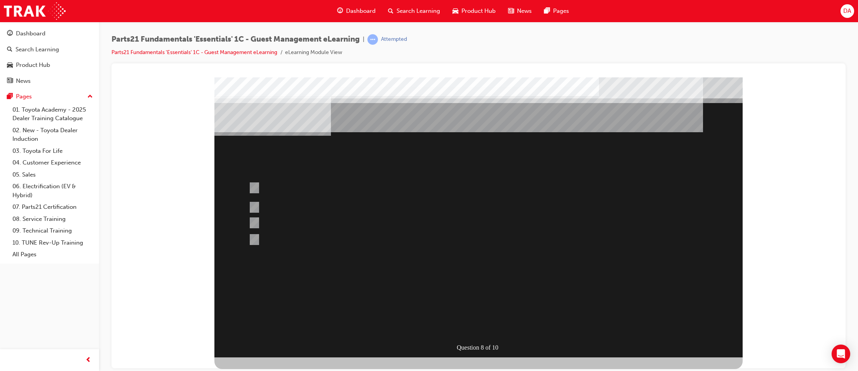
click at [254, 185] on div at bounding box center [478, 217] width 528 height 280
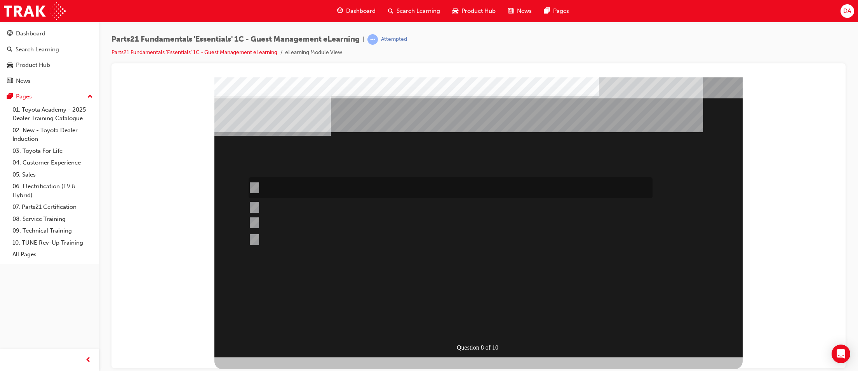
click at [255, 188] on input "Ensure distributors set reference ETAs and that this information is always comm…" at bounding box center [253, 187] width 9 height 9
radio input "true"
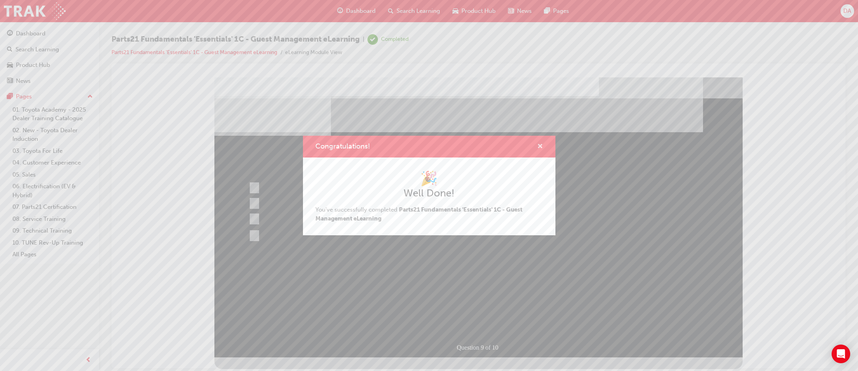
click at [537, 146] on span "cross-icon" at bounding box center [540, 146] width 6 height 7
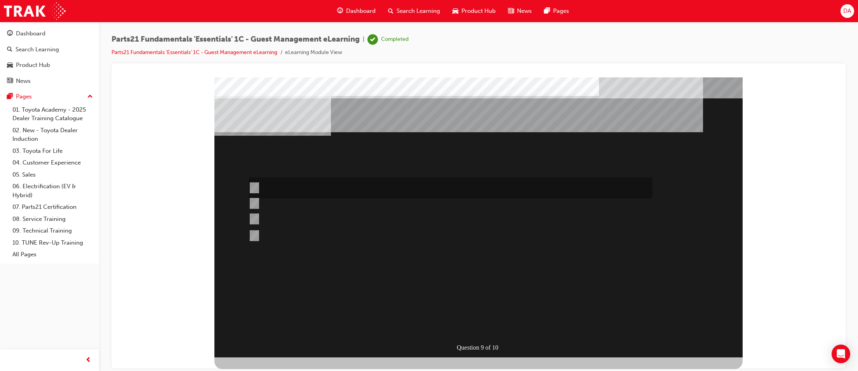
click at [257, 185] on input "Yellow" at bounding box center [253, 187] width 9 height 9
radio input "true"
click at [255, 234] on input "White" at bounding box center [253, 235] width 9 height 9
radio input "true"
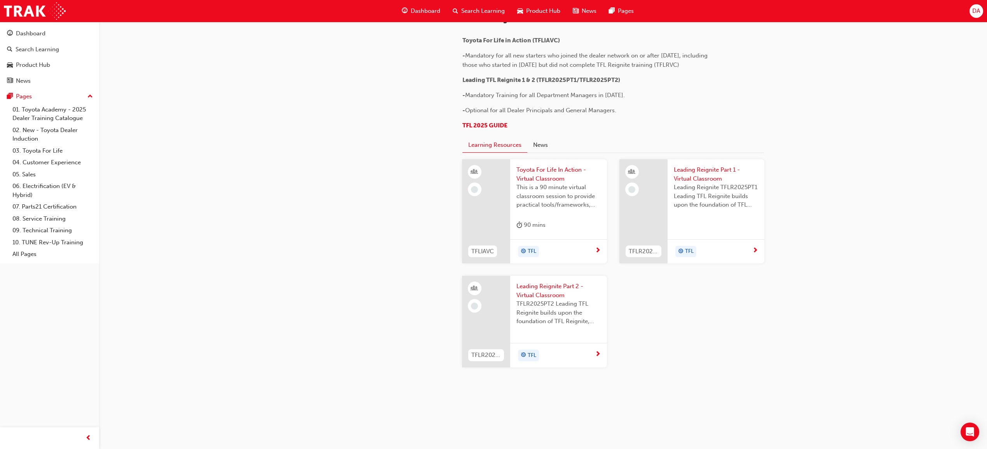
scroll to position [414, 0]
